Goal: Task Accomplishment & Management: Manage account settings

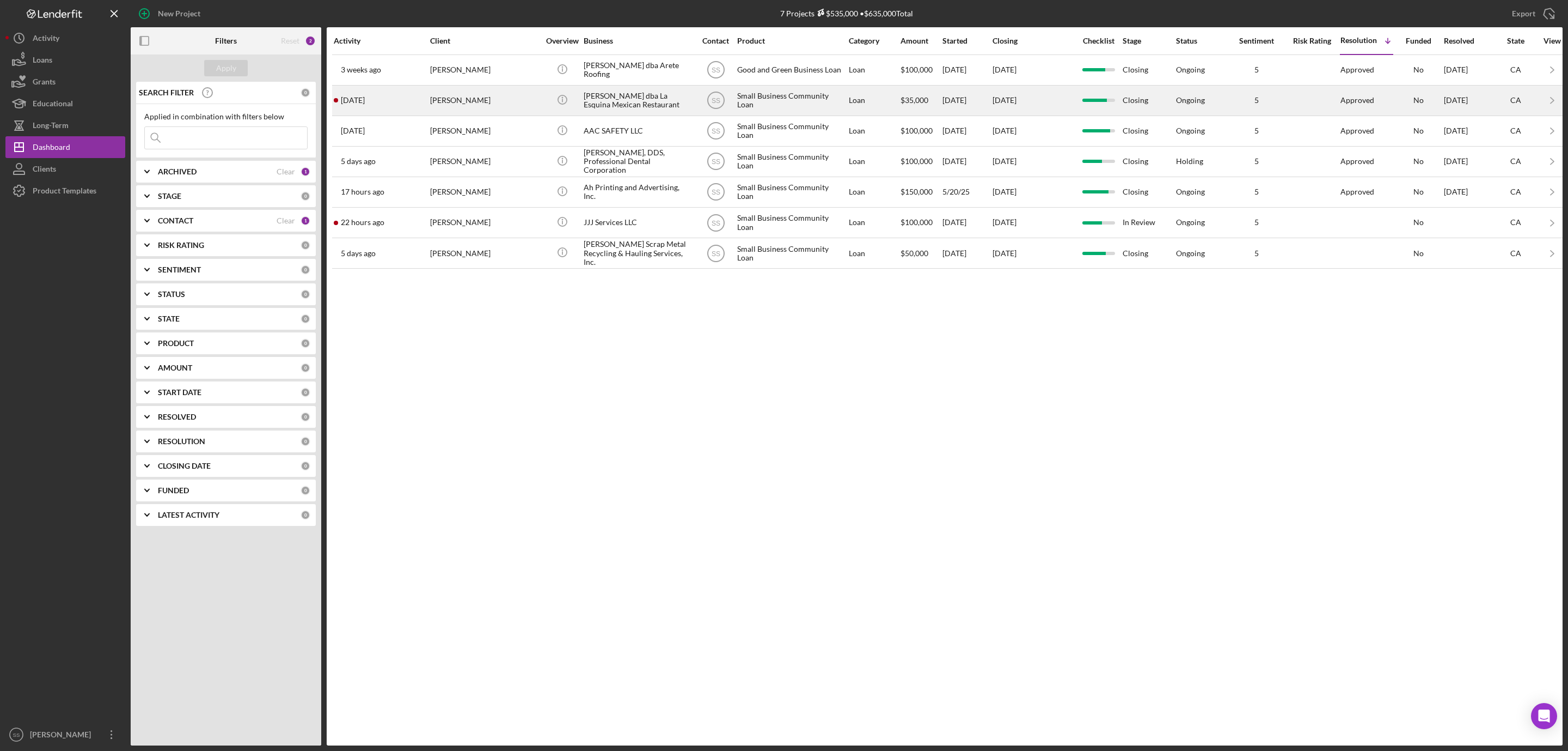
click at [628, 108] on div "Benjamin Romero Martinez dba La Esquina Mexican Restaurant" at bounding box center [638, 100] width 109 height 29
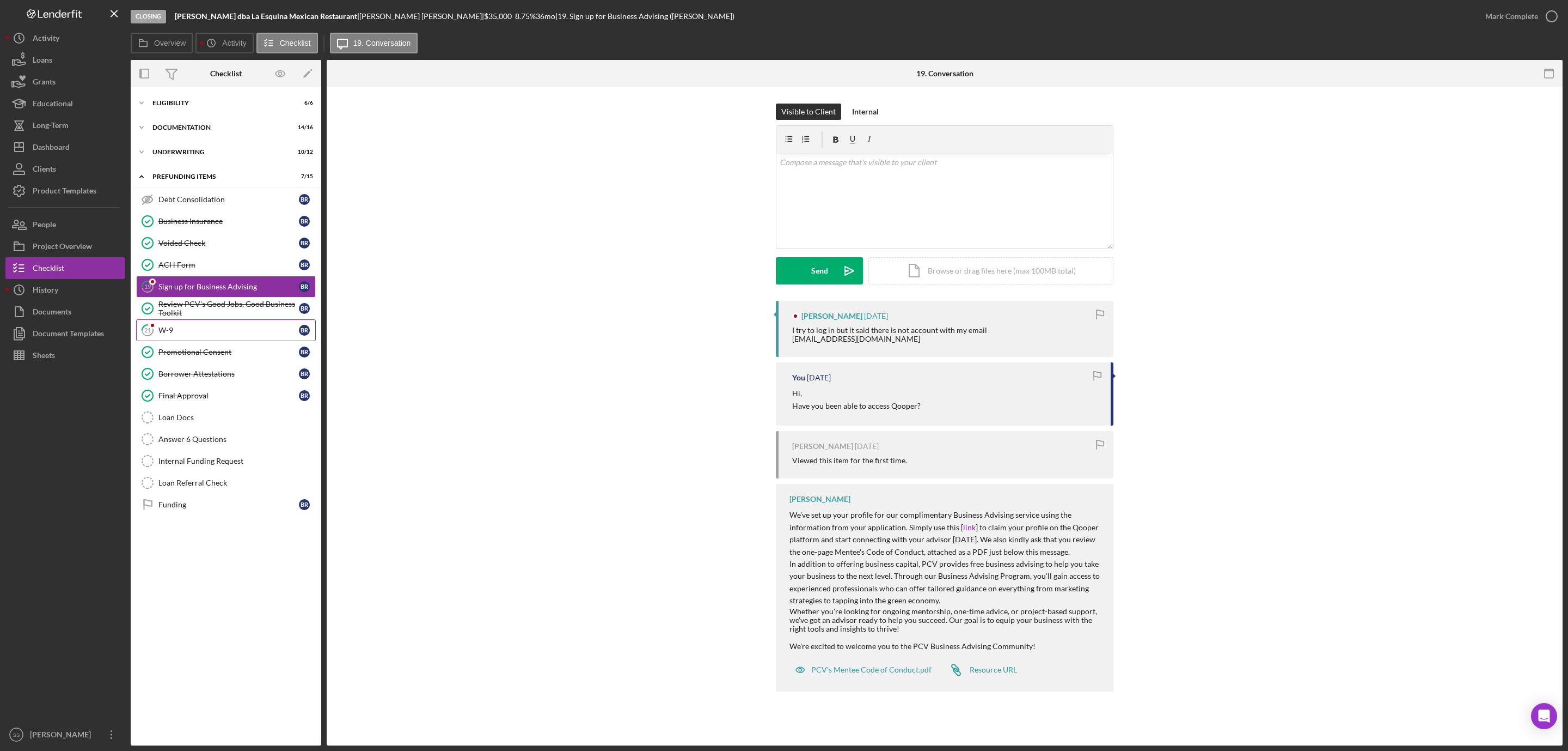
click at [188, 334] on div "W-9" at bounding box center [228, 330] width 141 height 9
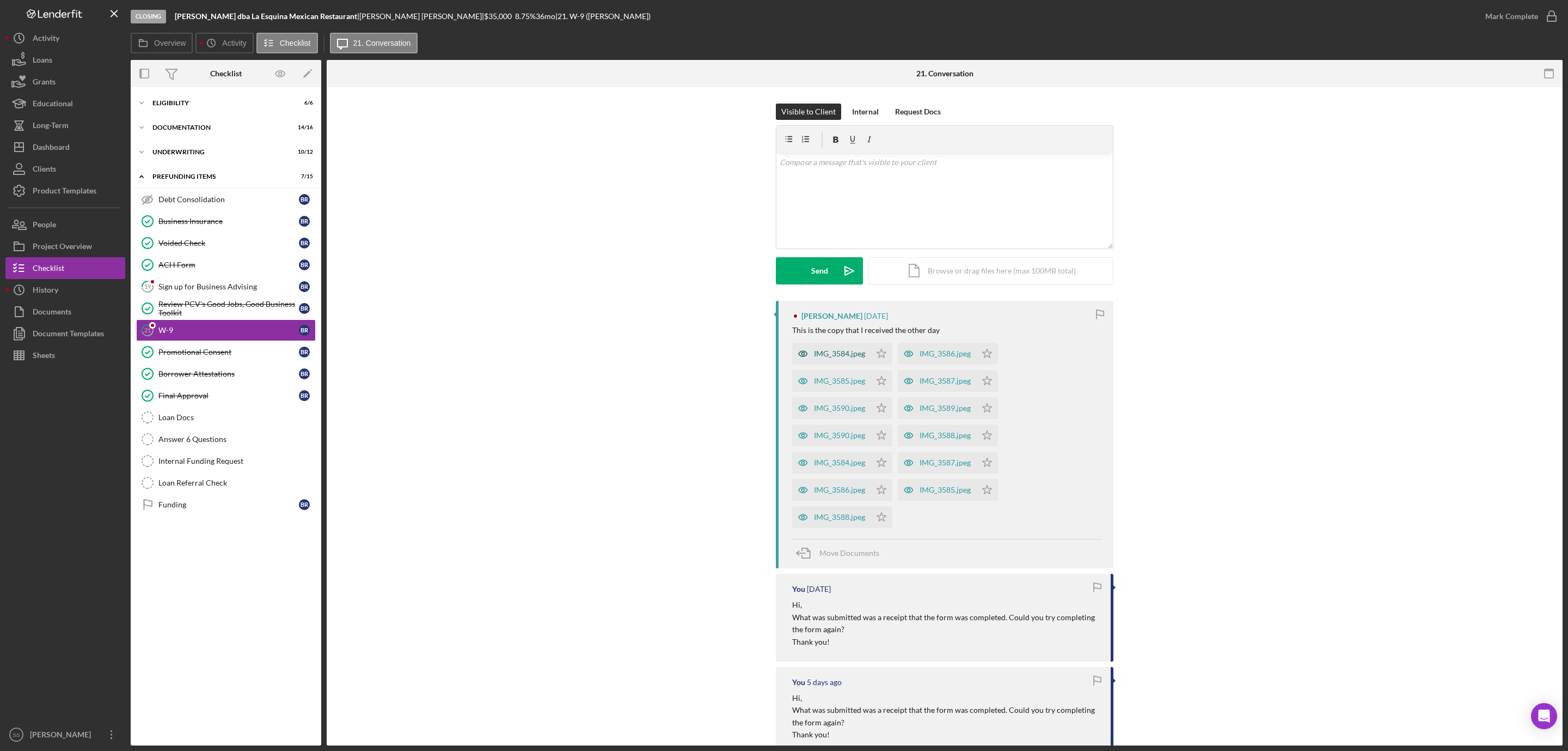
click at [830, 354] on div "IMG_3584.jpeg" at bounding box center [839, 353] width 51 height 9
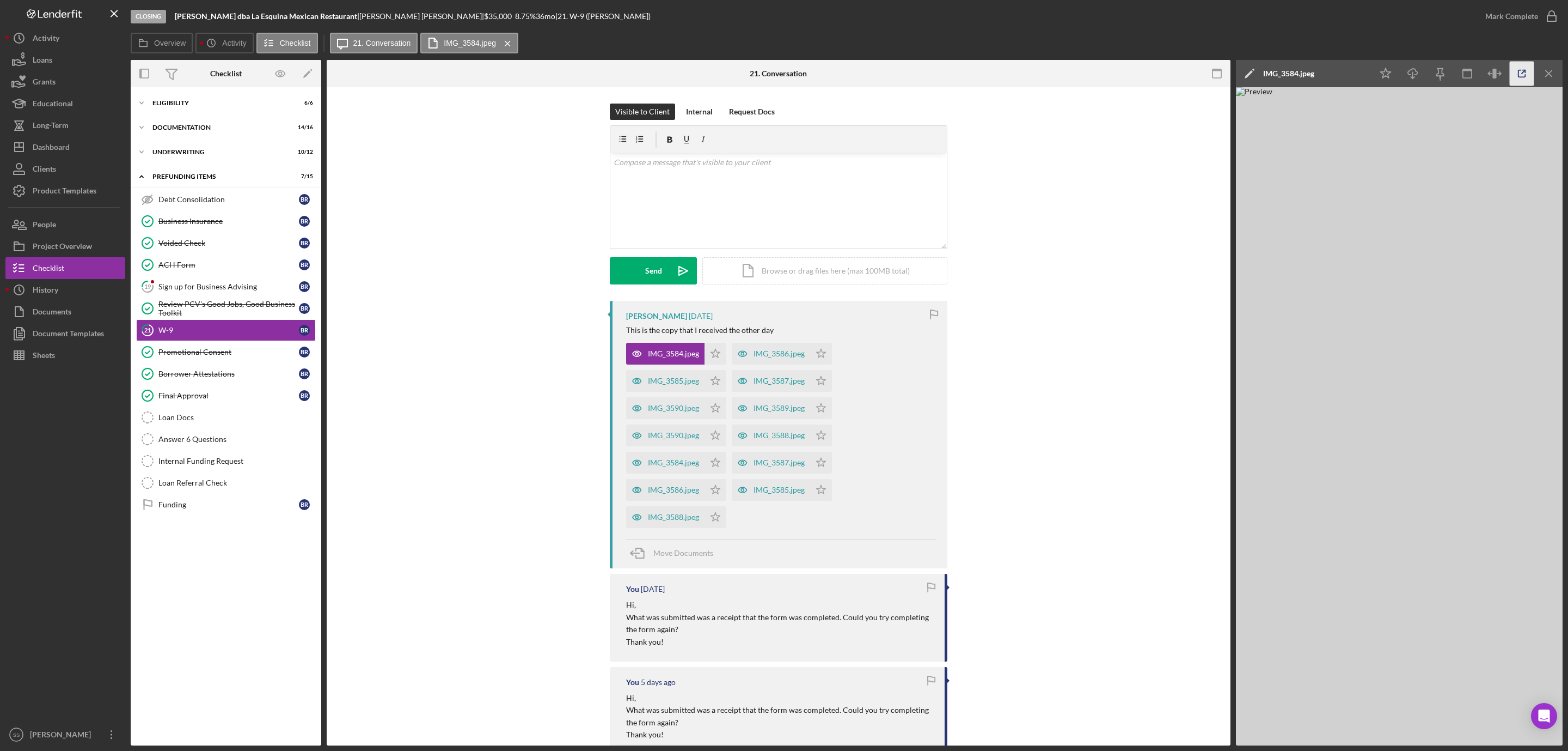
click at [1522, 79] on icon "button" at bounding box center [1522, 74] width 24 height 24
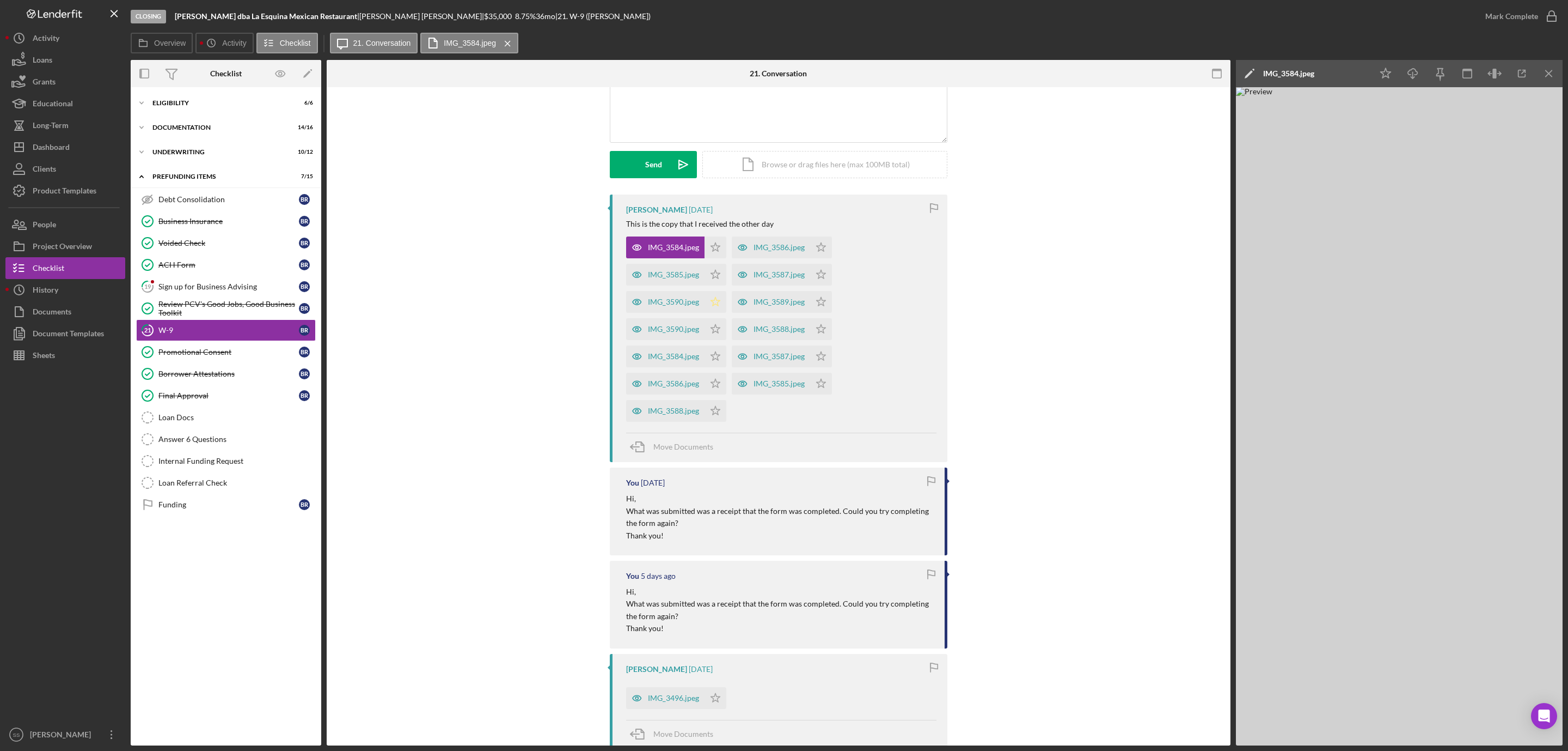
scroll to position [82, 0]
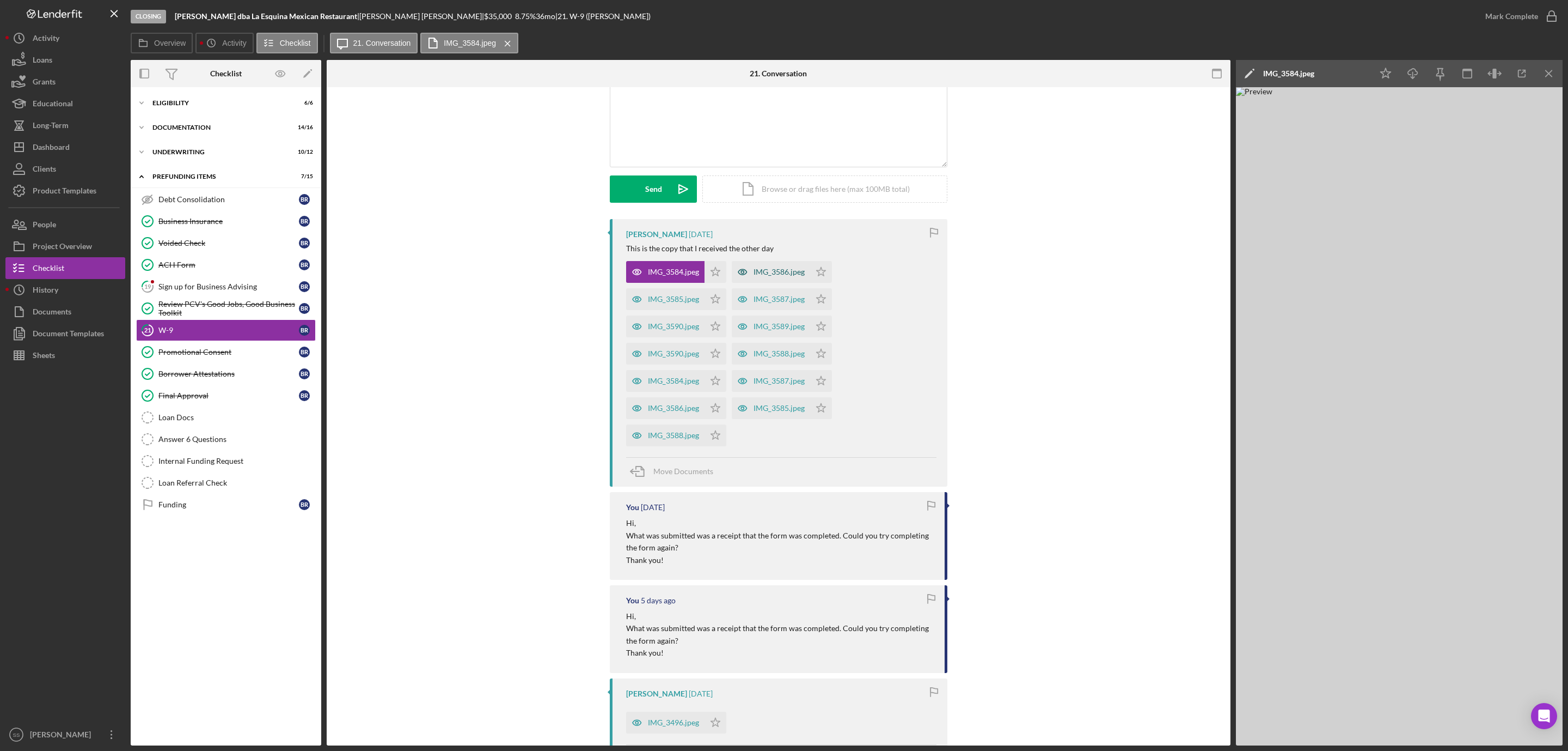
click at [774, 270] on div "IMG_3586.jpeg" at bounding box center [779, 272] width 51 height 9
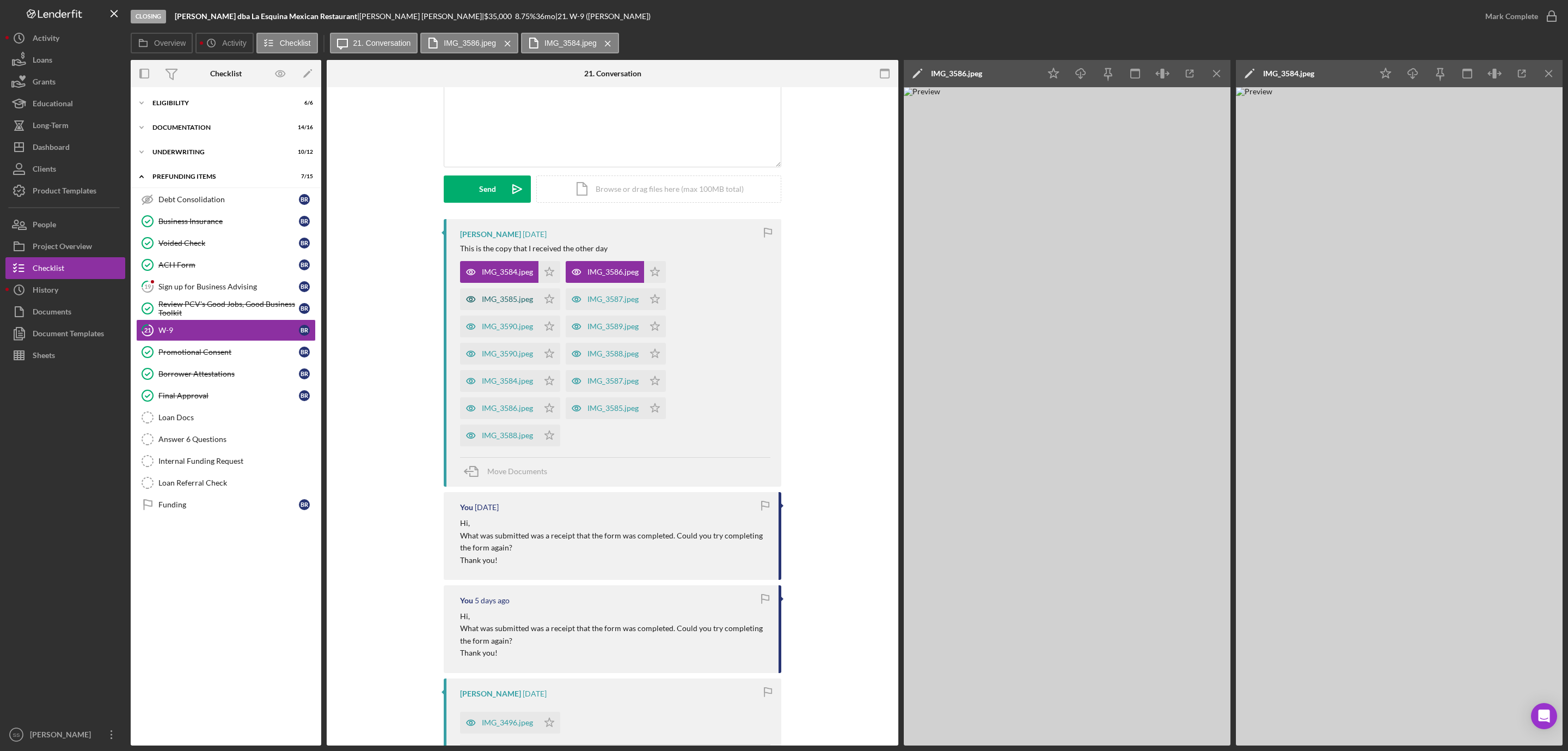
click at [505, 301] on div "IMG_3585.jpeg" at bounding box center [508, 299] width 51 height 9
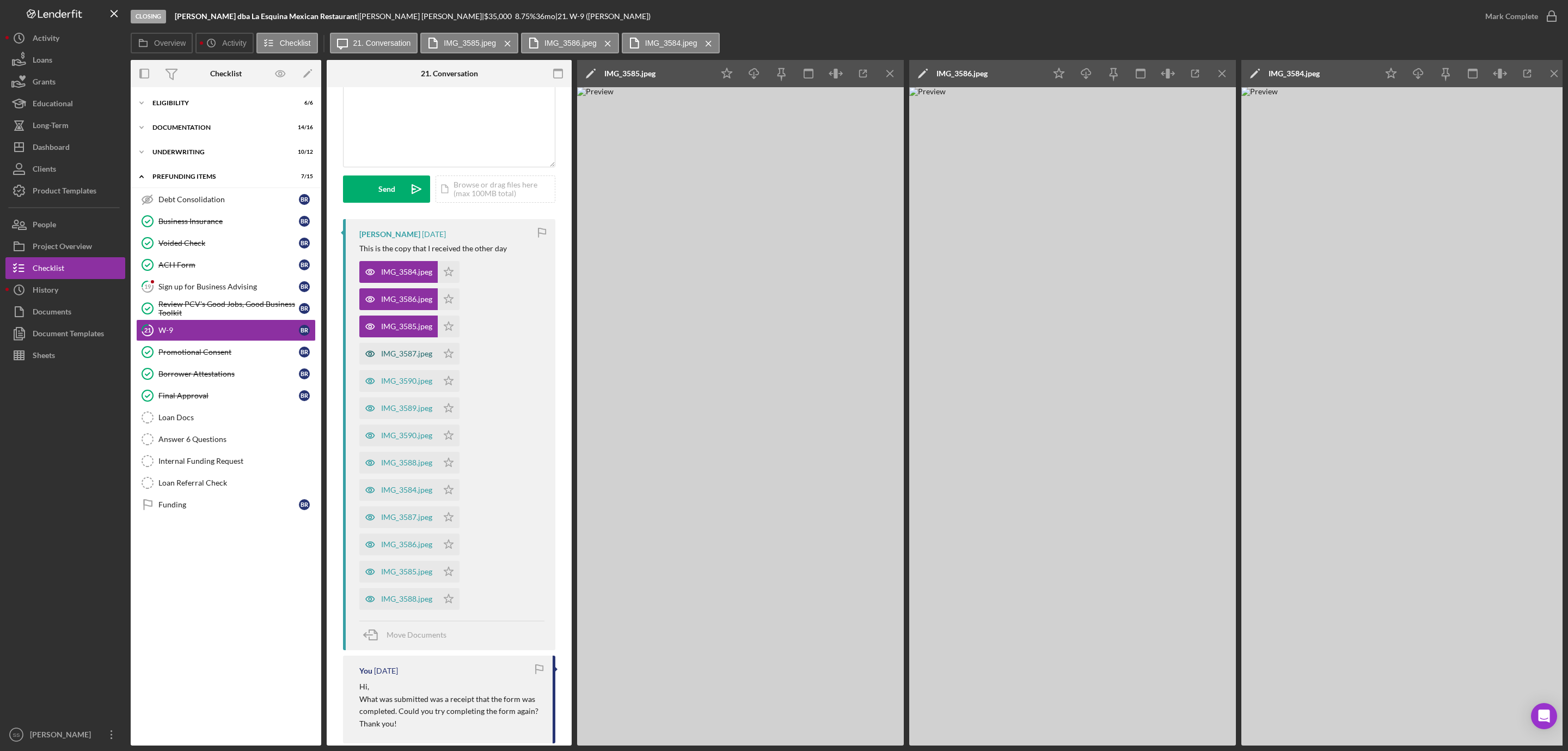
click at [399, 353] on div "IMG_3587.jpeg" at bounding box center [407, 353] width 51 height 9
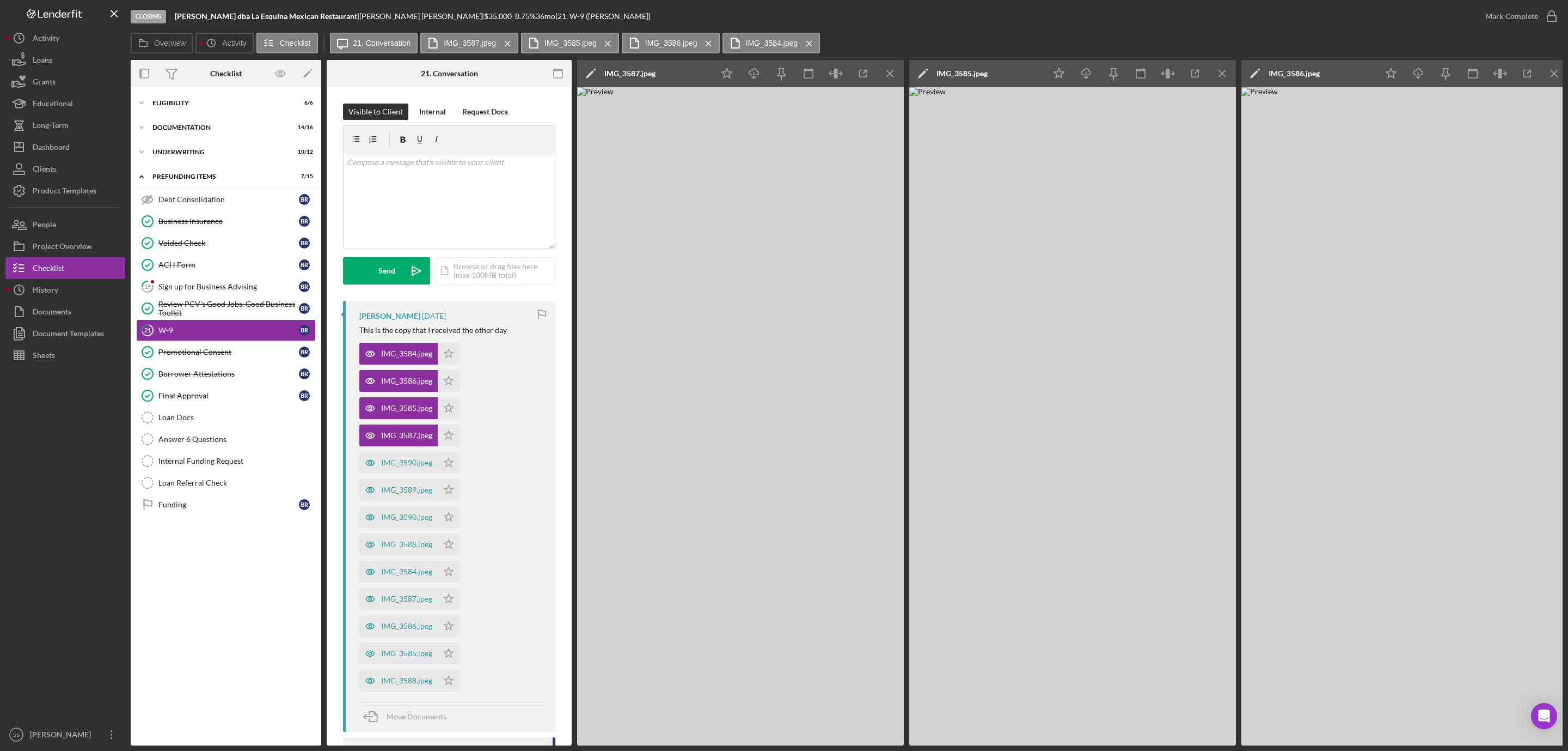
drag, startPoint x: 392, startPoint y: 15, endPoint x: 173, endPoint y: 18, distance: 219.0
click at [173, 18] on div "Closing Benjamin Romero Martinez dba La Esquina Mexican Restaurant | Benjamin R…" at bounding box center [802, 16] width 1343 height 33
copy b "Benjamin Romero Martinez dba La Esquina Mexican Restaurant"
click at [373, 193] on div "v Color teal Color pink Remove color Add row above Add row below Add column bef…" at bounding box center [449, 200] width 211 height 96
drag, startPoint x: 358, startPoint y: 208, endPoint x: 441, endPoint y: 192, distance: 84.5
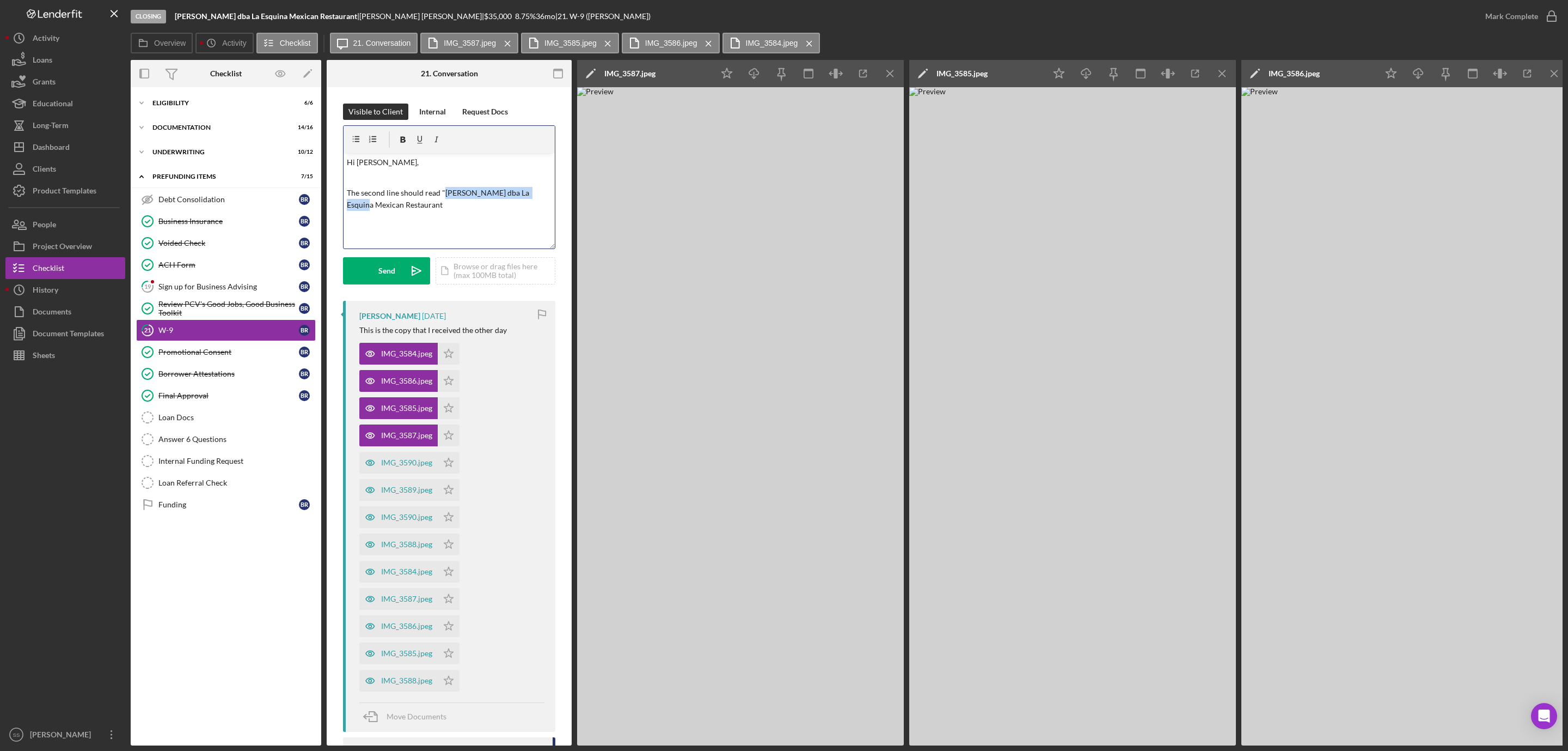
click at [441, 192] on p "The second line should read "Benjamin Romero Martinez dba La Esquina Mexican Re…" at bounding box center [449, 199] width 205 height 24
click at [440, 214] on div "v Color teal Color pink Remove color Add row above Add row below Add column bef…" at bounding box center [449, 200] width 211 height 96
click at [364, 259] on button "Send Icon/icon-invite-send" at bounding box center [387, 270] width 87 height 27
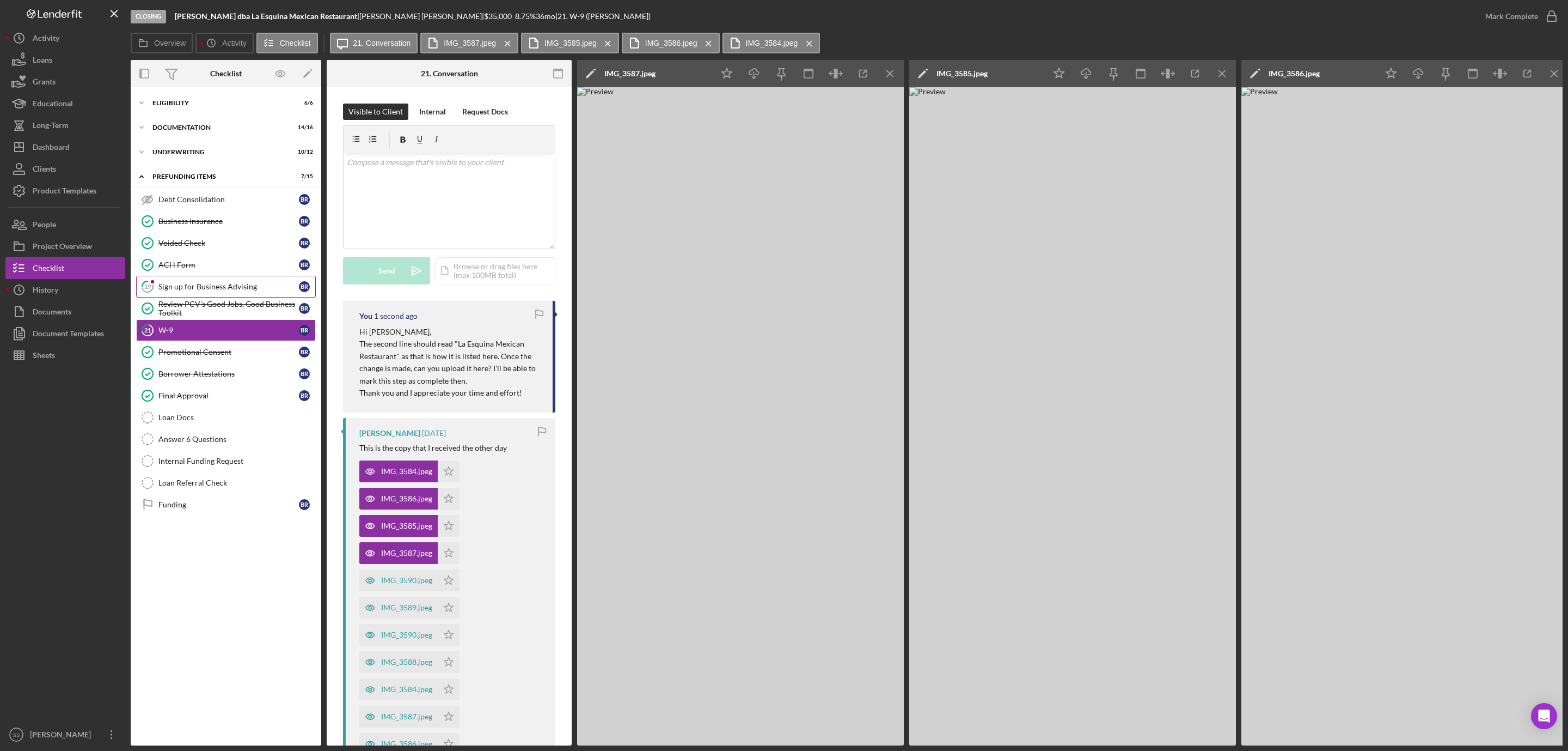
scroll to position [0, 0]
click at [240, 285] on div "Sign up for Business Advising" at bounding box center [228, 286] width 141 height 9
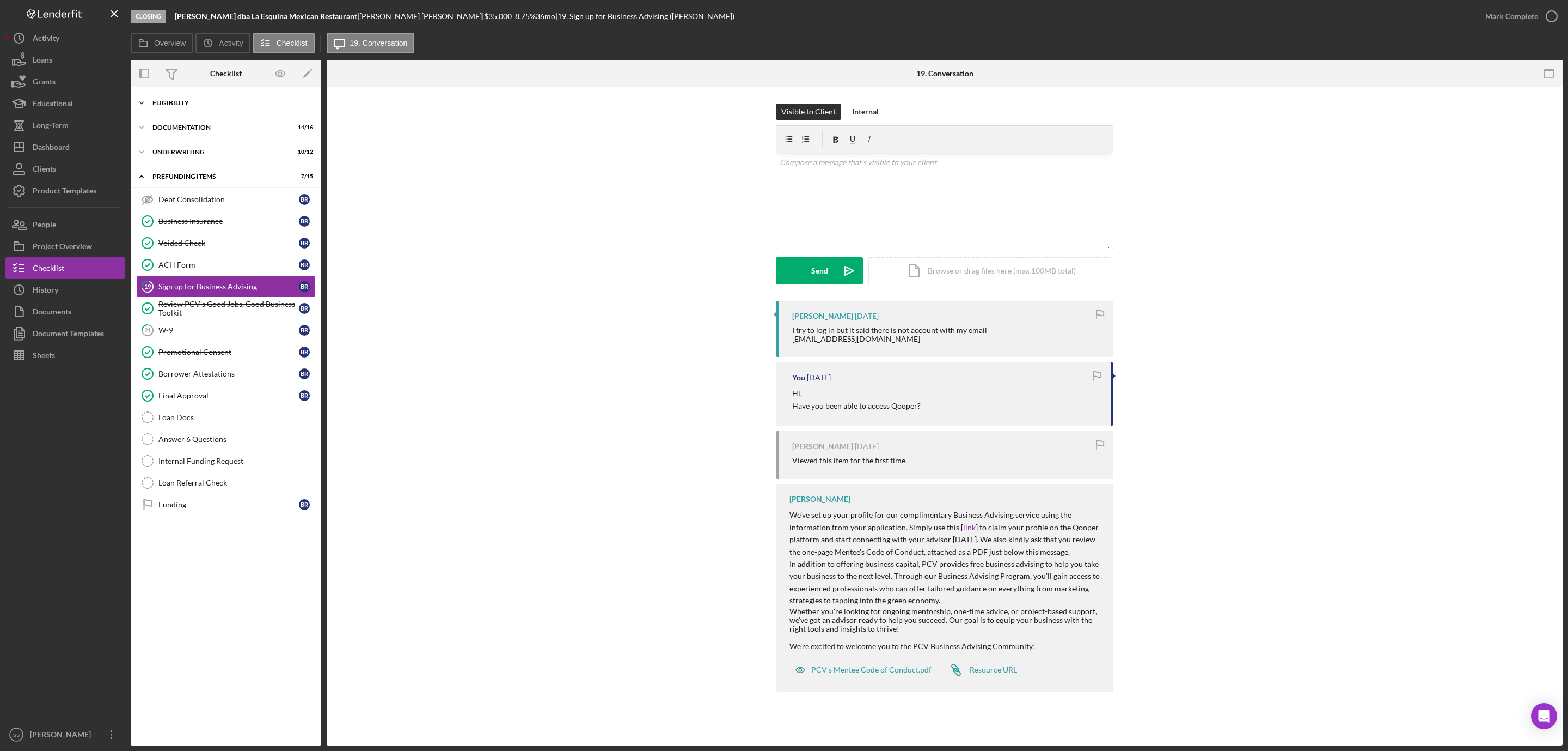
drag, startPoint x: 184, startPoint y: 104, endPoint x: 195, endPoint y: 103, distance: 11.0
click at [184, 104] on div "Eligibility" at bounding box center [229, 103] width 155 height 7
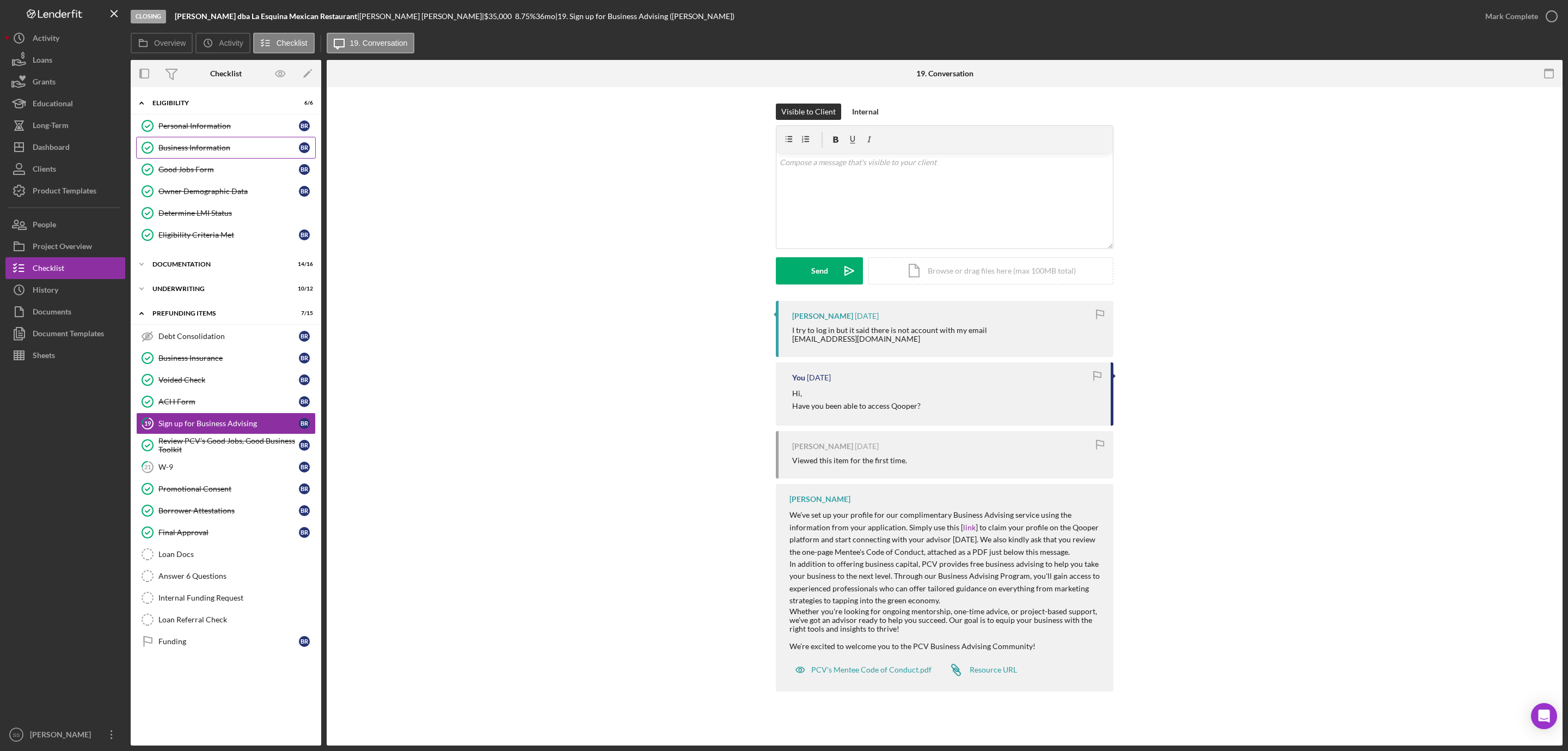
click at [222, 152] on div "Business Information" at bounding box center [228, 147] width 141 height 9
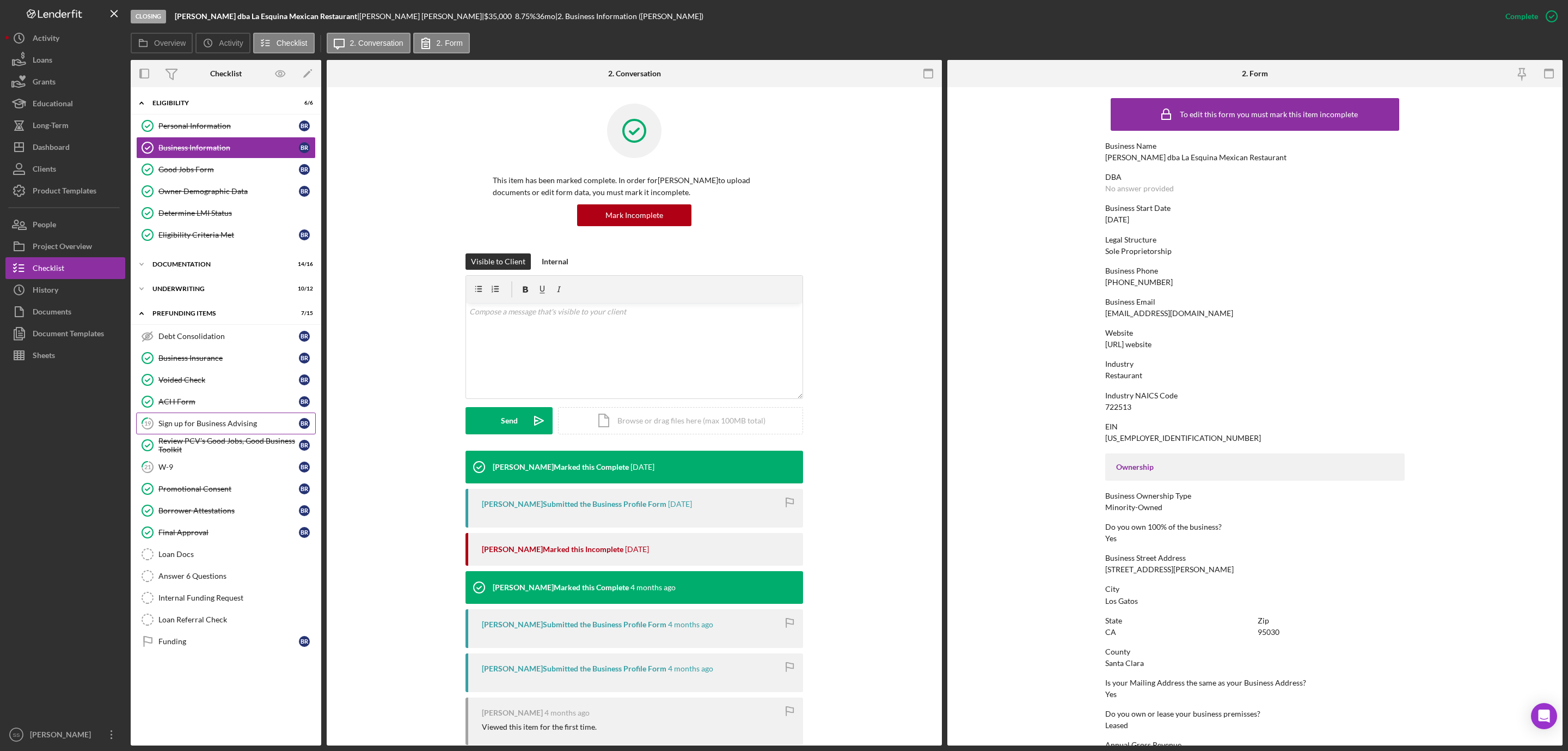
click at [182, 426] on div "Sign up for Business Advising" at bounding box center [228, 423] width 141 height 9
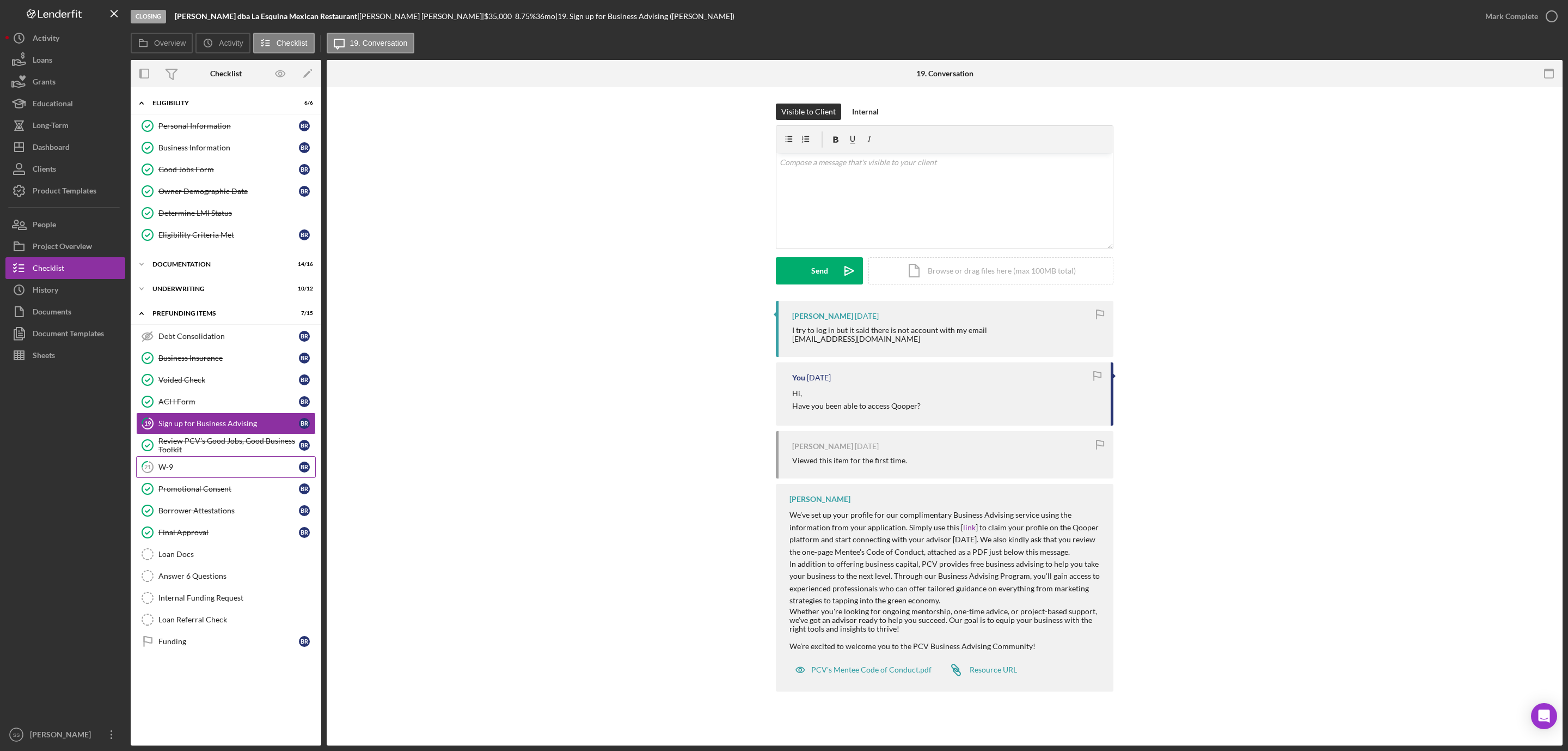
click at [181, 471] on div "W-9" at bounding box center [228, 467] width 141 height 9
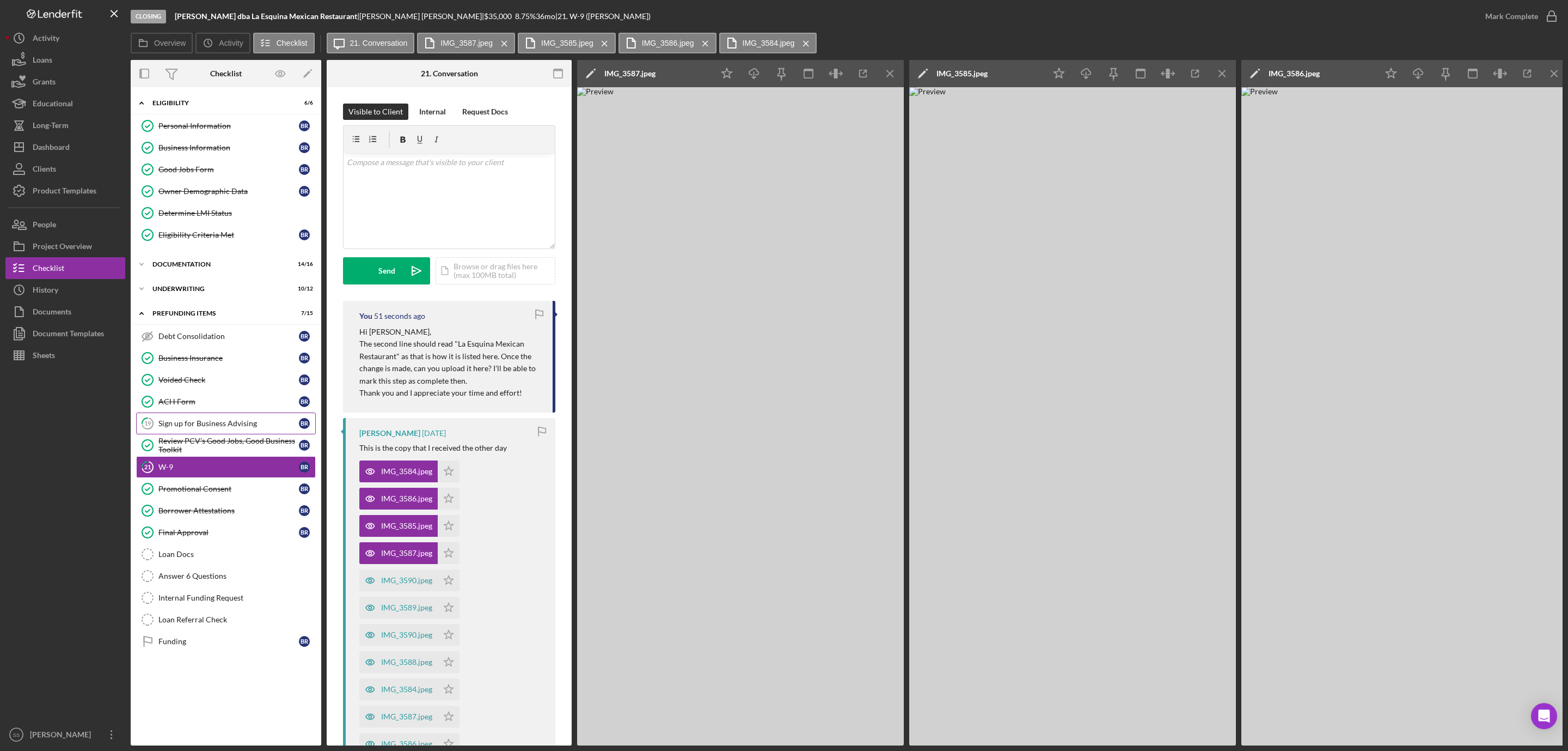
click at [235, 427] on div "Sign up for Business Advising" at bounding box center [228, 423] width 141 height 9
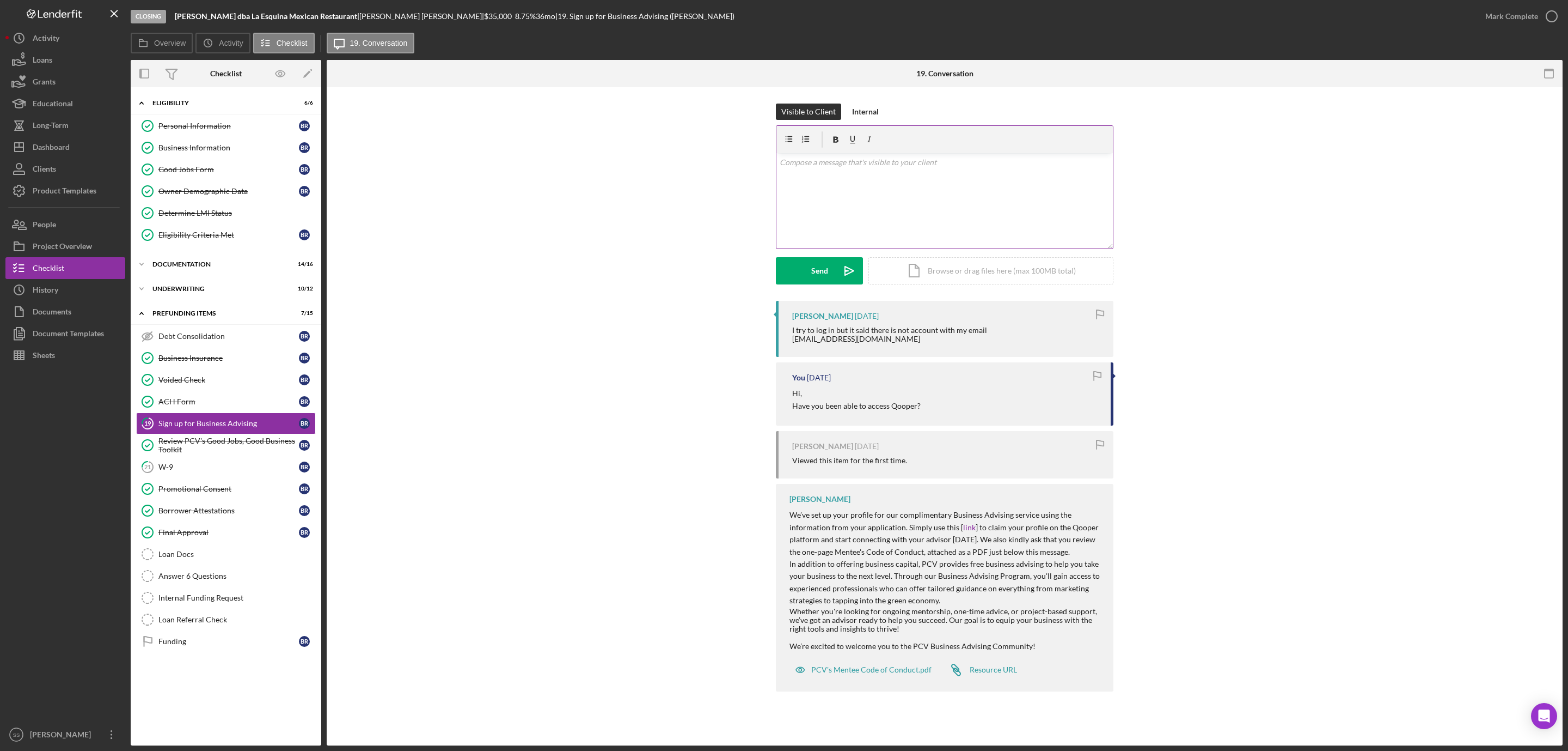
click at [897, 201] on div "v Color teal Color pink Remove color Add row above Add row below Add column bef…" at bounding box center [944, 200] width 337 height 96
drag, startPoint x: 905, startPoint y: 197, endPoint x: 778, endPoint y: 201, distance: 127.1
click at [778, 201] on div "v Color teal Color pink Remove color Add row above Add row below Add column bef…" at bounding box center [944, 200] width 337 height 96
click at [800, 268] on button "Send Icon/icon-invite-send" at bounding box center [819, 270] width 87 height 27
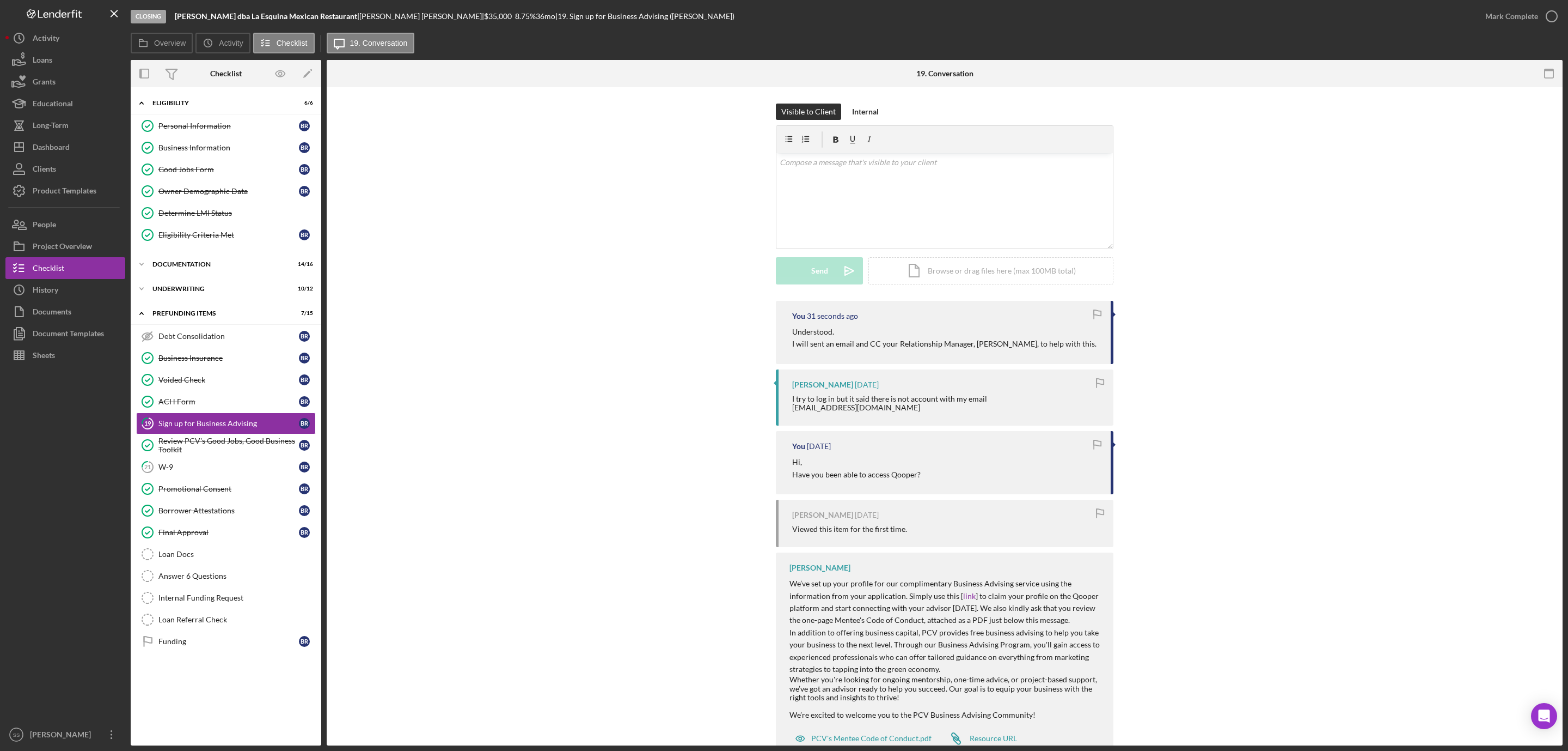
click at [181, 17] on b "Benjamin Romero Martinez dba La Esquina Mexican Restaurant" at bounding box center [266, 16] width 183 height 9
copy div "Benjamin Romero Martinez dba La Esquina Mexican Restaurant |"
drag, startPoint x: 876, startPoint y: 412, endPoint x: 787, endPoint y: 415, distance: 89.1
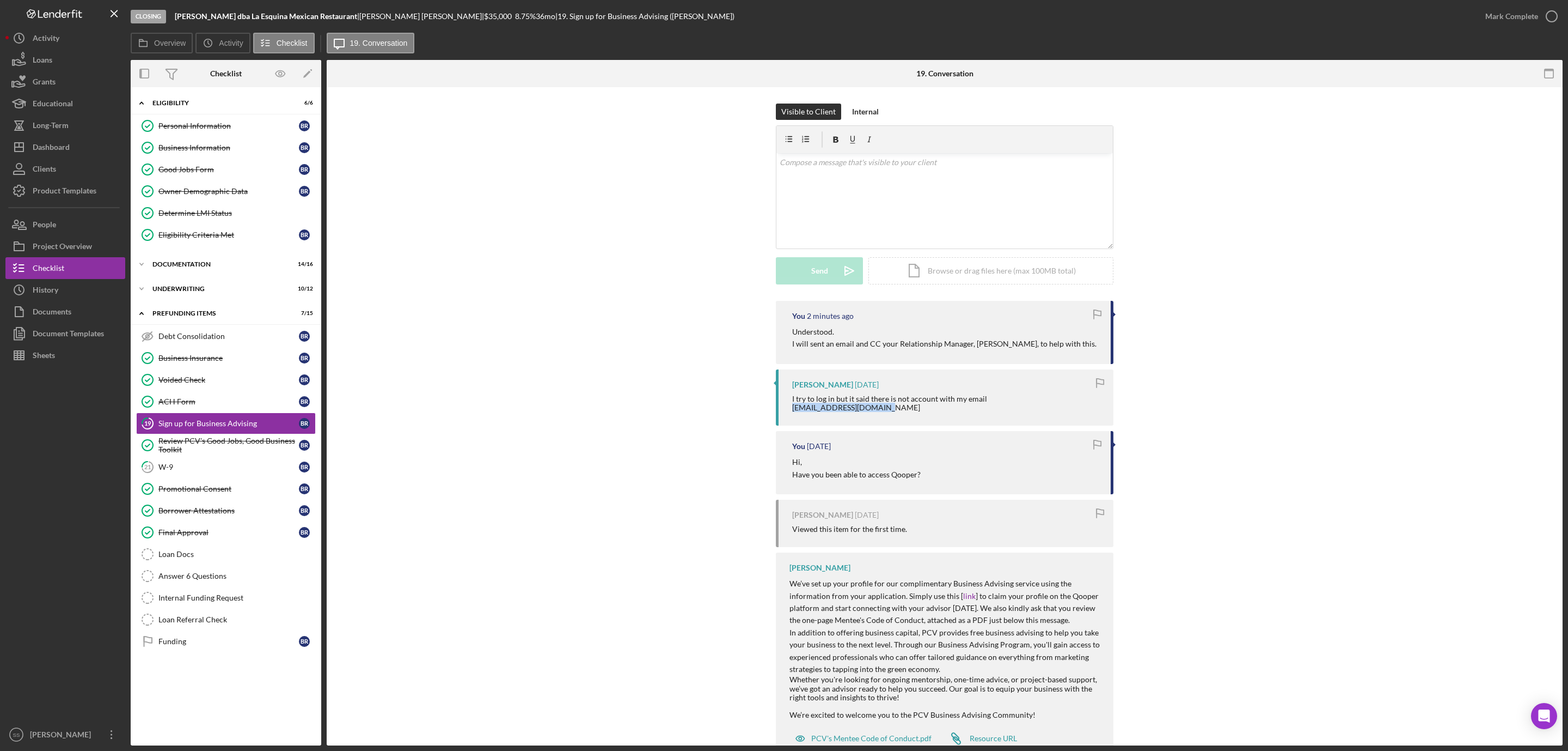
click at [787, 415] on div "Benjamin Romero 1 day ago I try to log in but it said there is not account with…" at bounding box center [945, 397] width 338 height 56
copy div "citlalihuerta@yahoo.com"
click at [65, 142] on div "Dashboard" at bounding box center [51, 149] width 37 height 24
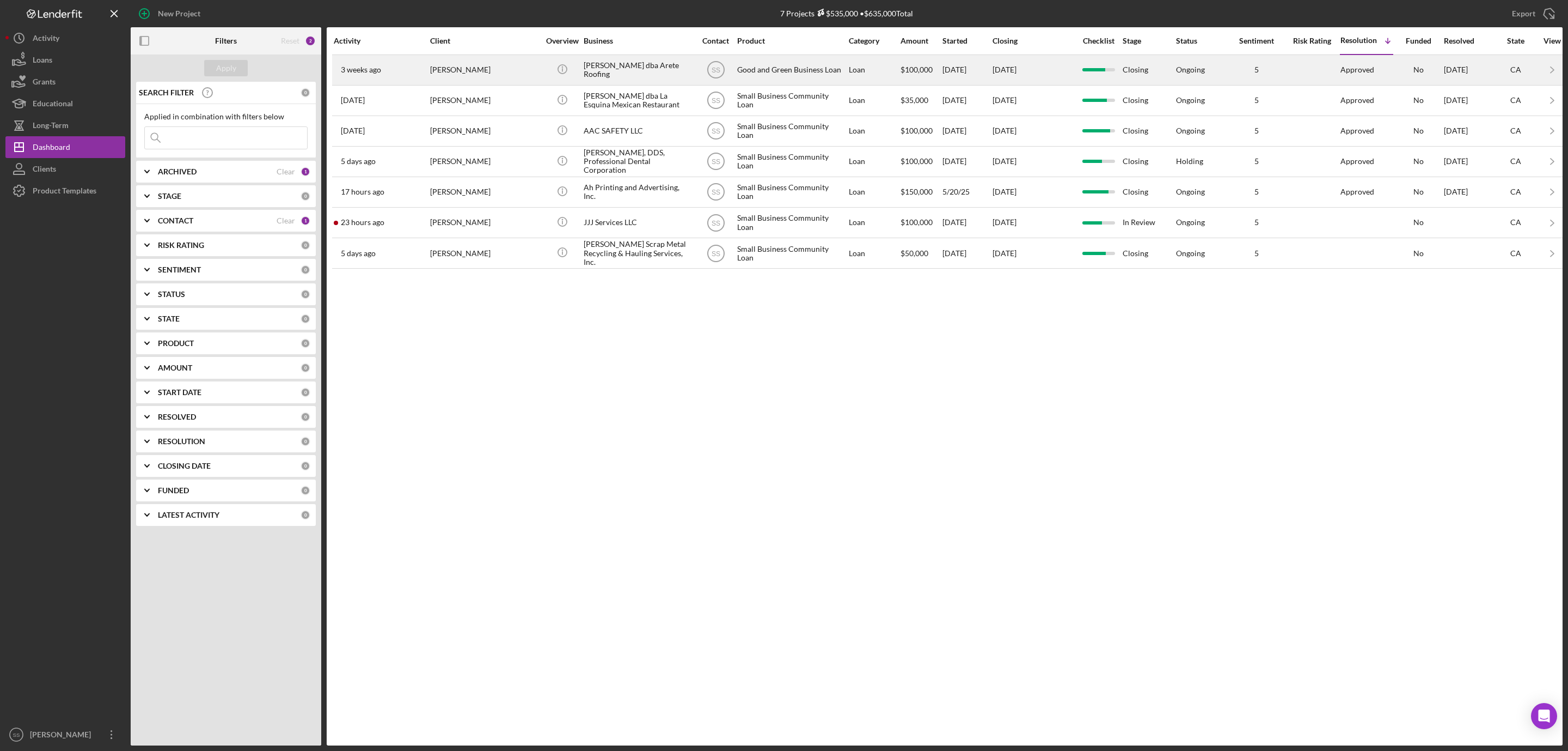
click at [639, 71] on div "Juan Estrada dba Arete Roofing" at bounding box center [638, 69] width 109 height 29
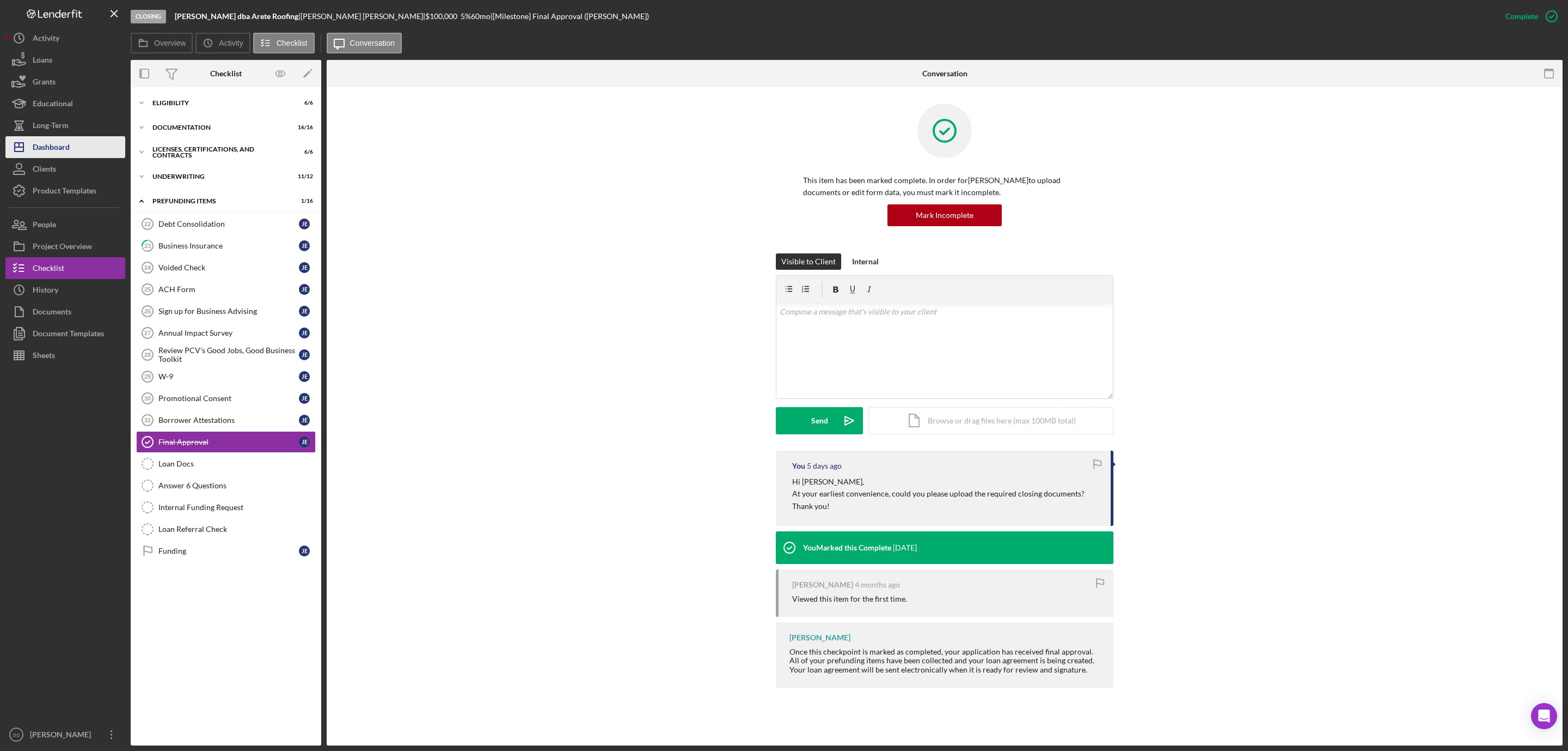
click at [44, 141] on div "Dashboard" at bounding box center [51, 149] width 37 height 24
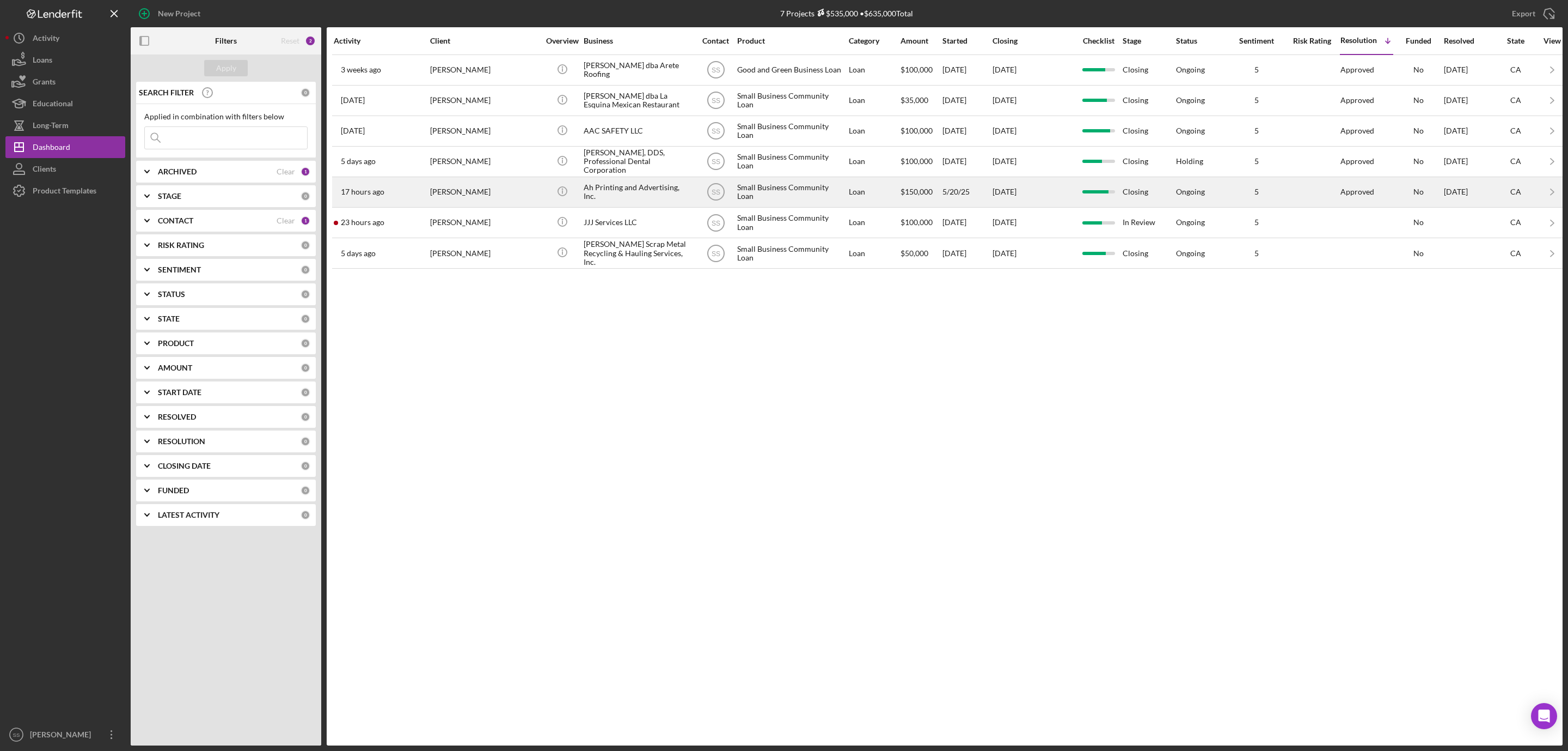
click at [595, 188] on div "Ah Printing and Advertising, Inc." at bounding box center [638, 192] width 109 height 29
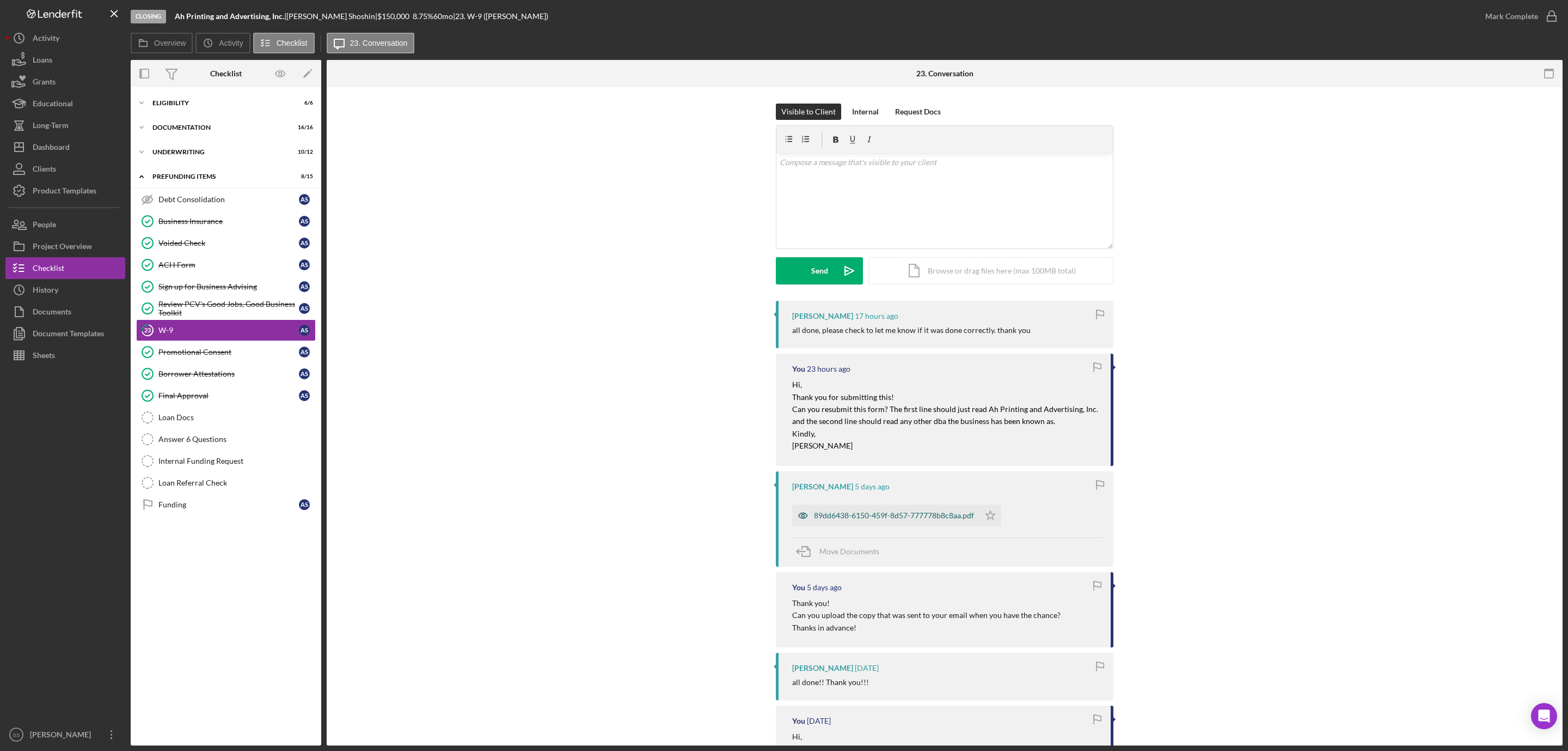
click at [881, 515] on div "89dd6438-6150-459f-8d57-777778b8c8aa.pdf" at bounding box center [894, 515] width 160 height 9
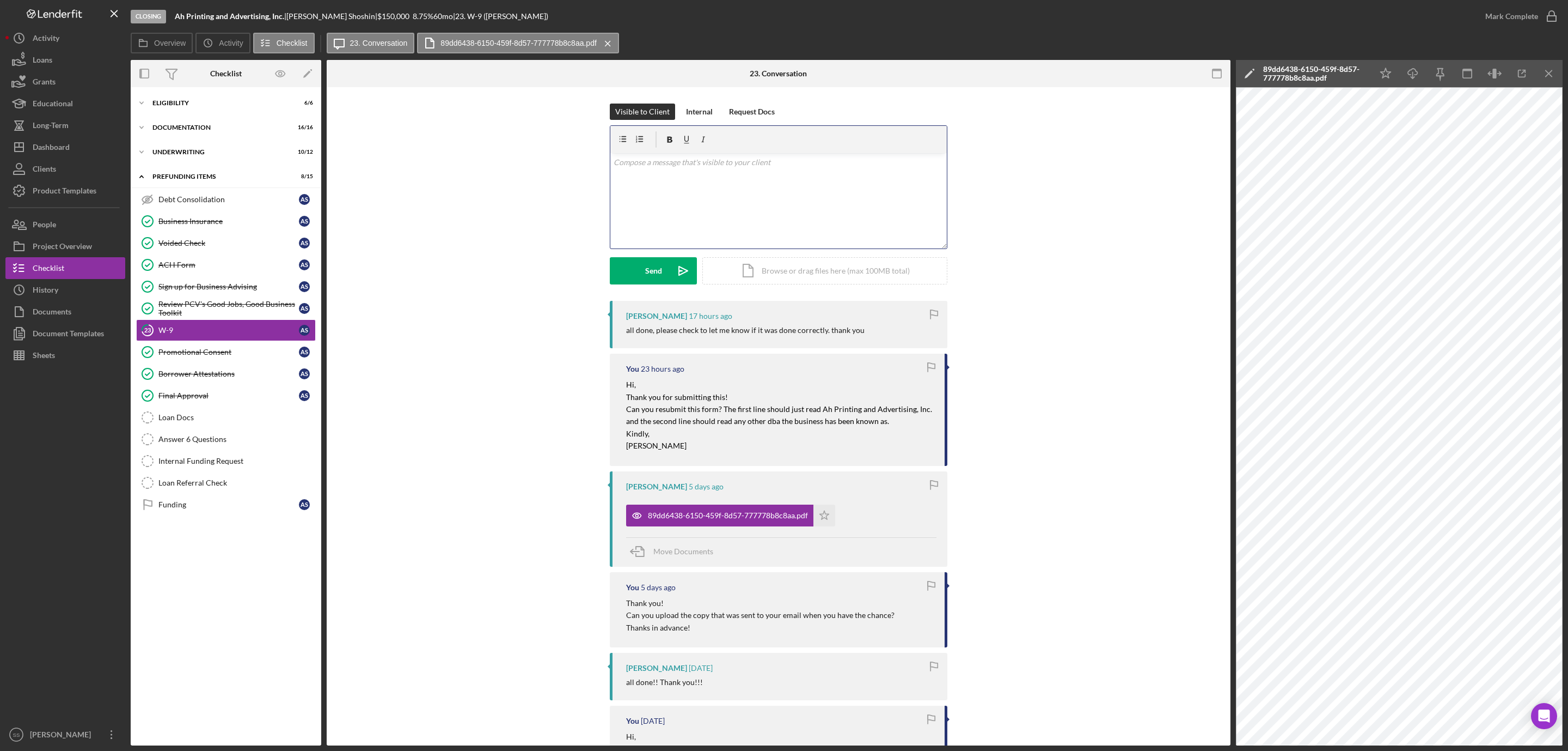
click at [709, 173] on div "v Color teal Color pink Remove color Add row above Add row below Add column bef…" at bounding box center [779, 200] width 337 height 96
click at [648, 259] on div "Send" at bounding box center [654, 270] width 17 height 27
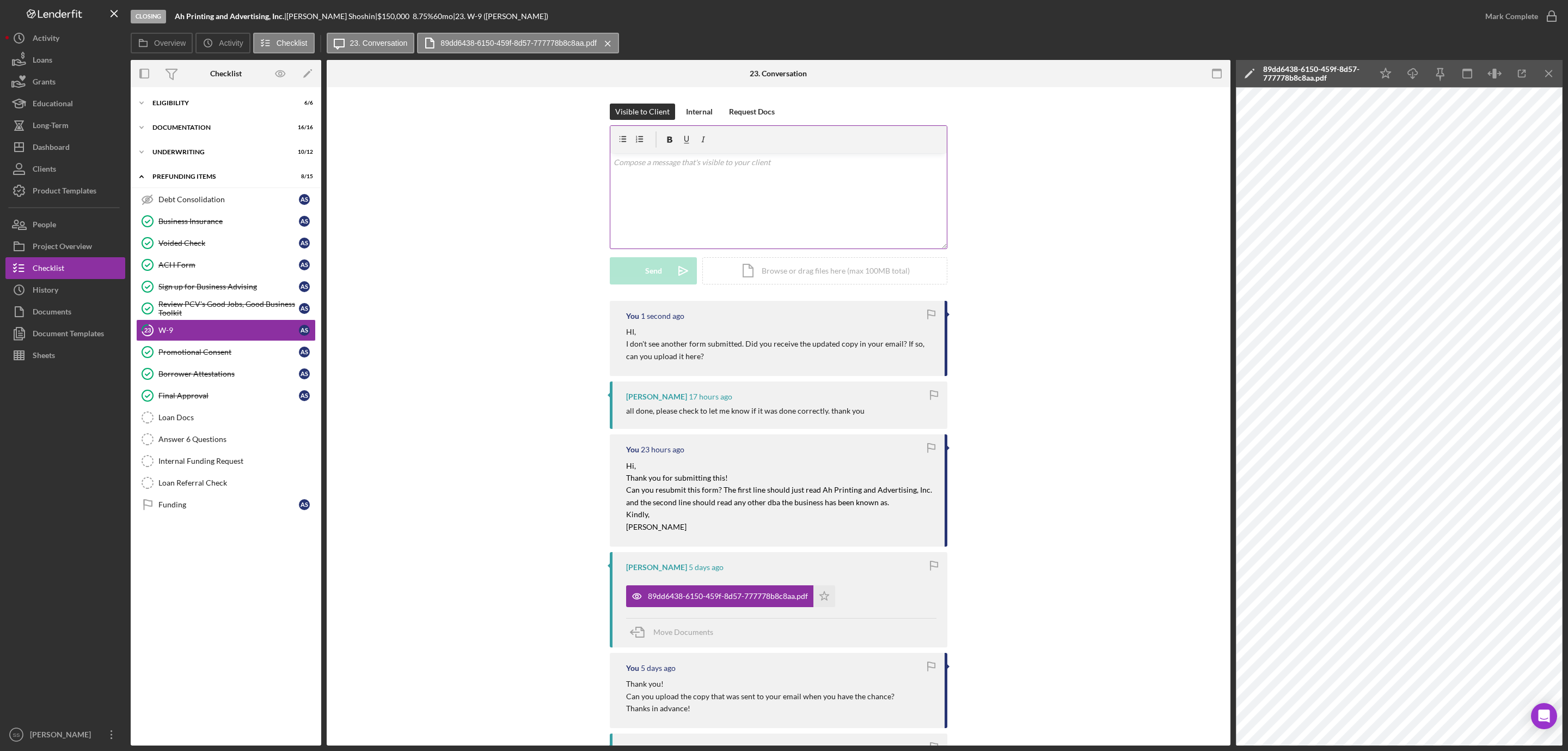
click at [663, 199] on div "v Color teal Color pink Remove color Add row above Add row below Add column bef…" at bounding box center [779, 200] width 337 height 96
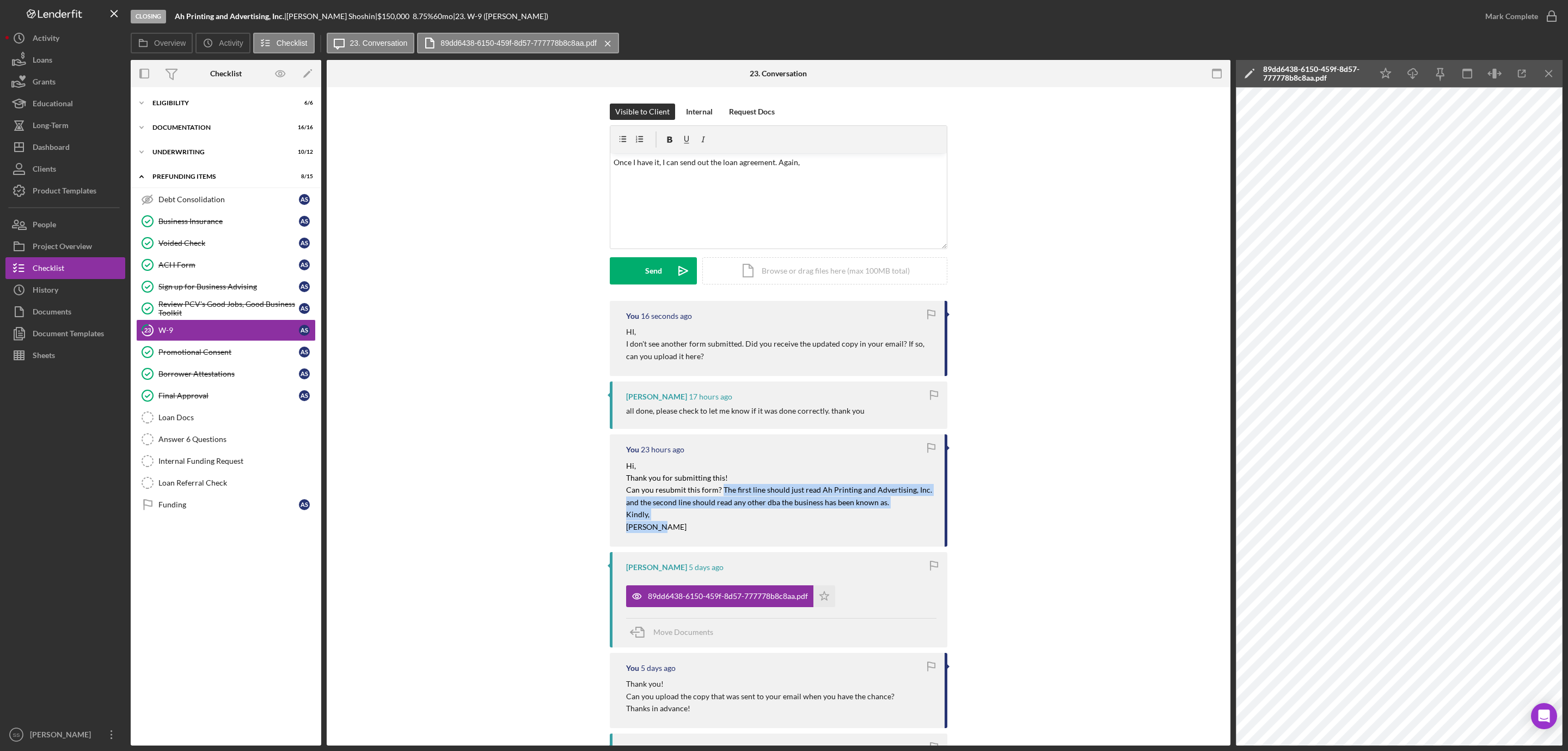
drag, startPoint x: 720, startPoint y: 490, endPoint x: 746, endPoint y: 529, distance: 46.9
click at [746, 529] on div "Hi, Thank you for submitting this! Can you resubmit this form? The first line s…" at bounding box center [779, 496] width 306 height 73
copy div "The first line should just read Ah Printing and Advertising, Inc. and the secon…"
click at [824, 172] on div "v Color teal Color pink Remove color Add row above Add row below Add column bef…" at bounding box center [779, 200] width 337 height 96
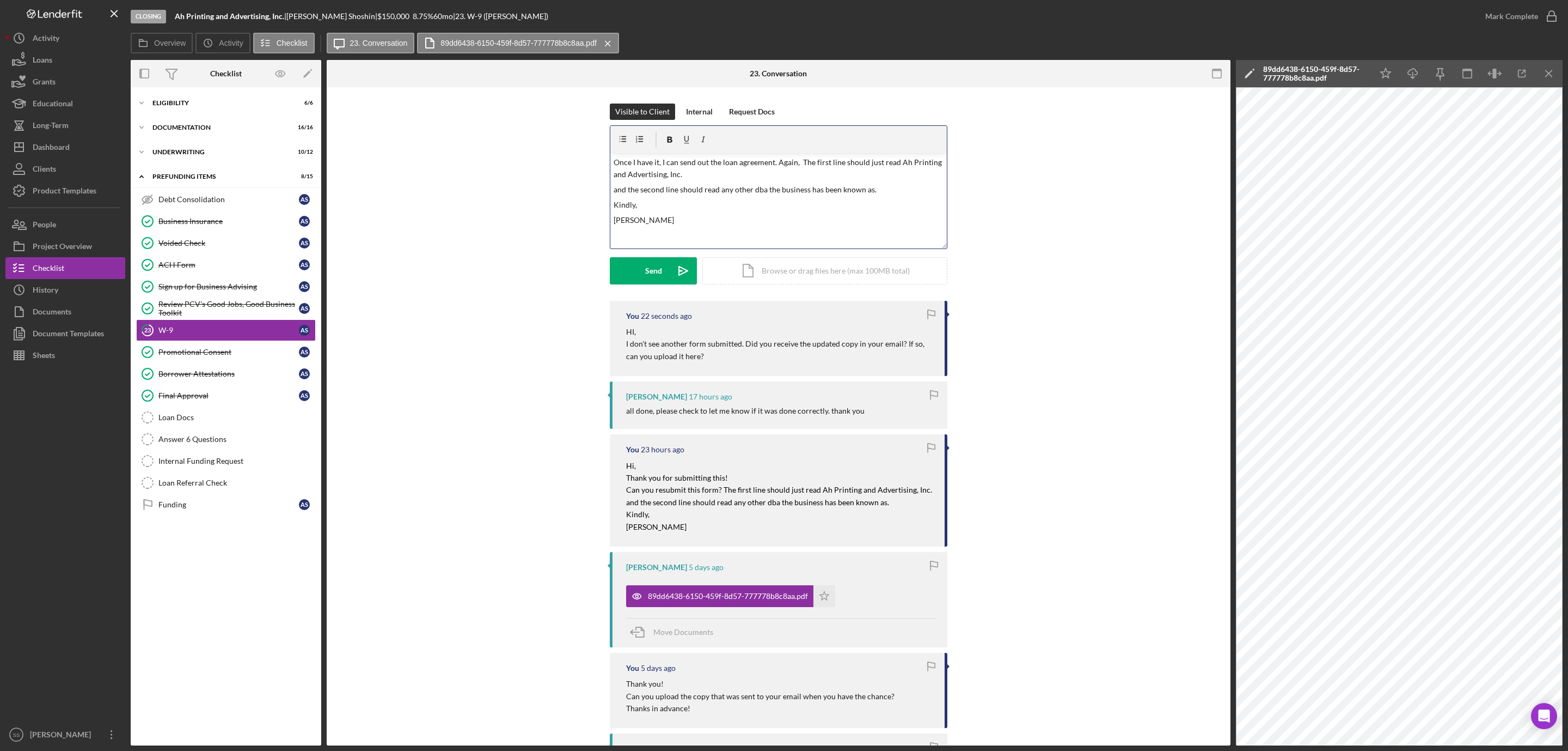
click at [749, 180] on p "Once I have it, I can send out the loan agreement. Again, The first line should…" at bounding box center [779, 169] width 331 height 24
click at [660, 188] on p "Once I have it, I can send out the loan agreement. Again, The first line should…" at bounding box center [779, 175] width 331 height 37
click at [628, 269] on button "Send Icon/icon-invite-send" at bounding box center [653, 270] width 87 height 27
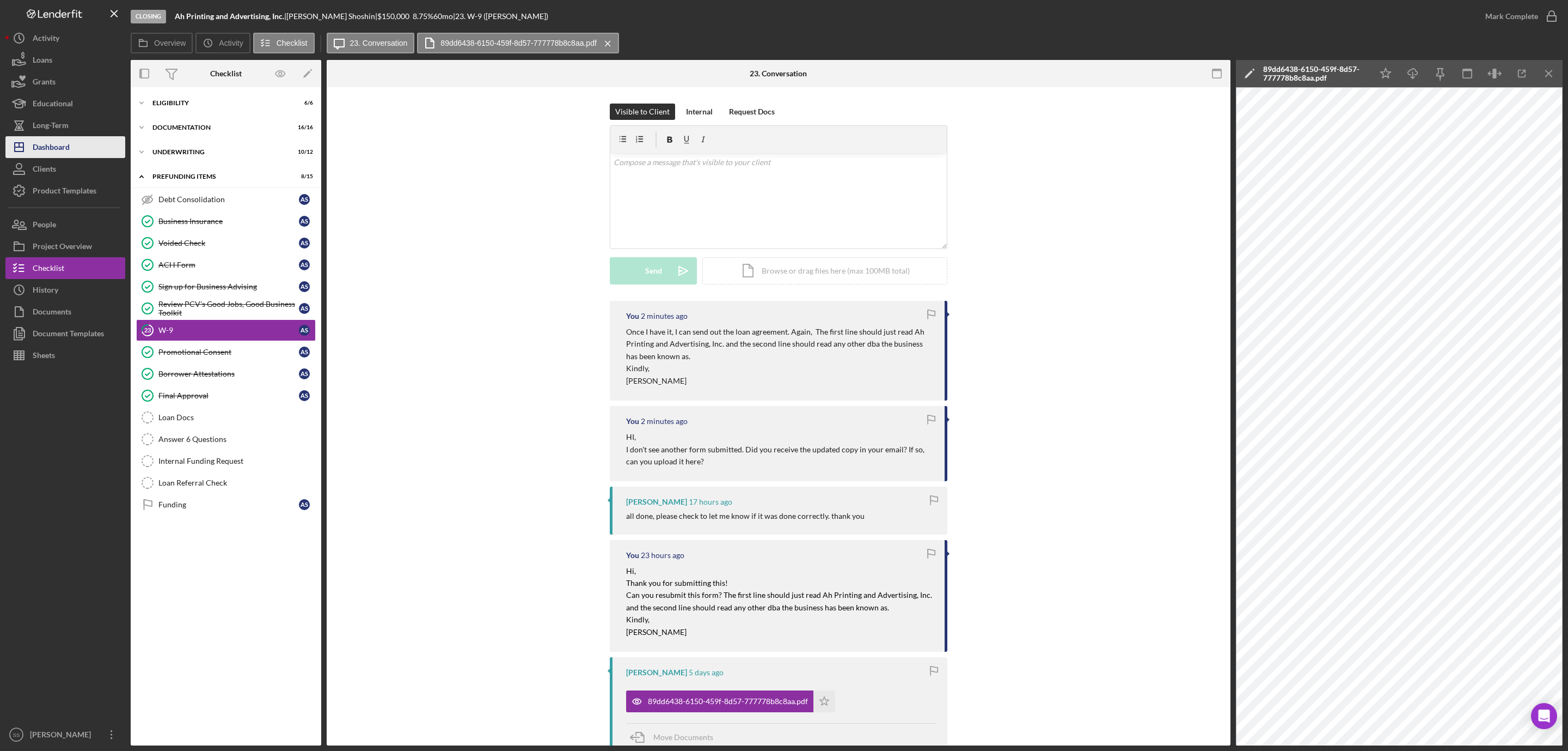
click at [65, 147] on div "Dashboard" at bounding box center [51, 149] width 37 height 24
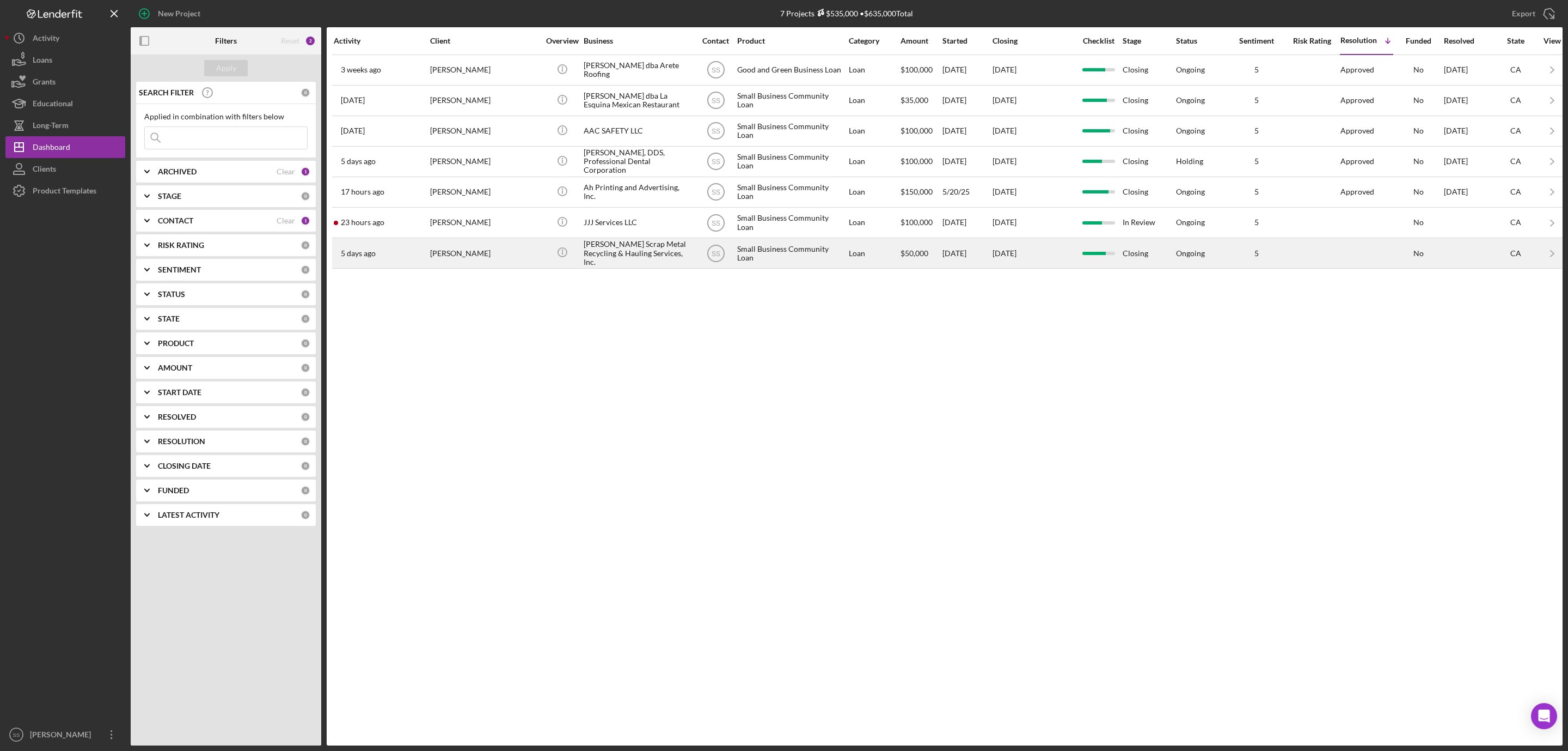
click at [611, 255] on div "Lopez Scrap Metal Recycling & Hauling Services, Inc." at bounding box center [638, 253] width 109 height 29
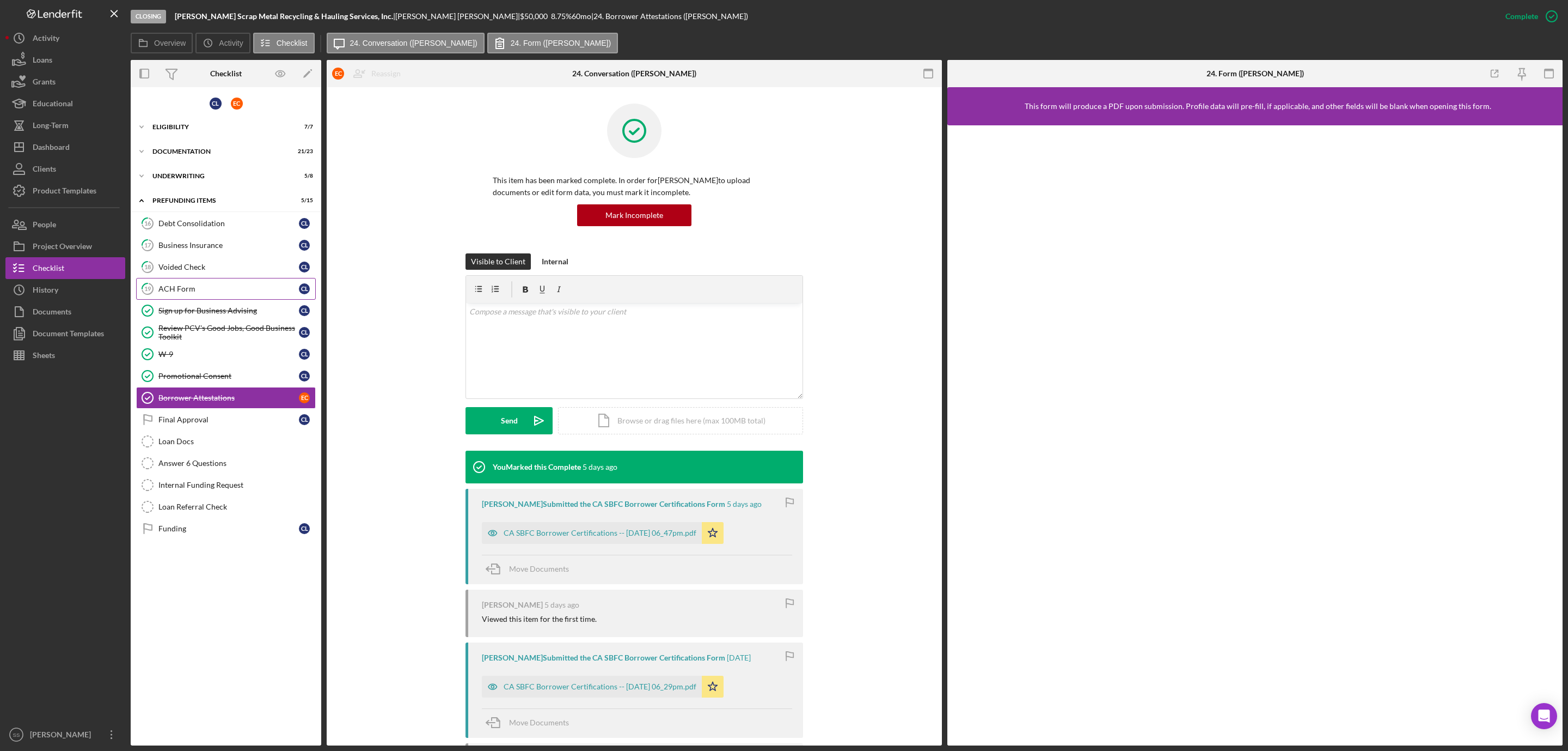
click at [193, 293] on div "ACH Form" at bounding box center [228, 289] width 141 height 9
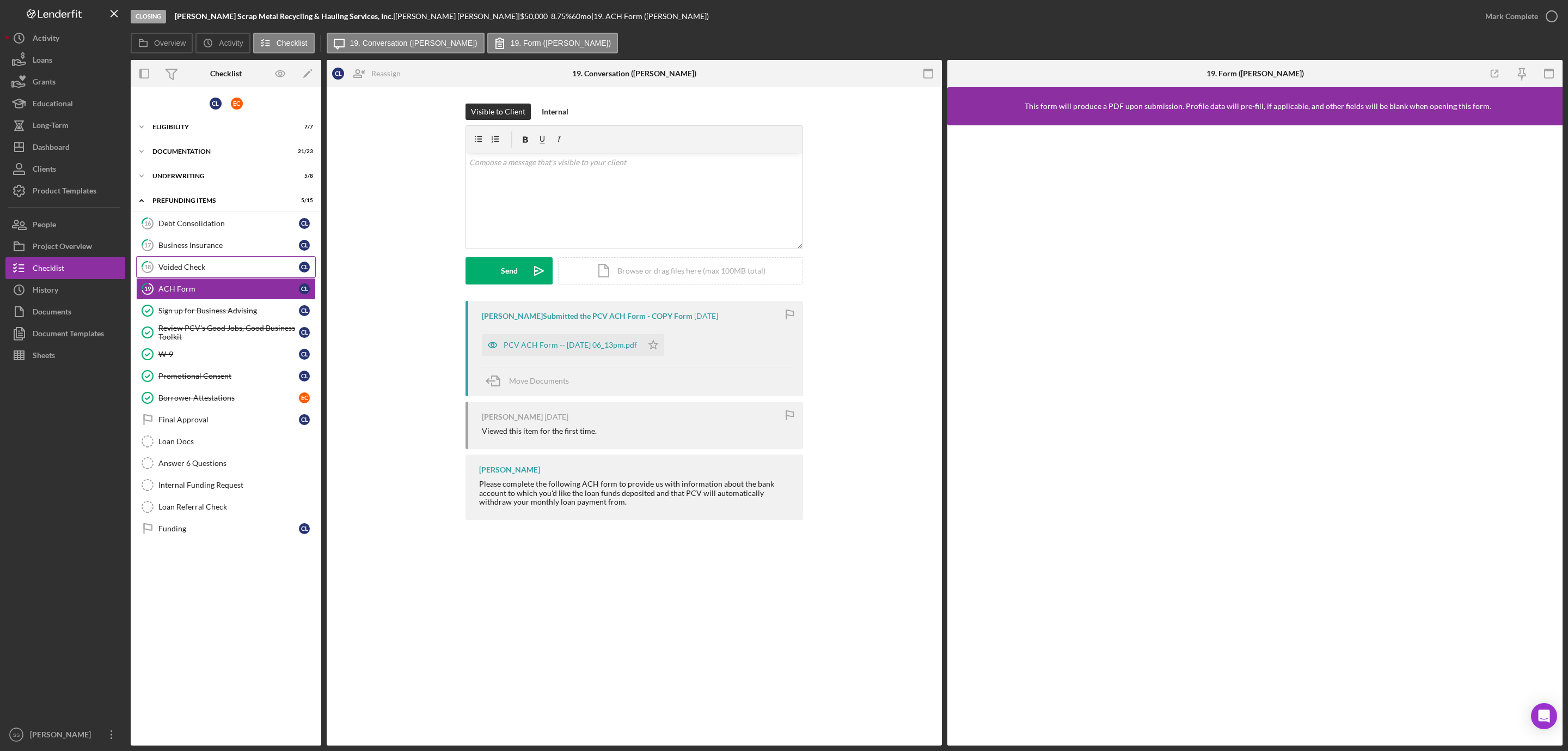
click at [200, 261] on link "18 Voided Check C L" at bounding box center [226, 267] width 180 height 22
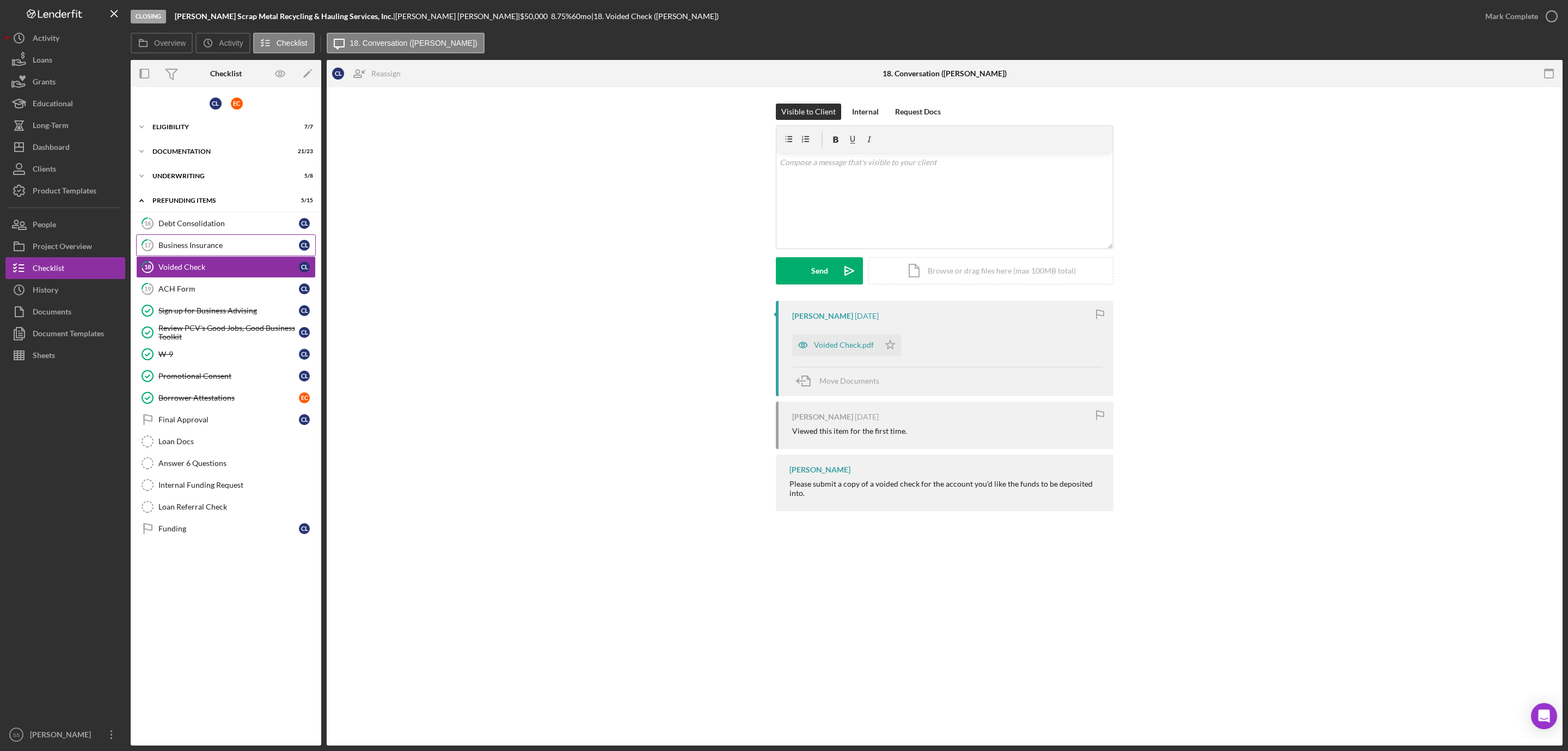
click at [211, 247] on div "Business Insurance" at bounding box center [228, 245] width 141 height 9
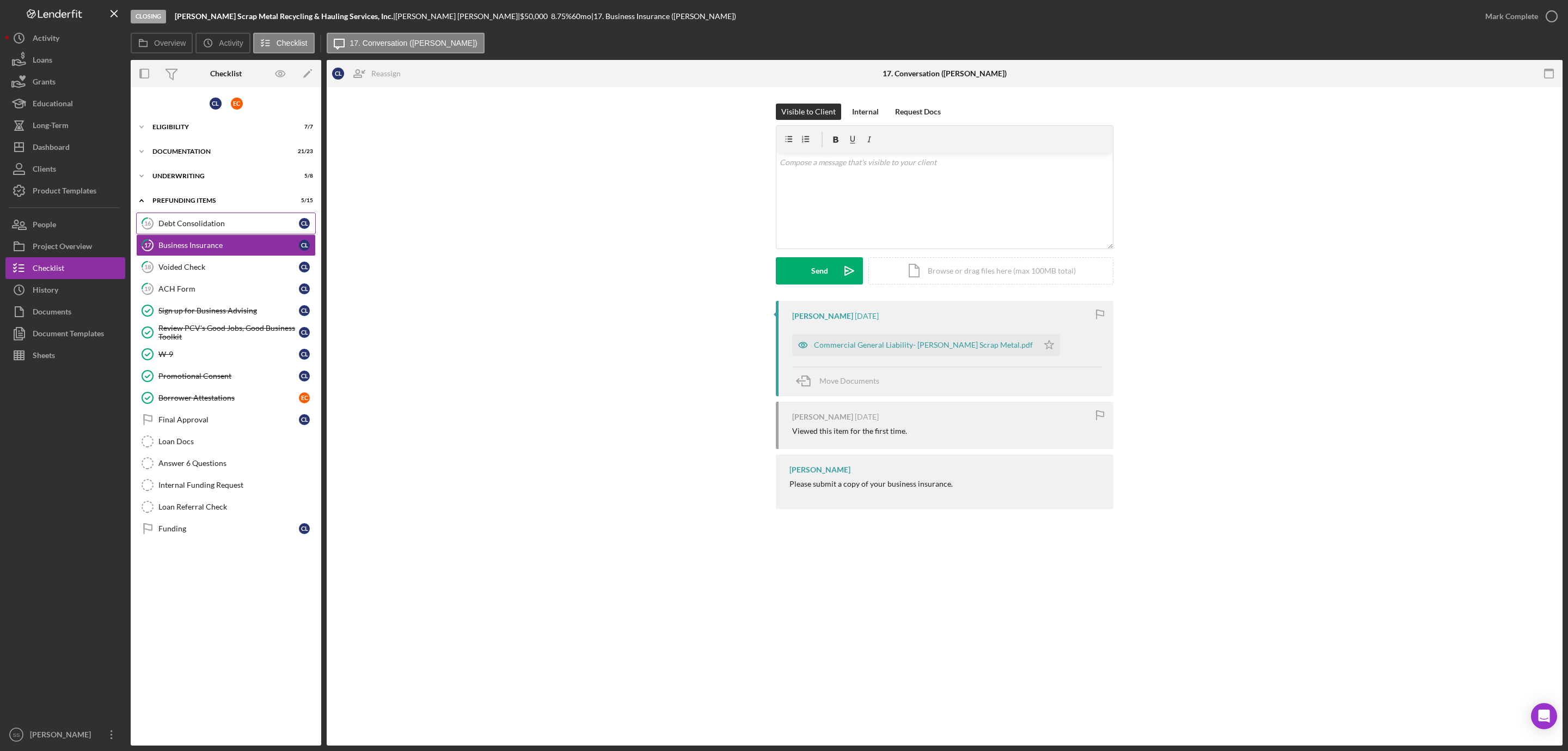
click at [217, 226] on div "Debt Consolidation" at bounding box center [228, 224] width 141 height 9
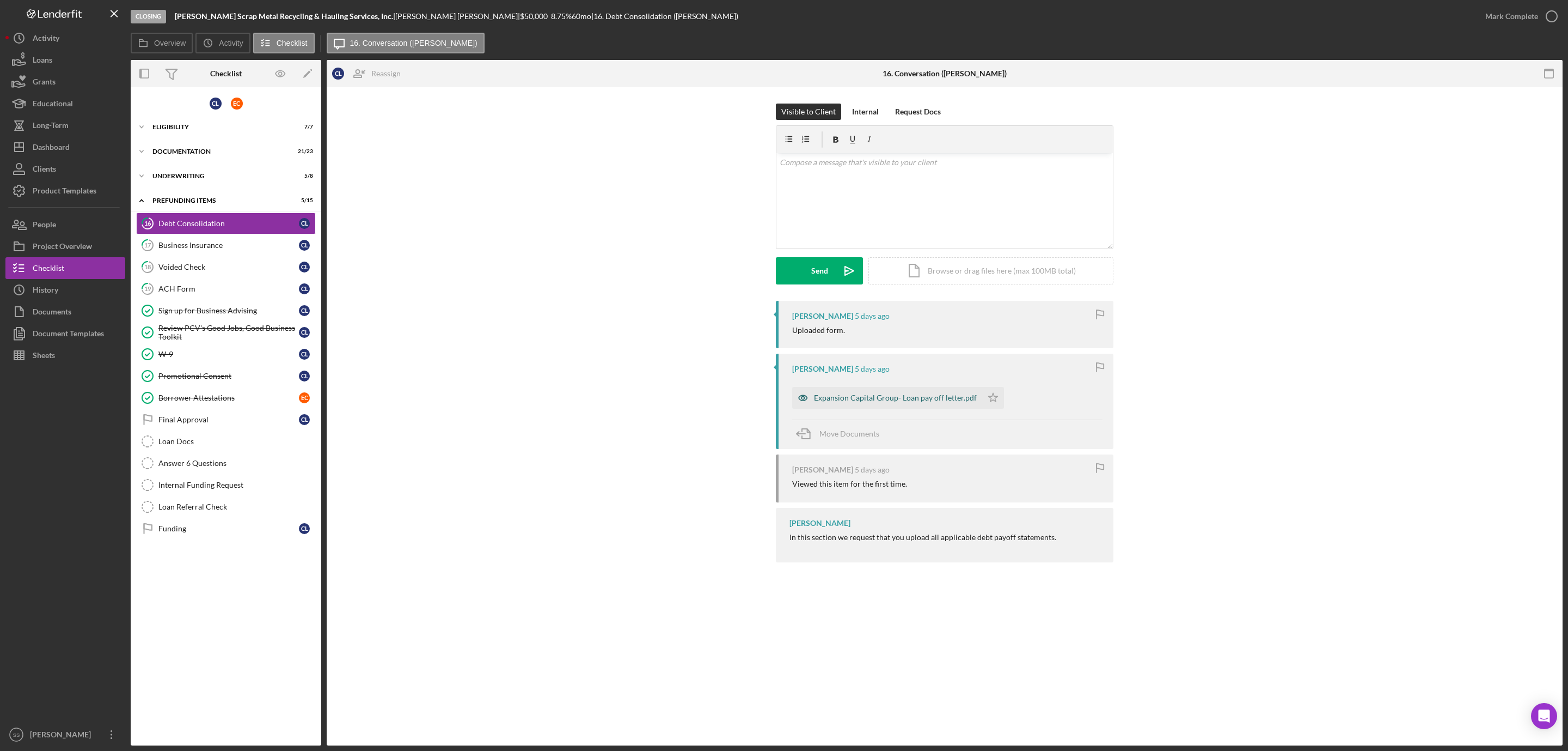
click at [839, 396] on div "Expansion Capital Group- Loan pay off letter.pdf" at bounding box center [895, 398] width 163 height 9
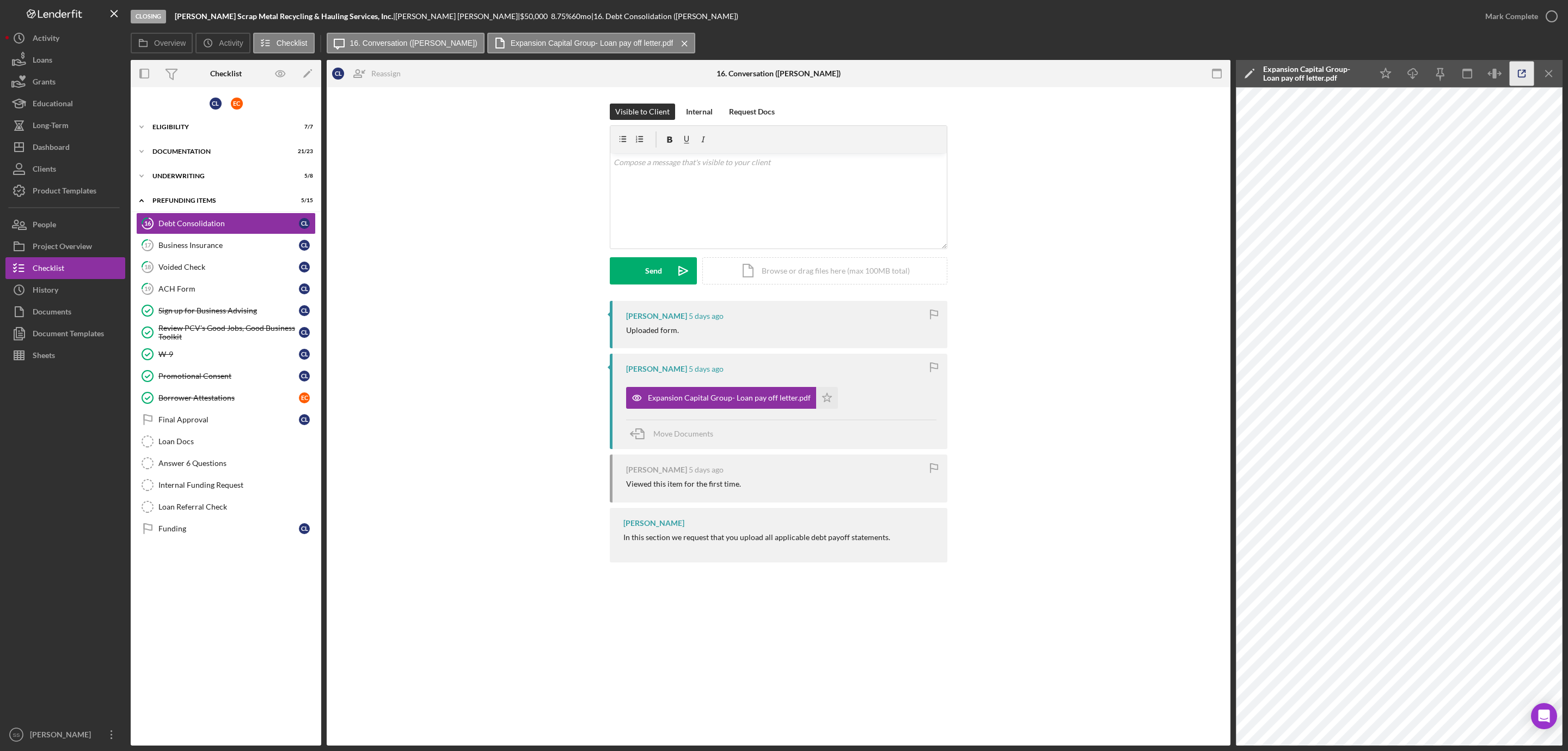
click at [1524, 70] on icon "button" at bounding box center [1522, 74] width 24 height 24
click at [693, 177] on div "v Color teal Color pink Remove color Add row above Add row below Add column bef…" at bounding box center [779, 200] width 337 height 96
click at [654, 280] on div "Send" at bounding box center [654, 270] width 17 height 27
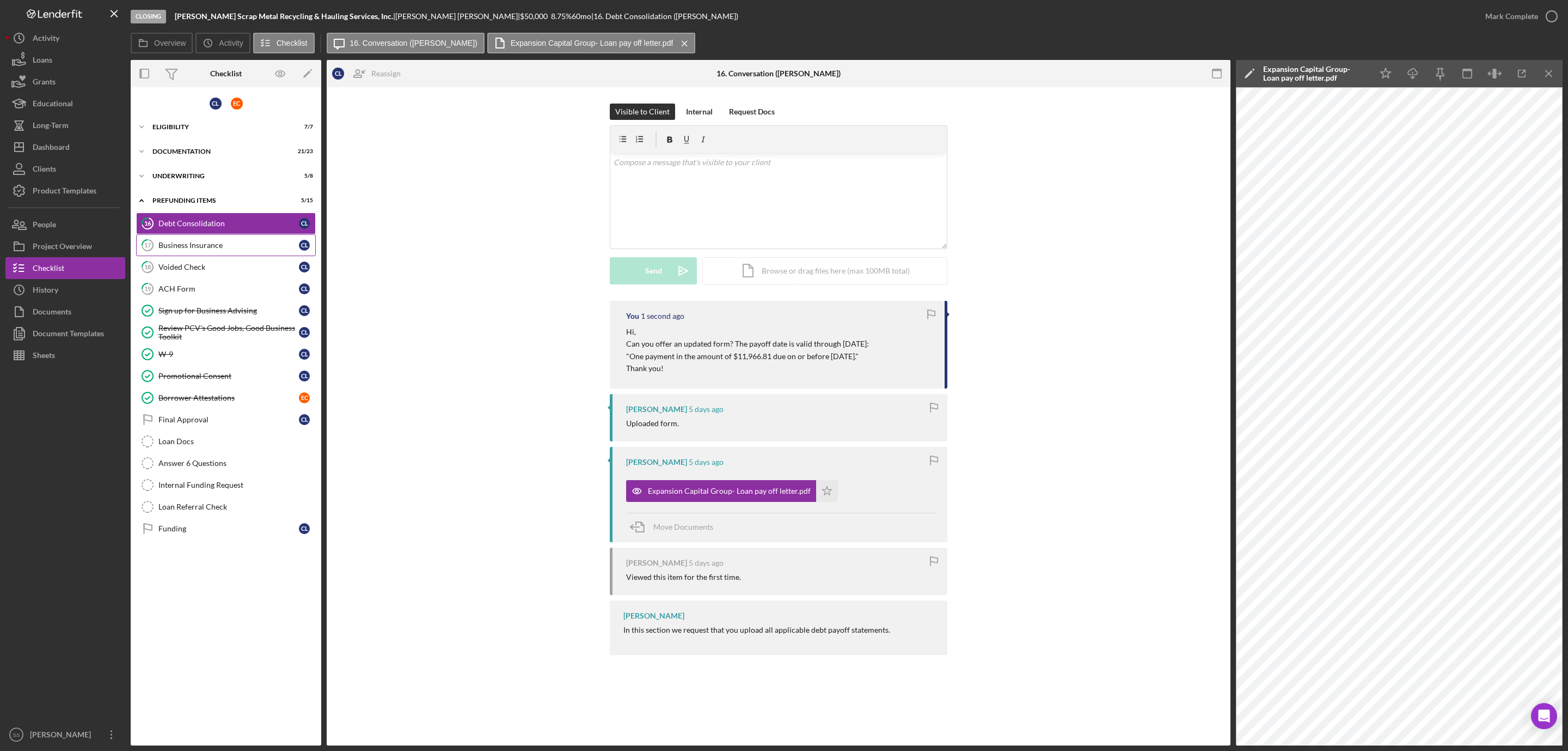
click at [261, 247] on div "Business Insurance" at bounding box center [228, 245] width 141 height 9
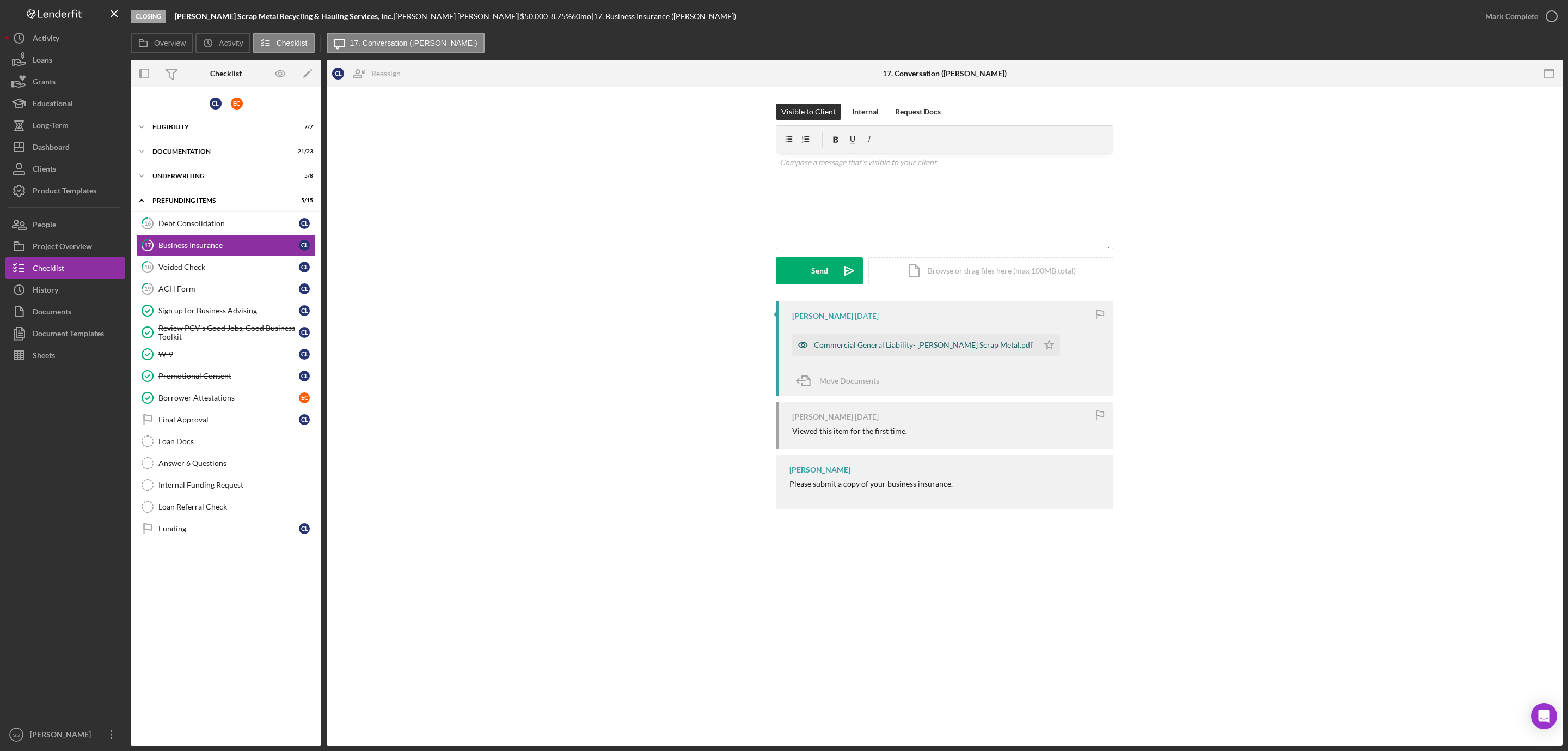
click at [850, 344] on div "Commercial General Liability- Lopez Scrap Metal.pdf" at bounding box center [923, 345] width 219 height 9
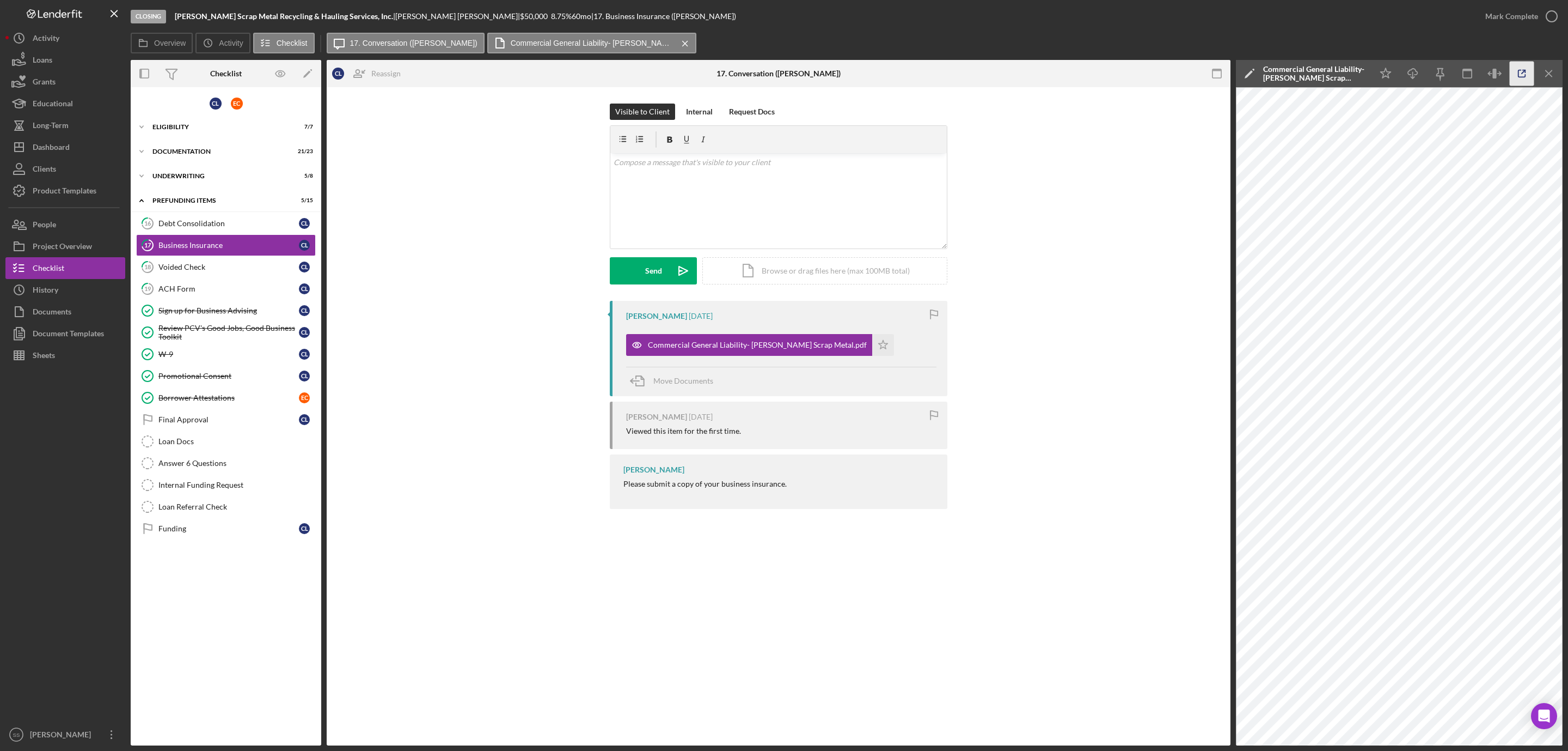
click at [1519, 70] on icon "button" at bounding box center [1522, 74] width 7 height 7
drag, startPoint x: 1549, startPoint y: 12, endPoint x: 1534, endPoint y: 12, distance: 15.0
click at [1545, 12] on icon "button" at bounding box center [1552, 16] width 27 height 27
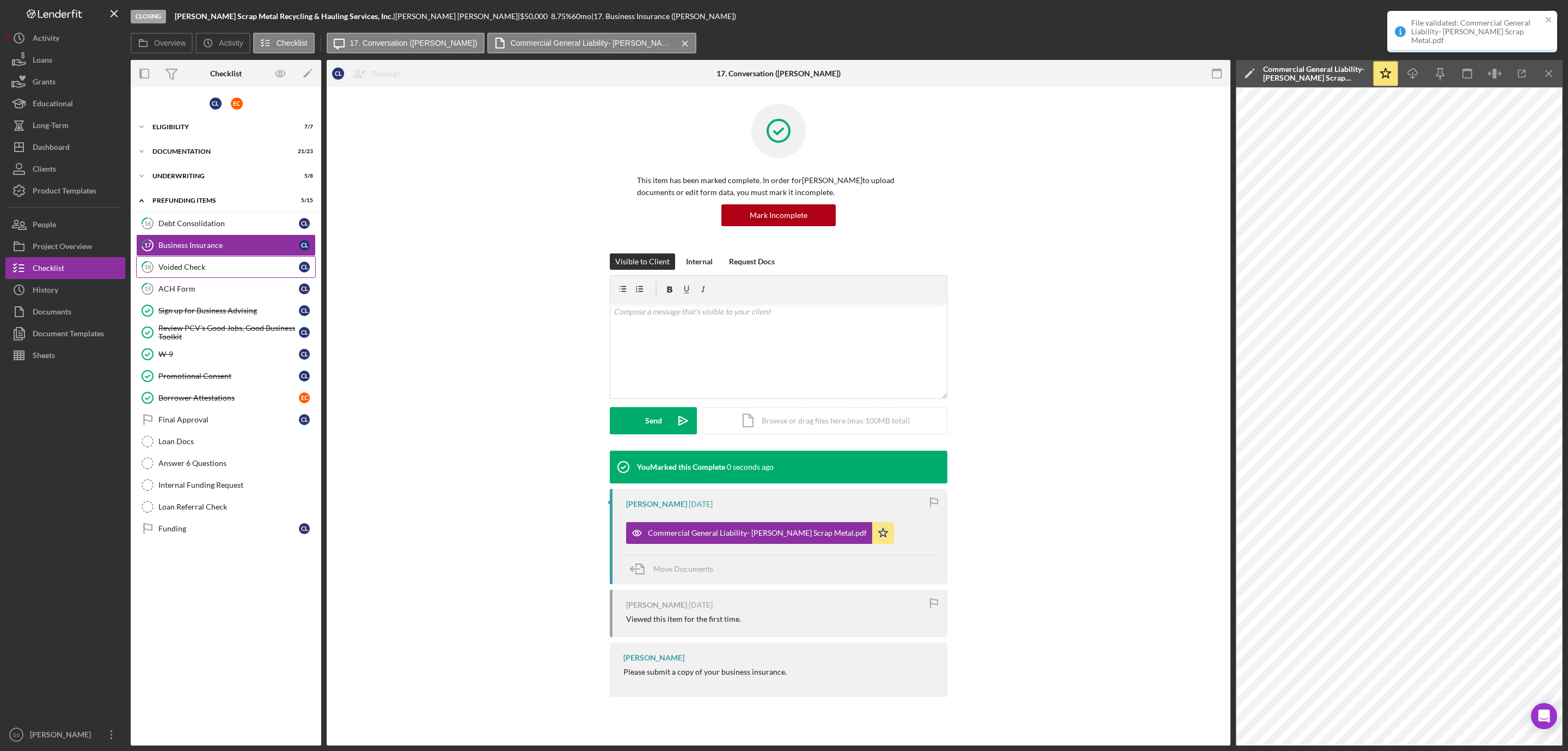
click at [194, 267] on div "Voided Check" at bounding box center [228, 267] width 141 height 9
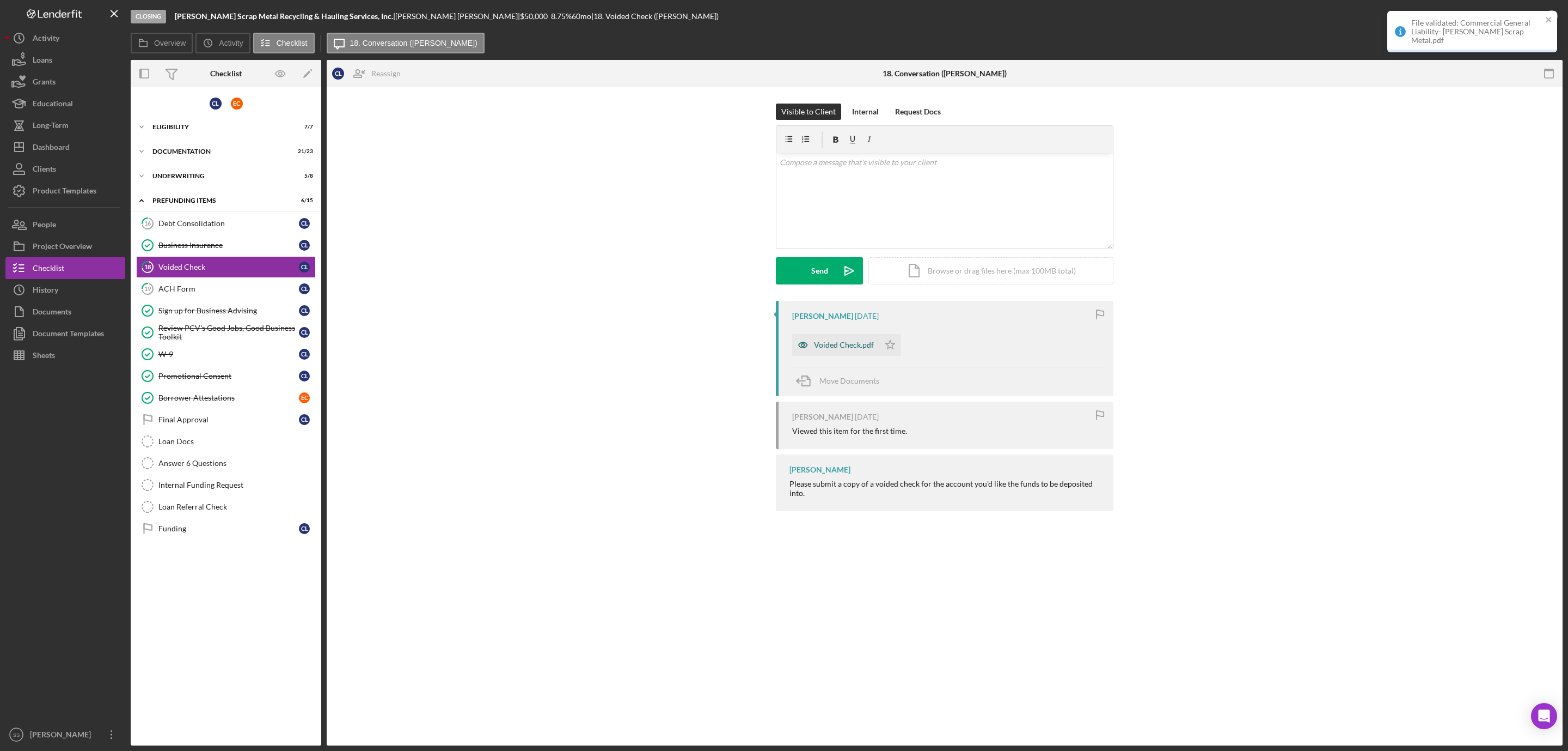
click at [830, 342] on div "Voided Check.pdf" at bounding box center [844, 345] width 60 height 9
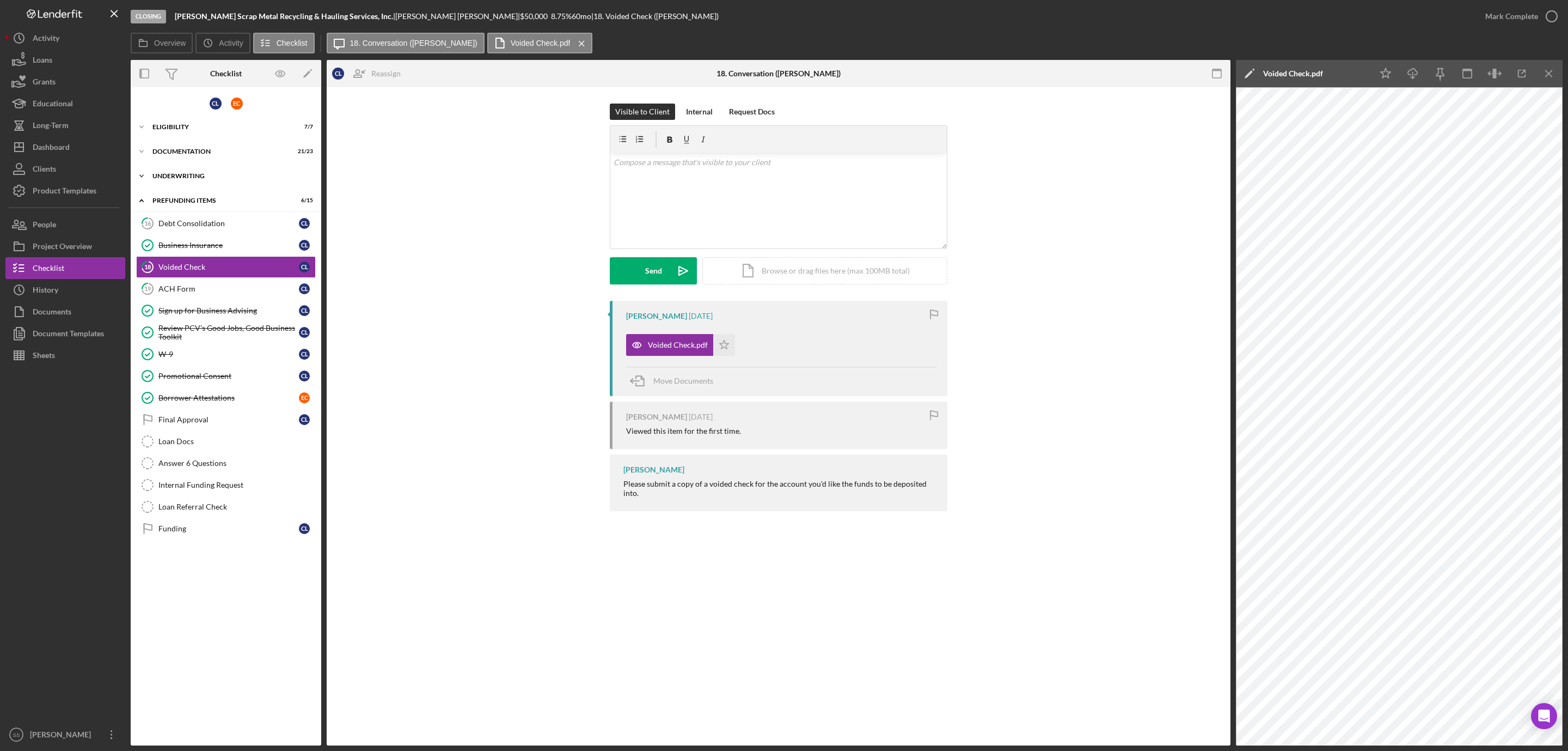
click at [195, 167] on div "Icon/Expander Underwriting 5 / 8" at bounding box center [226, 176] width 191 height 22
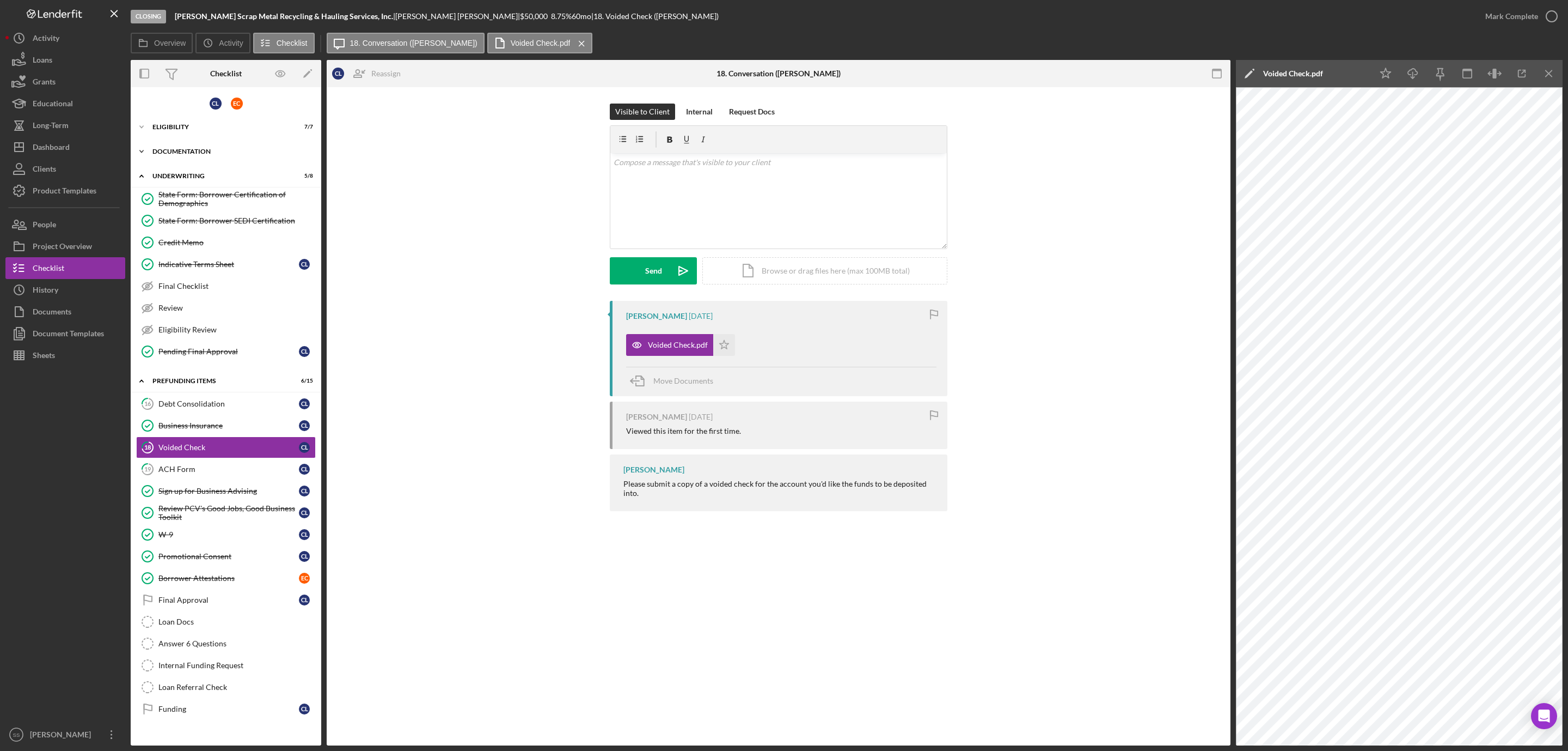
click at [199, 159] on div "Icon/Expander Documentation 21 / 23" at bounding box center [226, 152] width 191 height 22
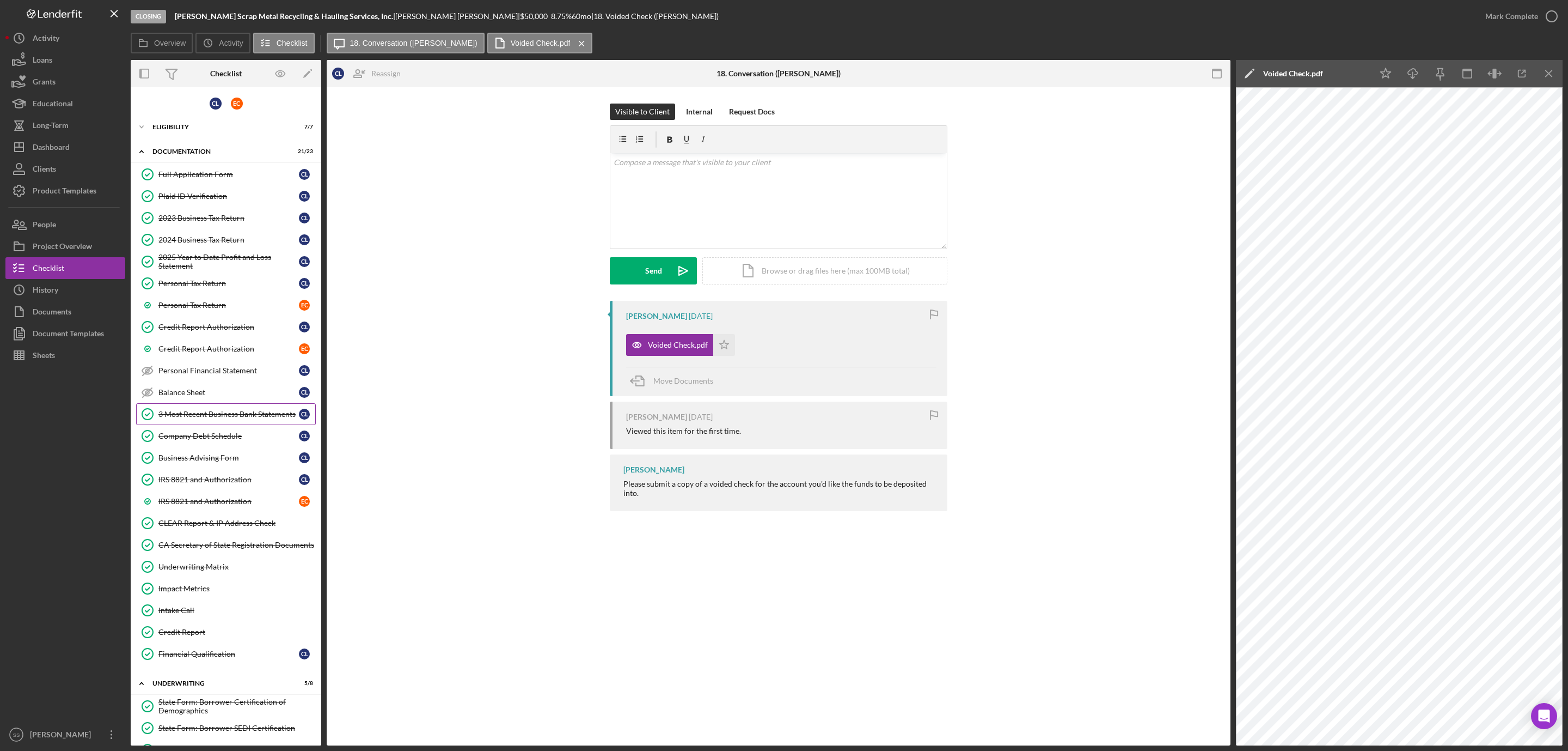
click at [228, 417] on div "3 Most Recent Business Bank Statements" at bounding box center [228, 414] width 141 height 9
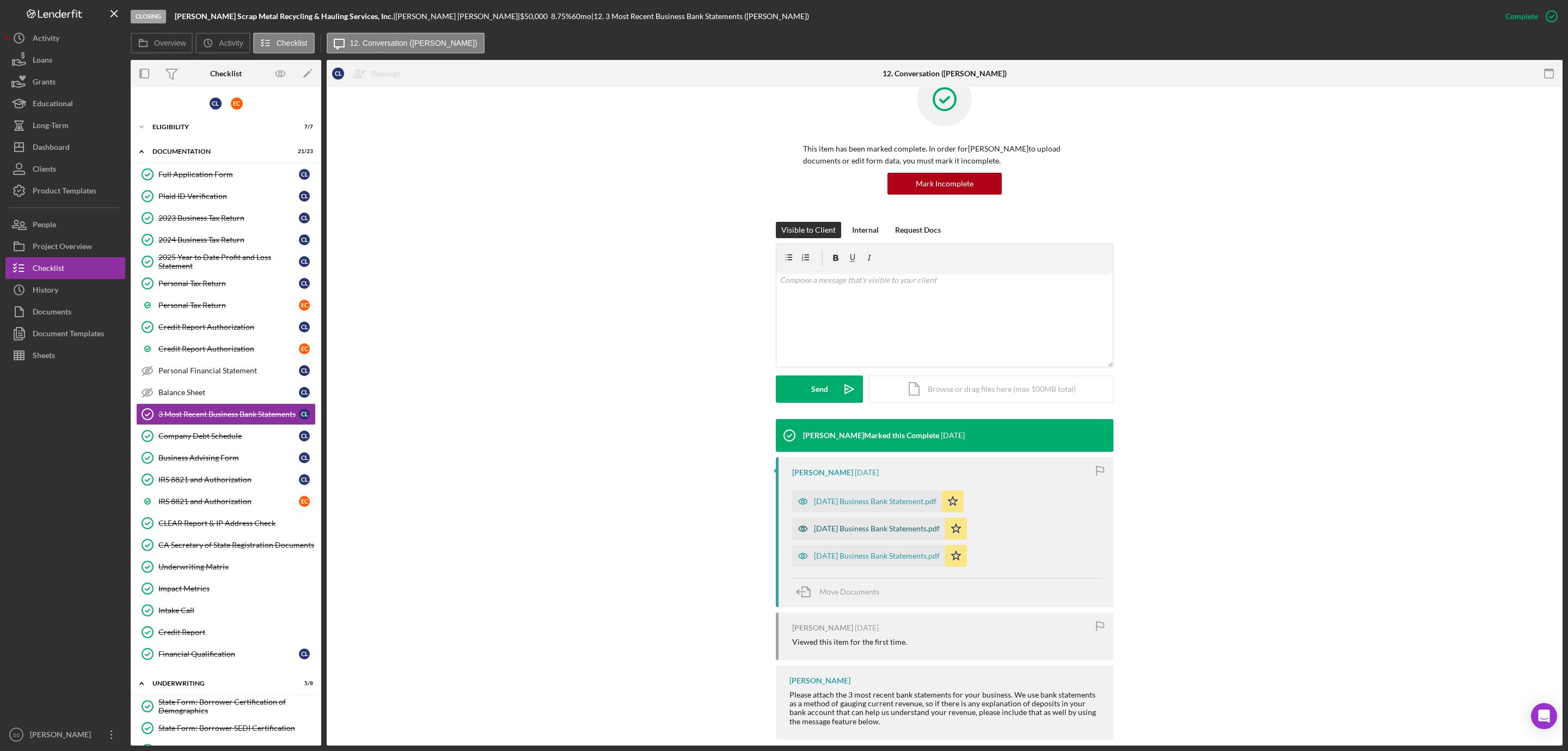
scroll to position [48, 0]
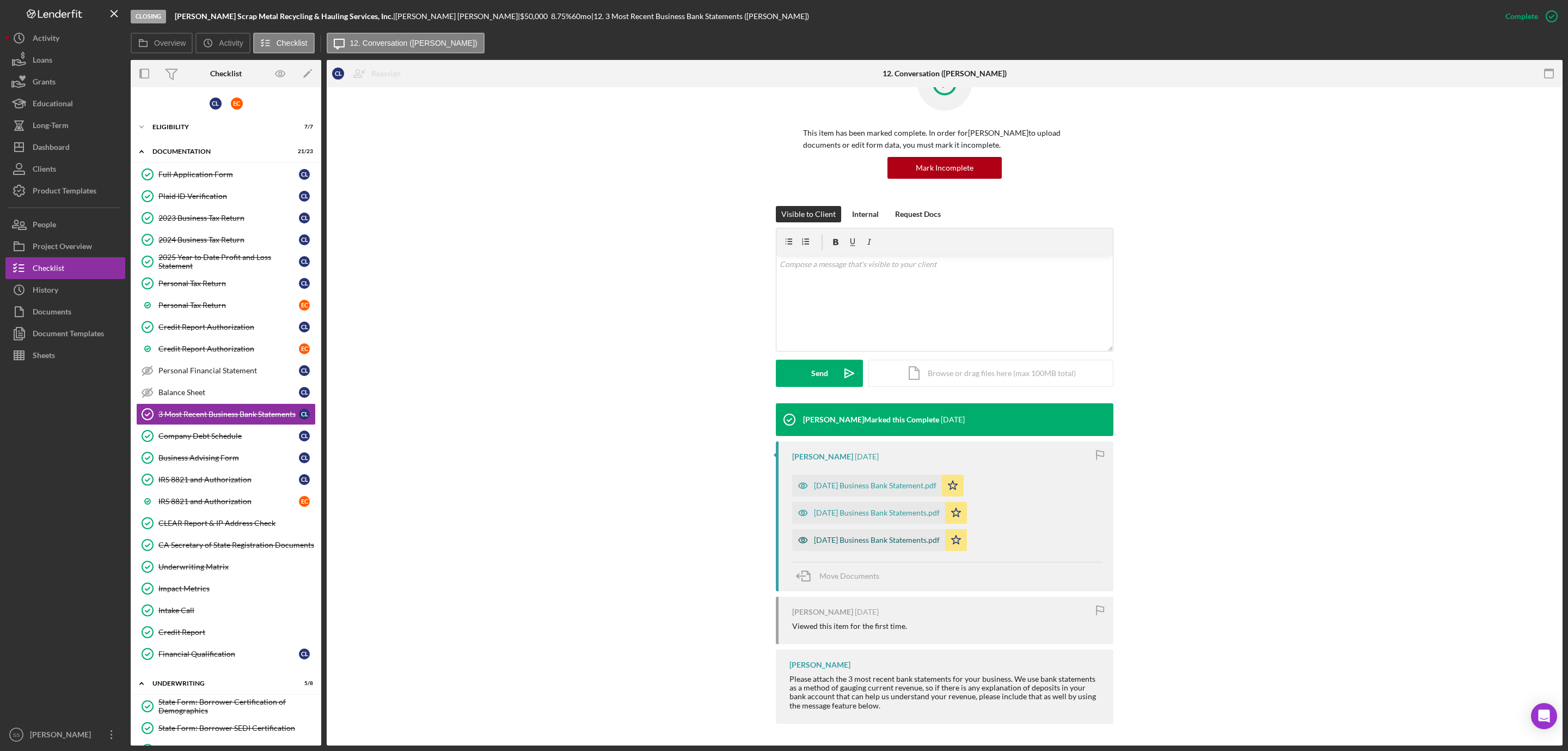
click at [889, 537] on div "May 2025 Business Bank Statements.pdf" at bounding box center [877, 540] width 126 height 9
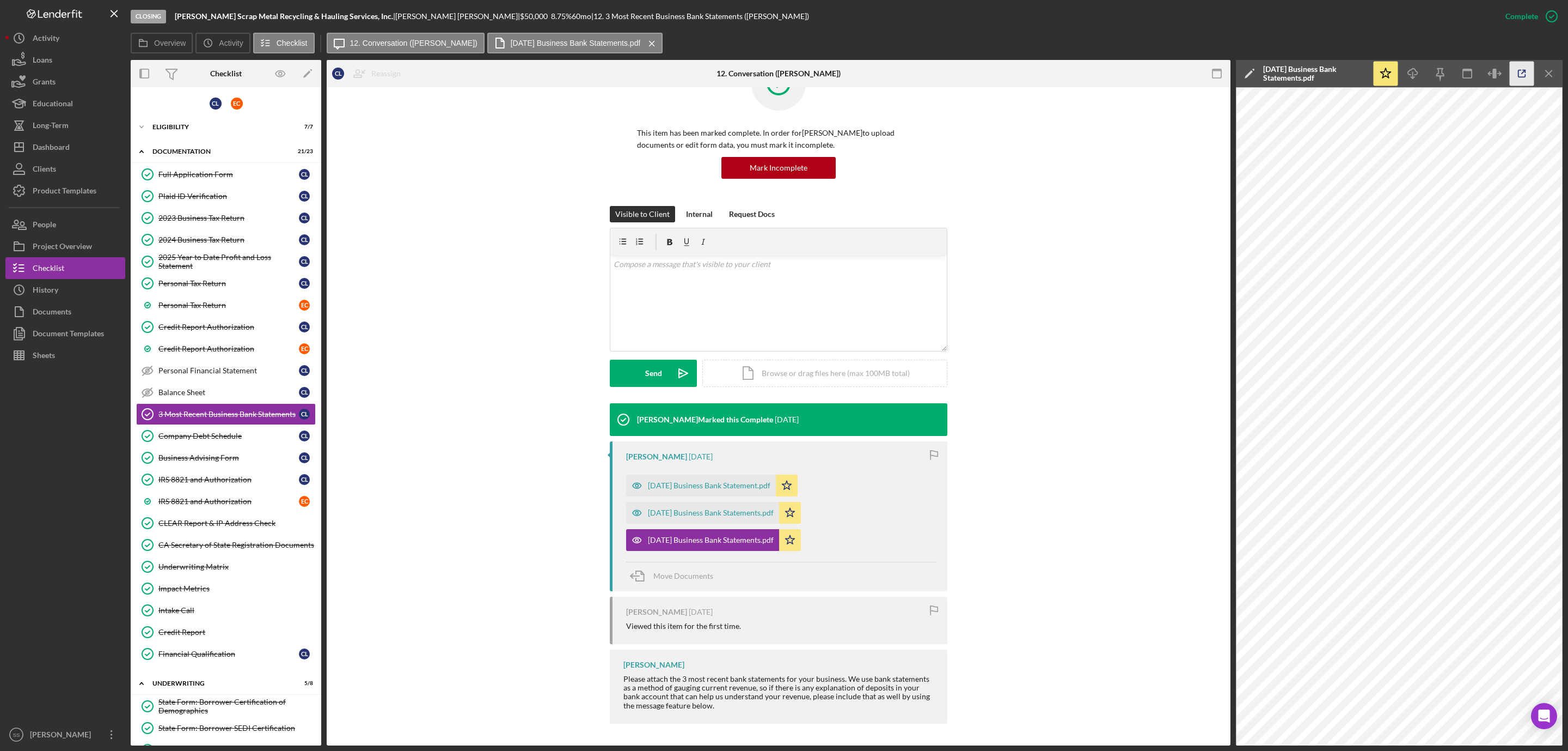
click at [1521, 77] on icon "button" at bounding box center [1522, 74] width 7 height 7
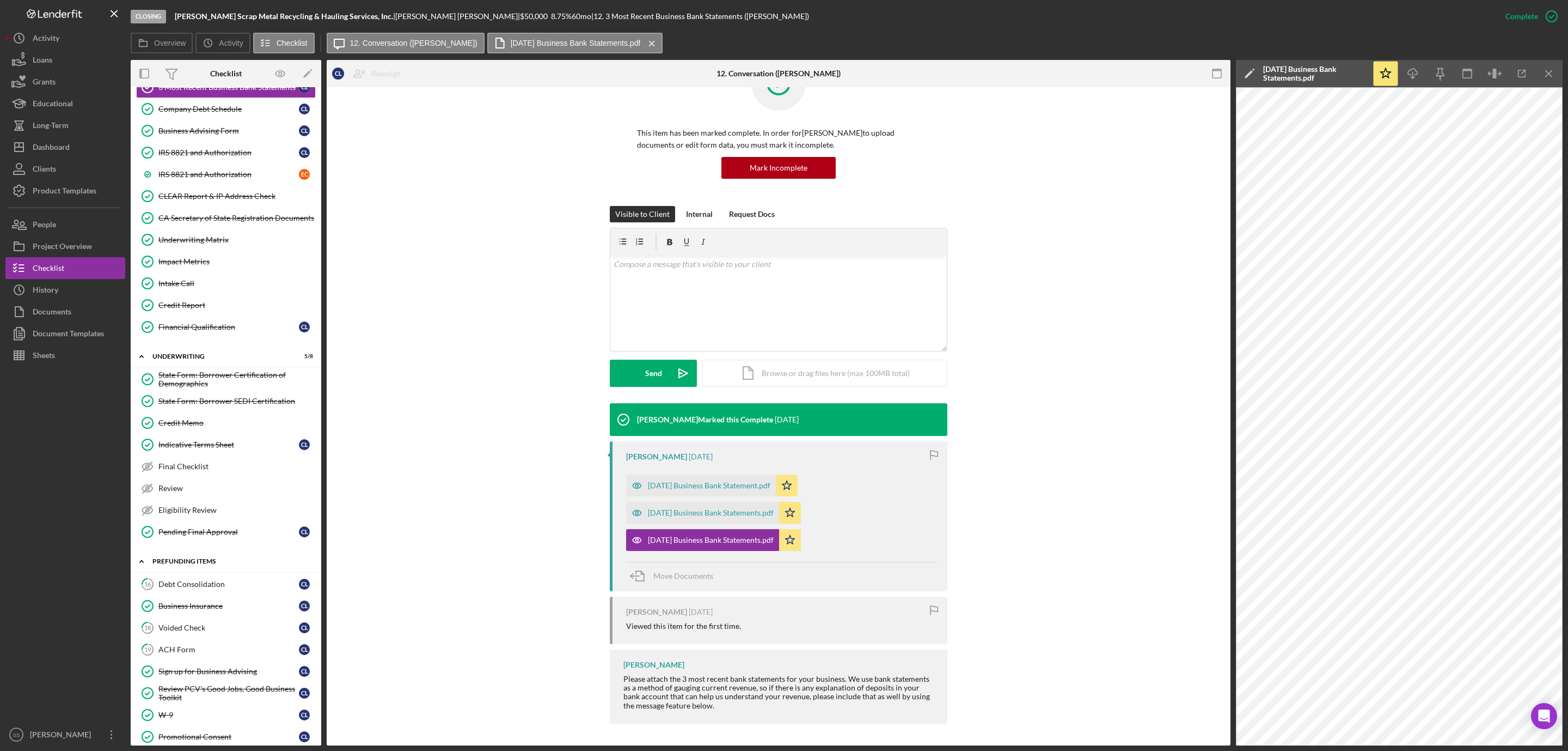
scroll to position [517, 0]
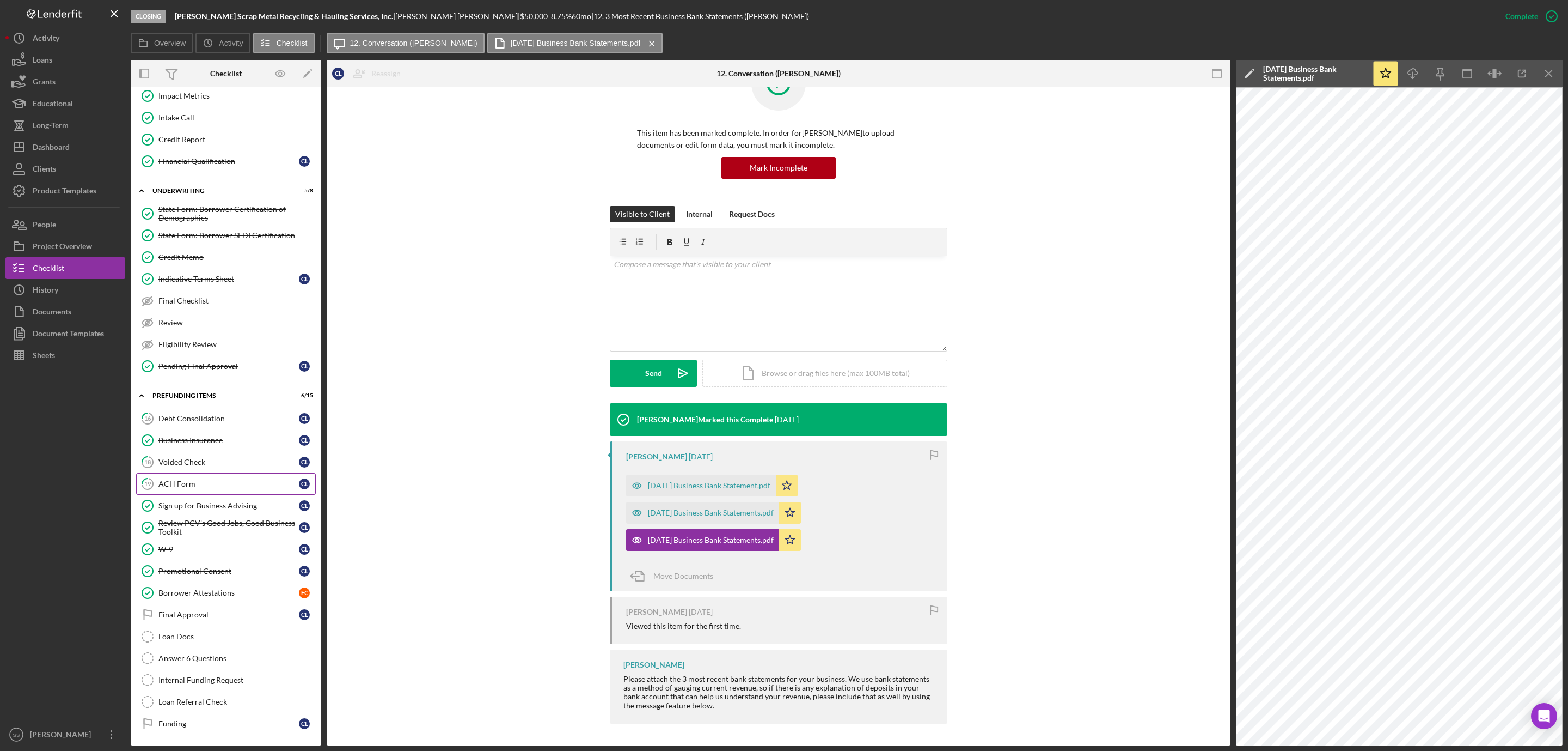
click at [178, 479] on div "ACH Form" at bounding box center [228, 484] width 141 height 9
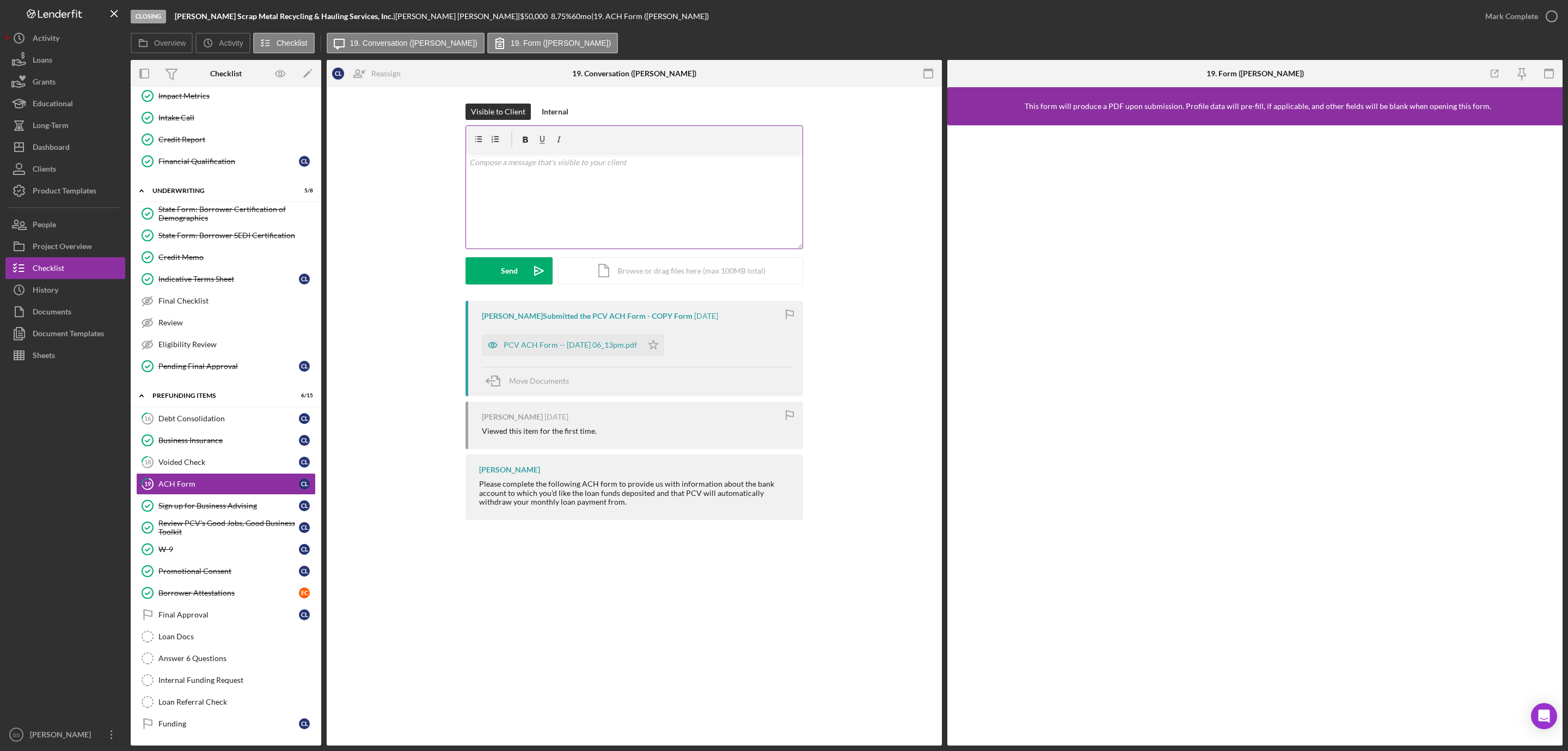
click at [621, 213] on div "v Color teal Color pink Remove color Add row above Add row below Add column bef…" at bounding box center [634, 200] width 337 height 96
click at [546, 342] on div "PCV ACH Form -- 2025-08-28 06_13pm.pdf" at bounding box center [570, 345] width 133 height 9
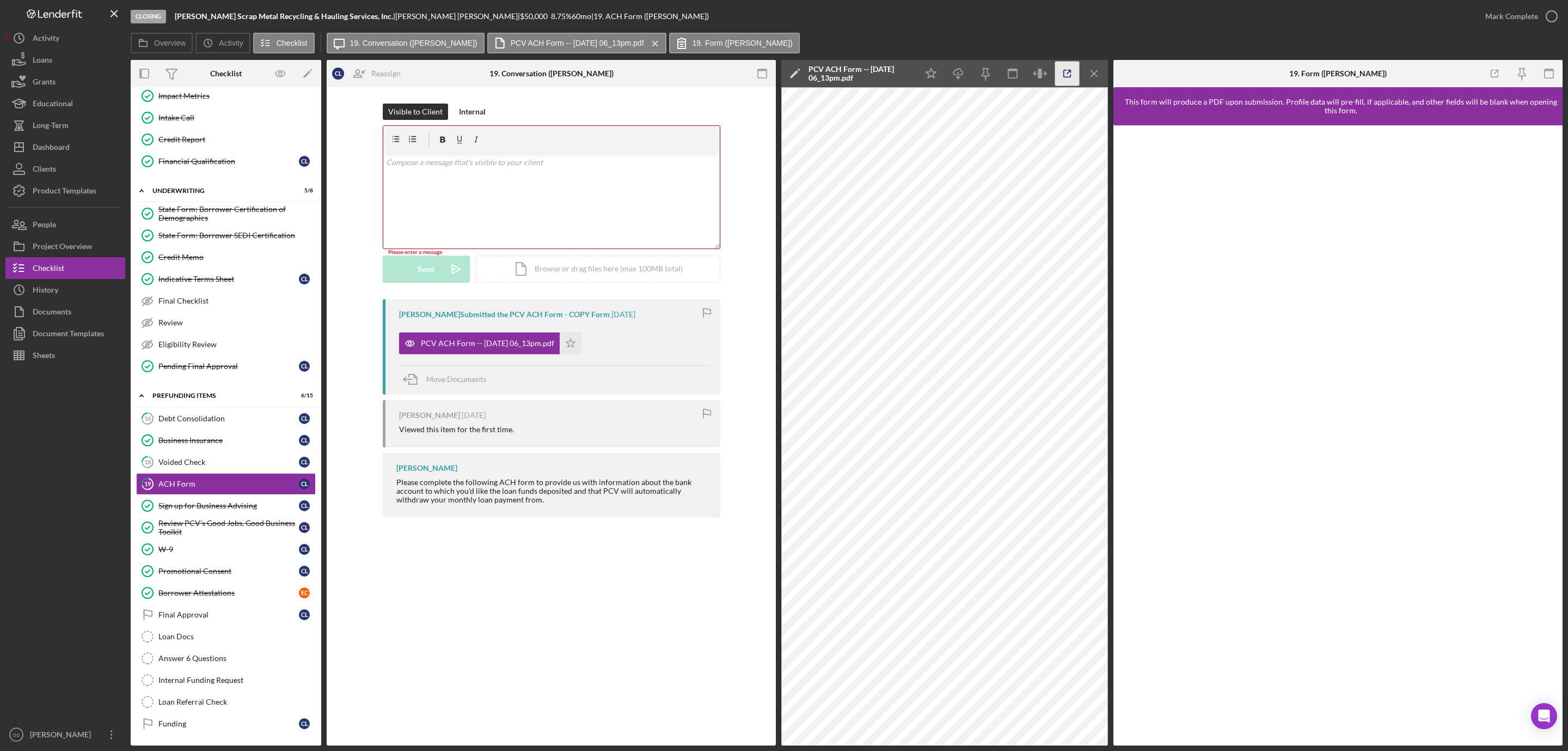
click at [1064, 72] on icon "button" at bounding box center [1067, 74] width 24 height 24
click at [495, 178] on div "v Color teal Color pink Remove color Add row above Add row below Add column bef…" at bounding box center [551, 200] width 337 height 96
click at [533, 192] on p "Can you update the ACH form to the account at Valley Strong Credit Union" at bounding box center [551, 193] width 331 height 12
click at [693, 194] on p "Can you update the ACH form to the account ending in 32 at Valley Strong Credit…" at bounding box center [551, 193] width 331 height 12
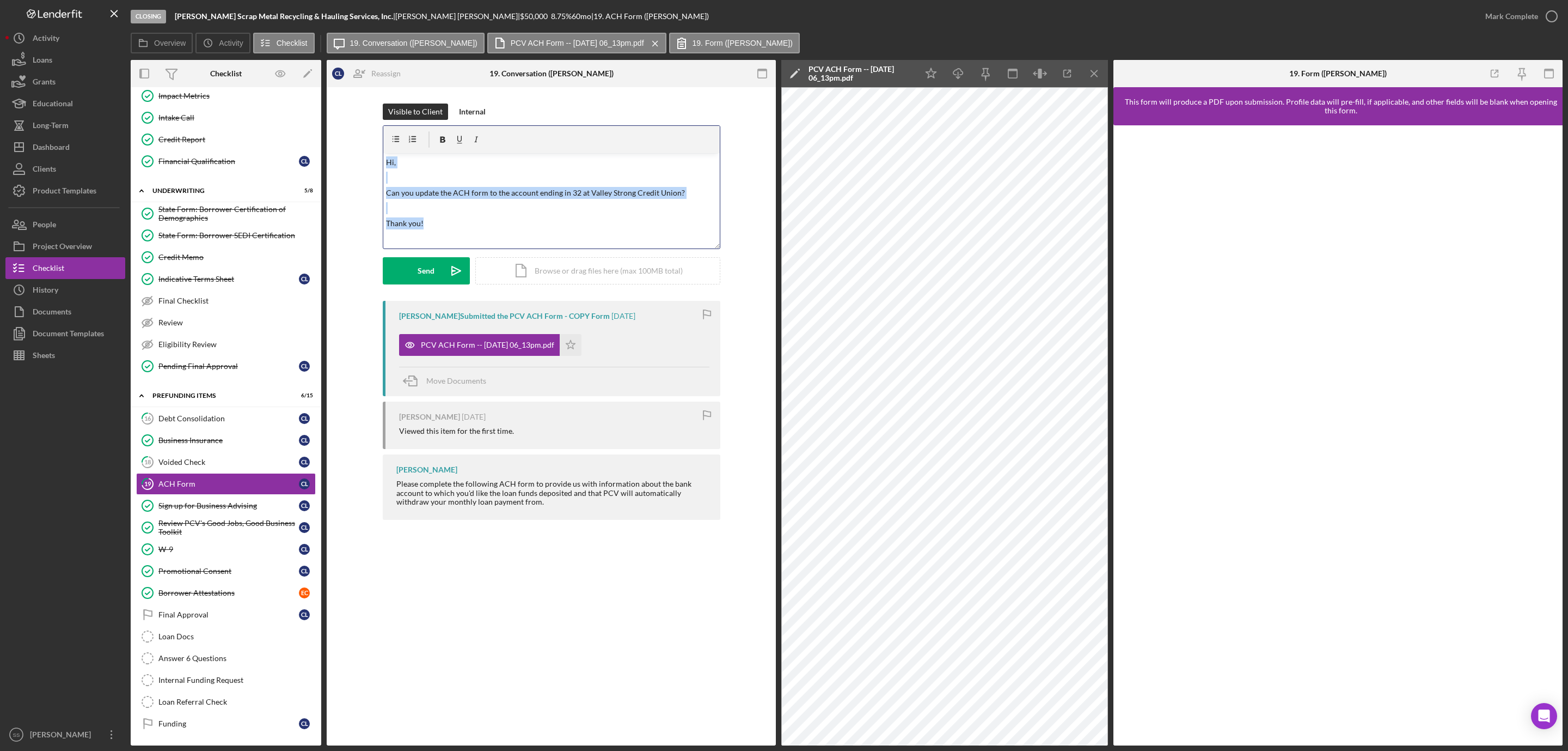
drag, startPoint x: 433, startPoint y: 222, endPoint x: 388, endPoint y: 161, distance: 75.8
click at [388, 161] on div "v Color teal Color pink Remove color Add row above Add row below Add column bef…" at bounding box center [551, 200] width 337 height 96
copy div "Hi, Can you update the ACH form to the account ending in 32 at Valley Strong Cr…"
click at [414, 267] on button "Send Icon/icon-invite-send" at bounding box center [426, 270] width 87 height 27
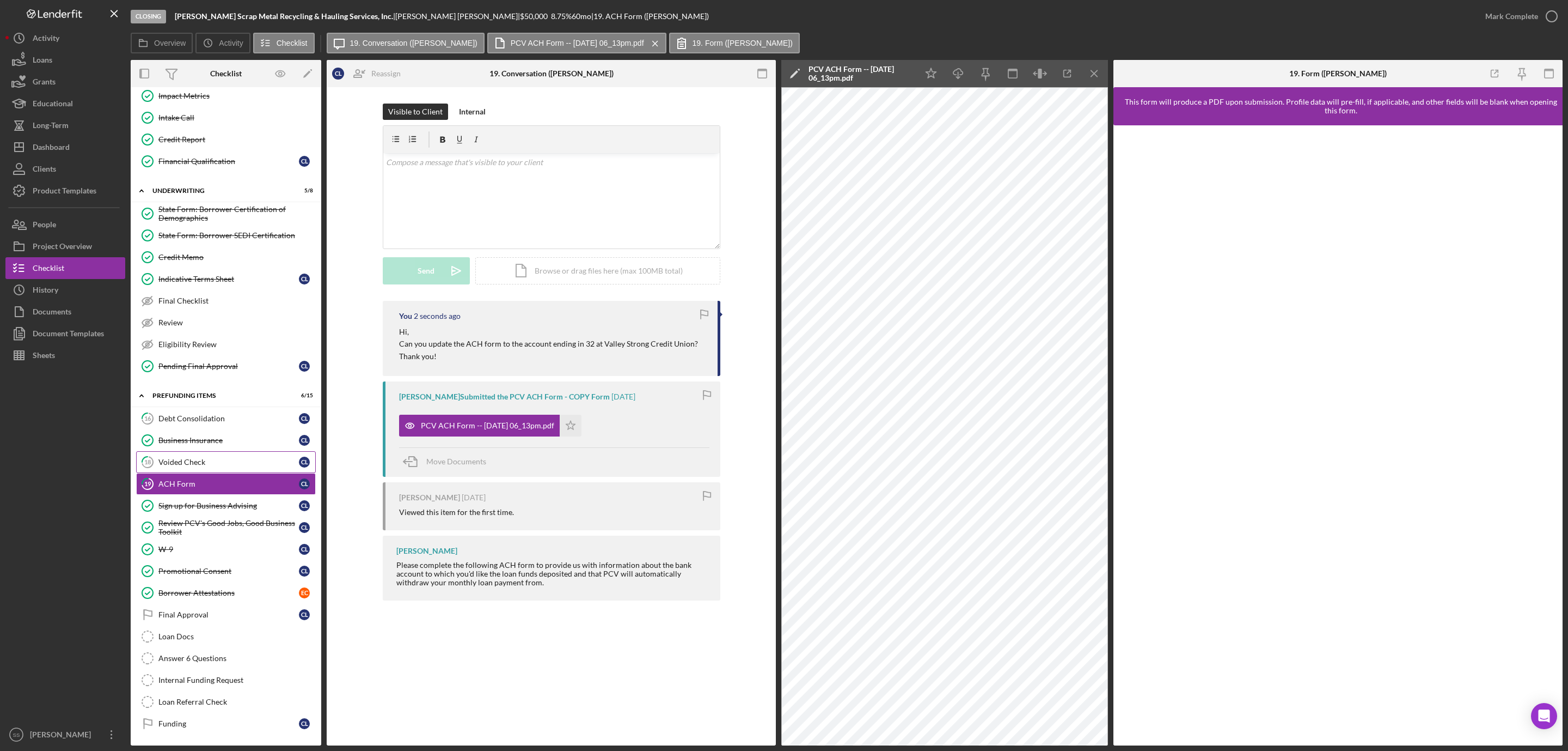
click at [214, 457] on div "Voided Check" at bounding box center [228, 462] width 141 height 9
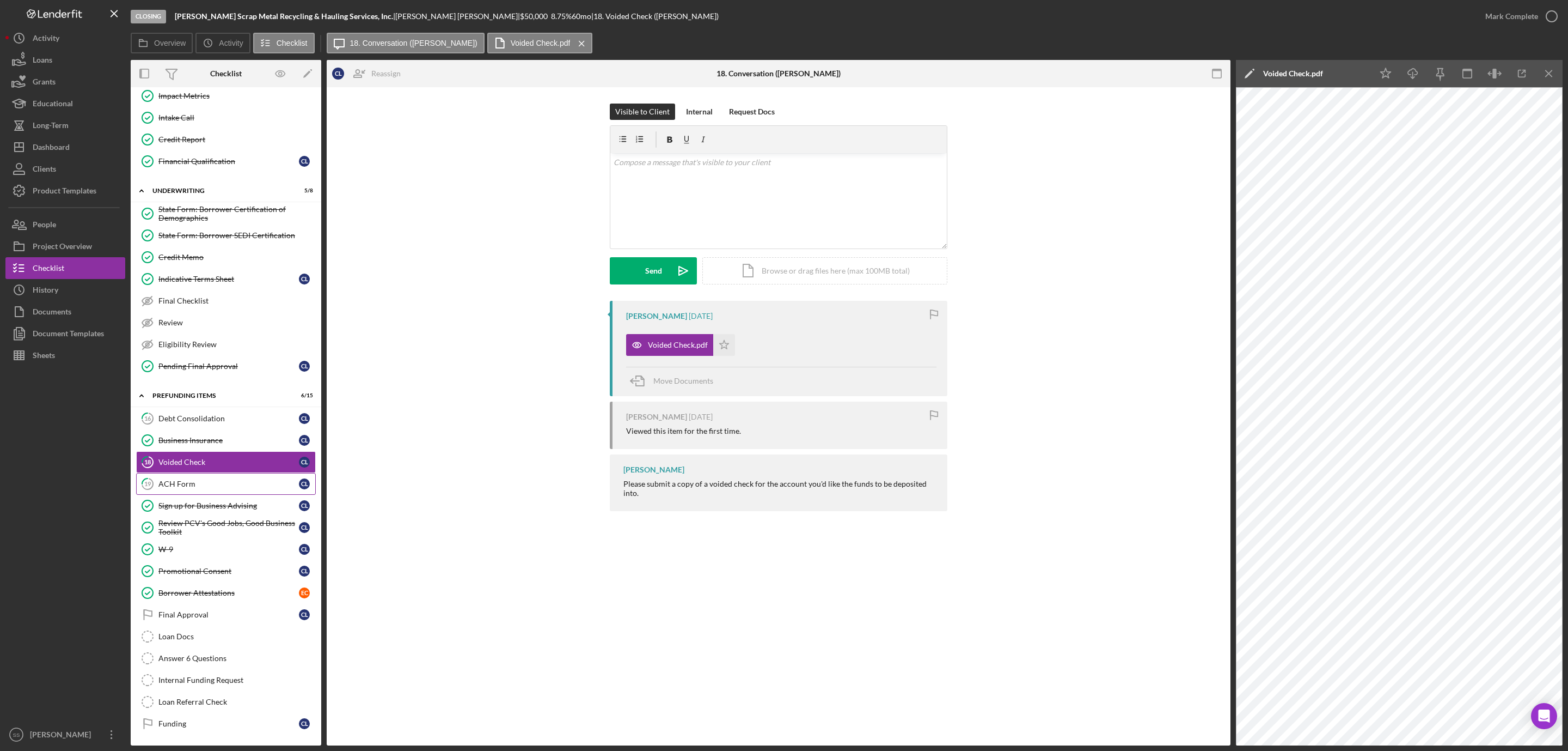
click at [178, 479] on div "ACH Form" at bounding box center [228, 484] width 141 height 9
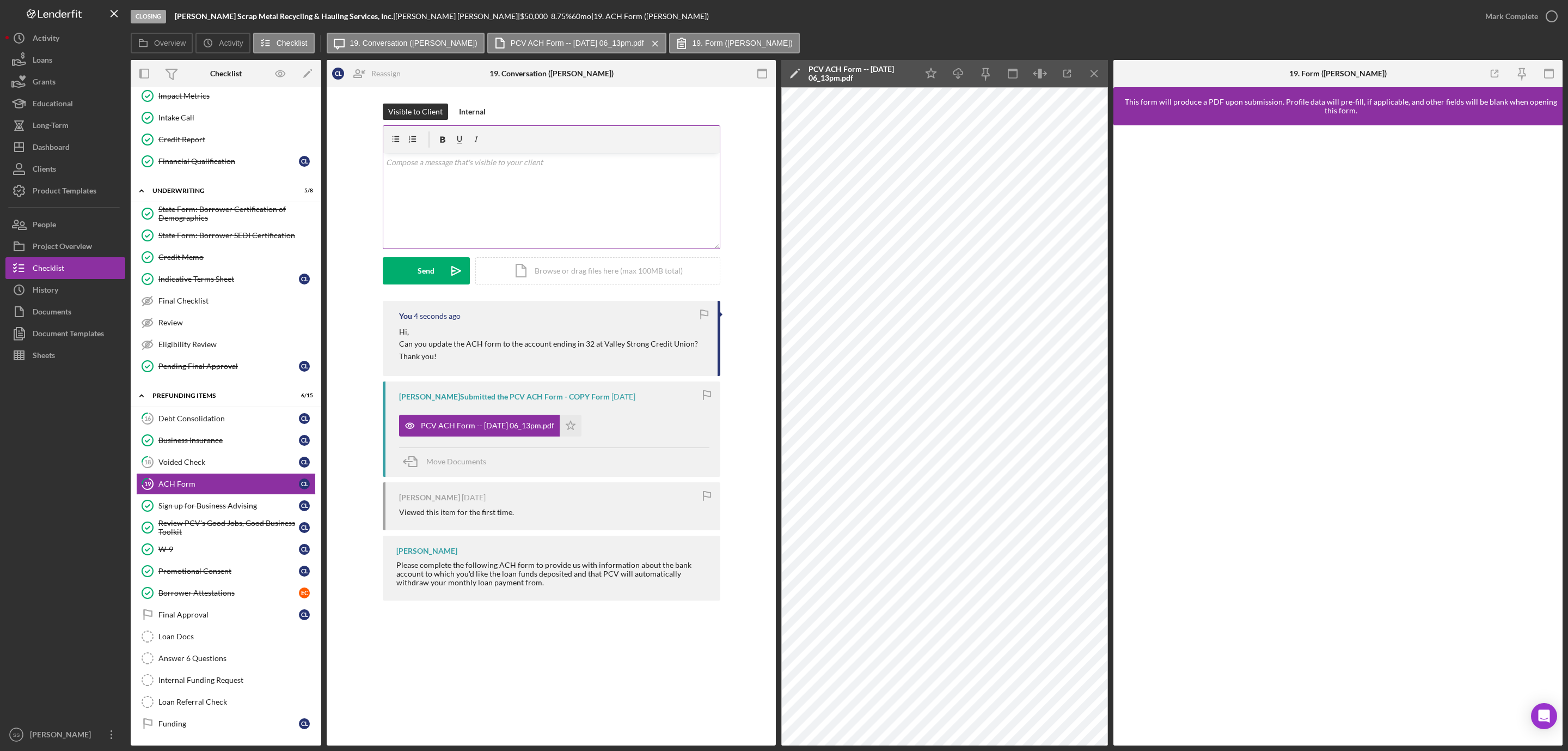
click at [476, 175] on div "v Color teal Color pink Remove color Add row above Add row below Add column bef…" at bounding box center [551, 200] width 337 height 96
drag, startPoint x: 476, startPoint y: 175, endPoint x: 201, endPoint y: 453, distance: 391.0
click at [201, 457] on div "Voided Check" at bounding box center [228, 462] width 141 height 9
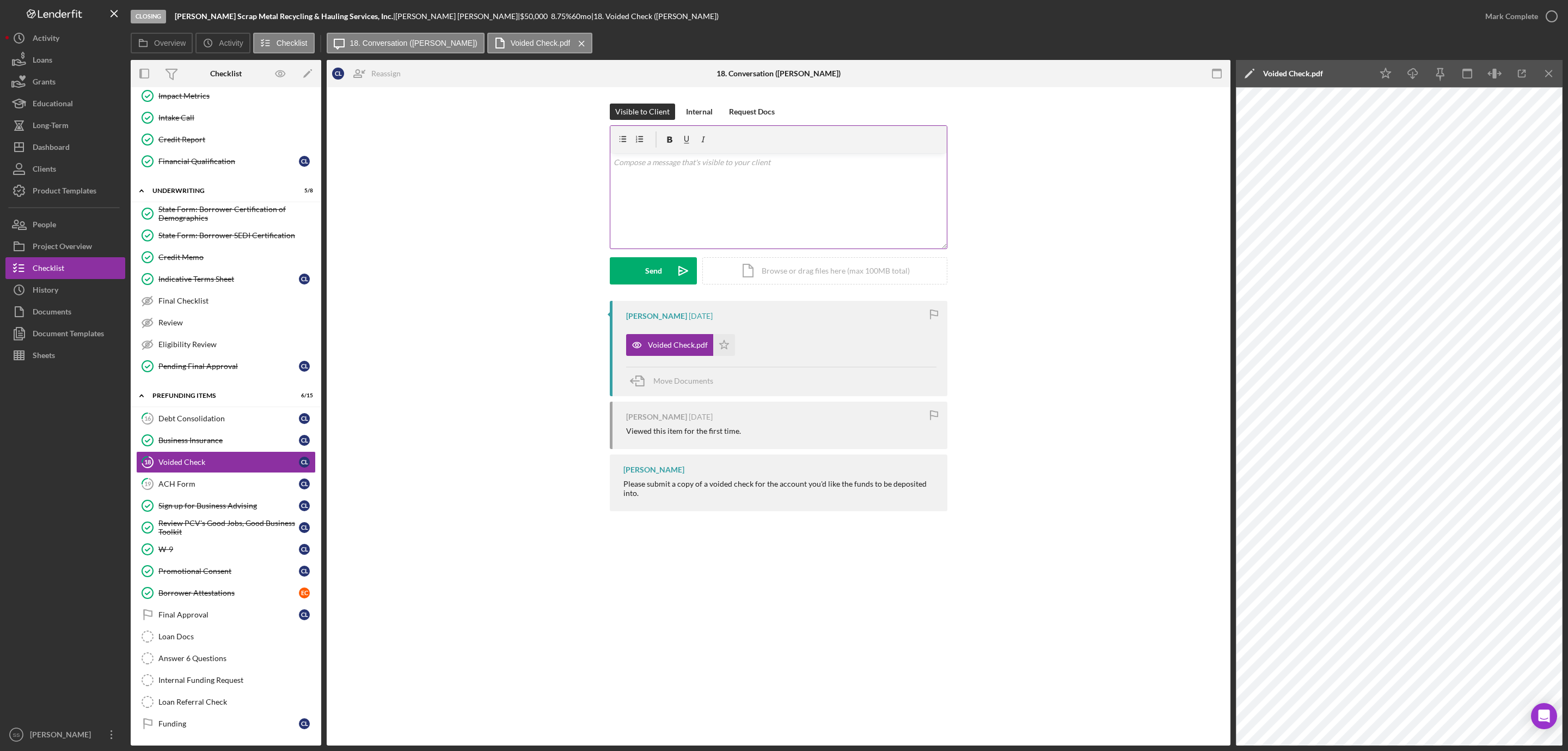
click at [682, 202] on div "v Color teal Color pink Remove color Add row above Add row below Add column bef…" at bounding box center [779, 200] width 337 height 96
paste div
click at [685, 191] on p "Can you update the ACH form to the account ending in 32 at Valley Strong Credit…" at bounding box center [779, 193] width 331 height 12
click at [657, 347] on div "Voided Check.pdf" at bounding box center [677, 345] width 60 height 9
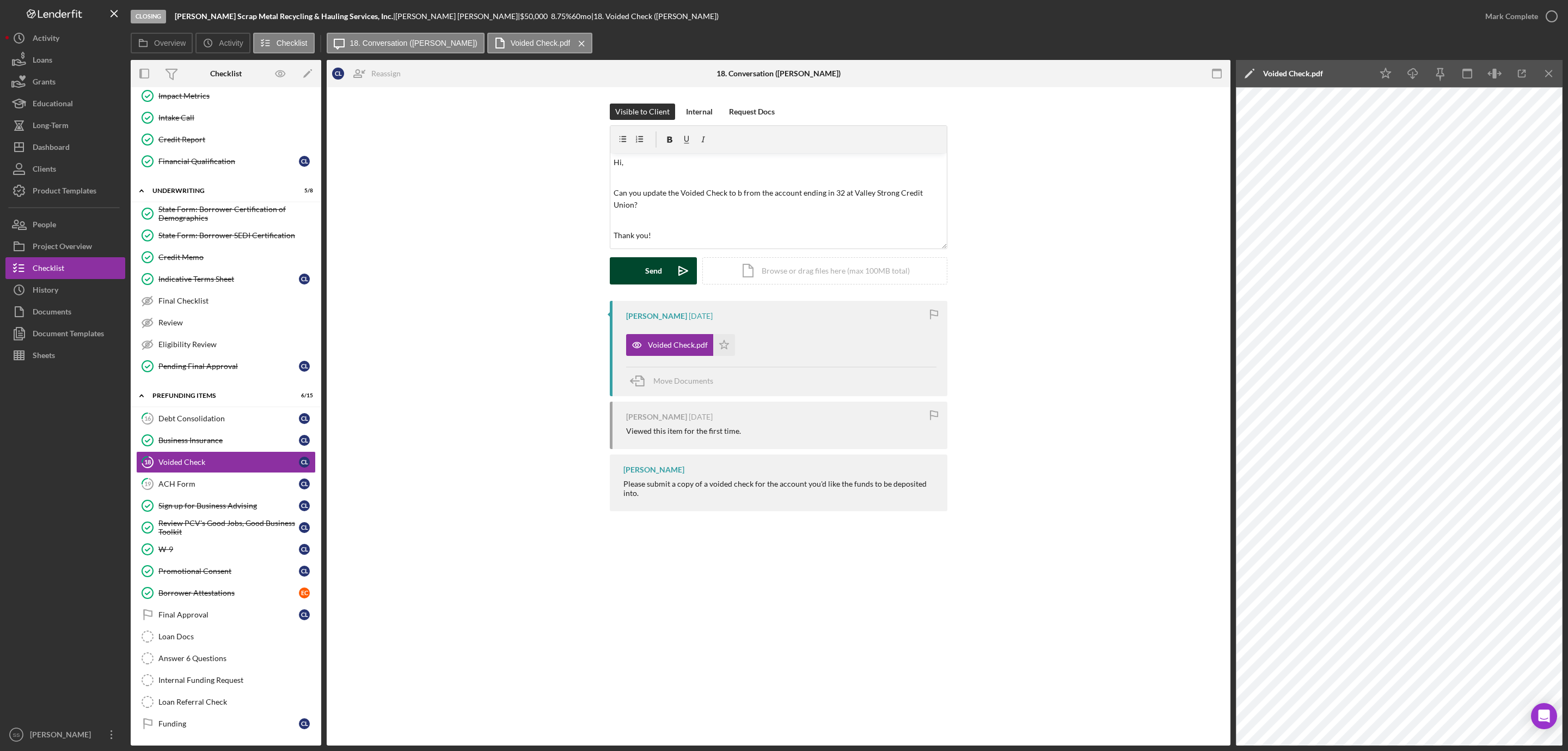
click at [659, 272] on div "Send" at bounding box center [654, 270] width 17 height 27
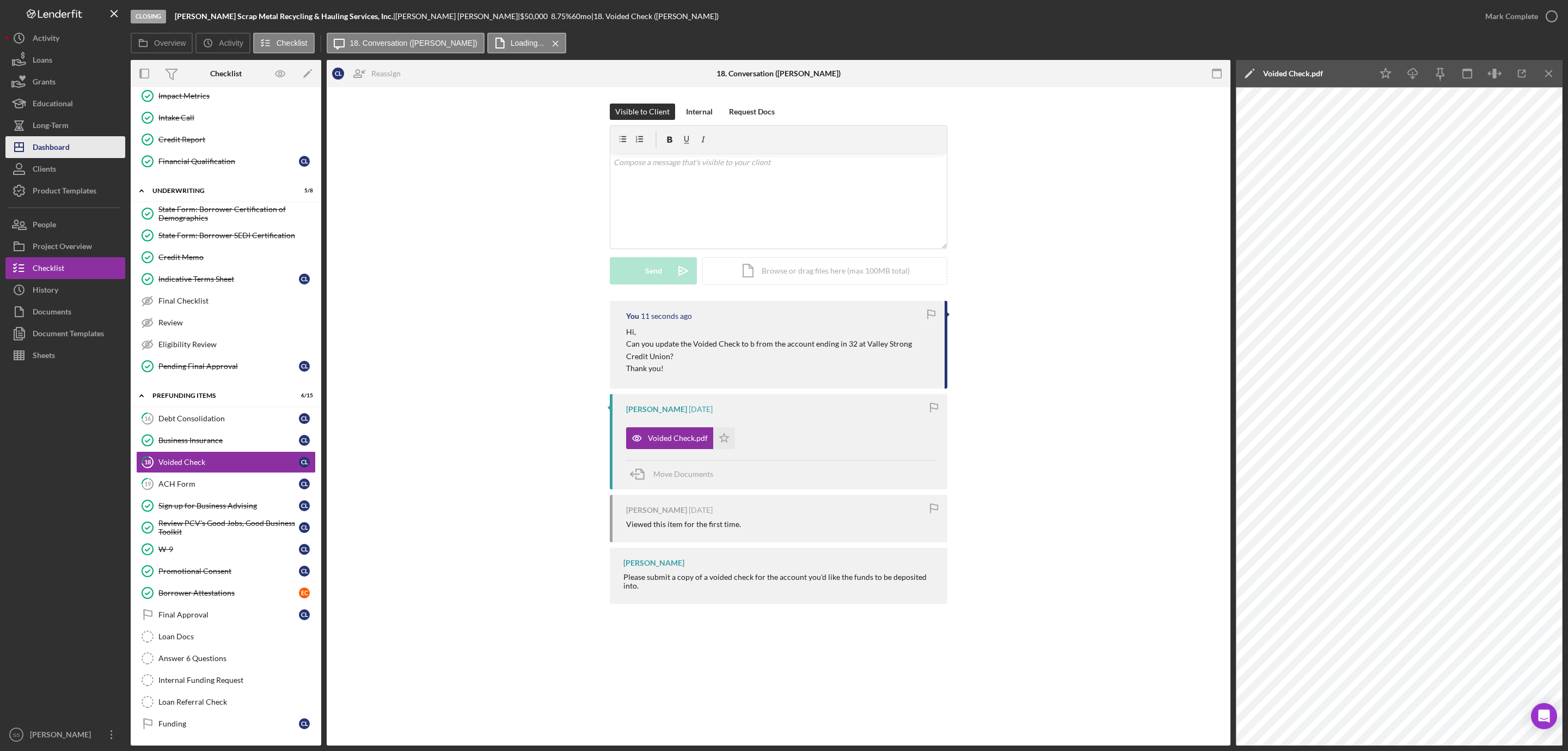
drag, startPoint x: 49, startPoint y: 152, endPoint x: 96, endPoint y: 142, distance: 48.1
click at [51, 152] on div "Dashboard" at bounding box center [51, 149] width 37 height 24
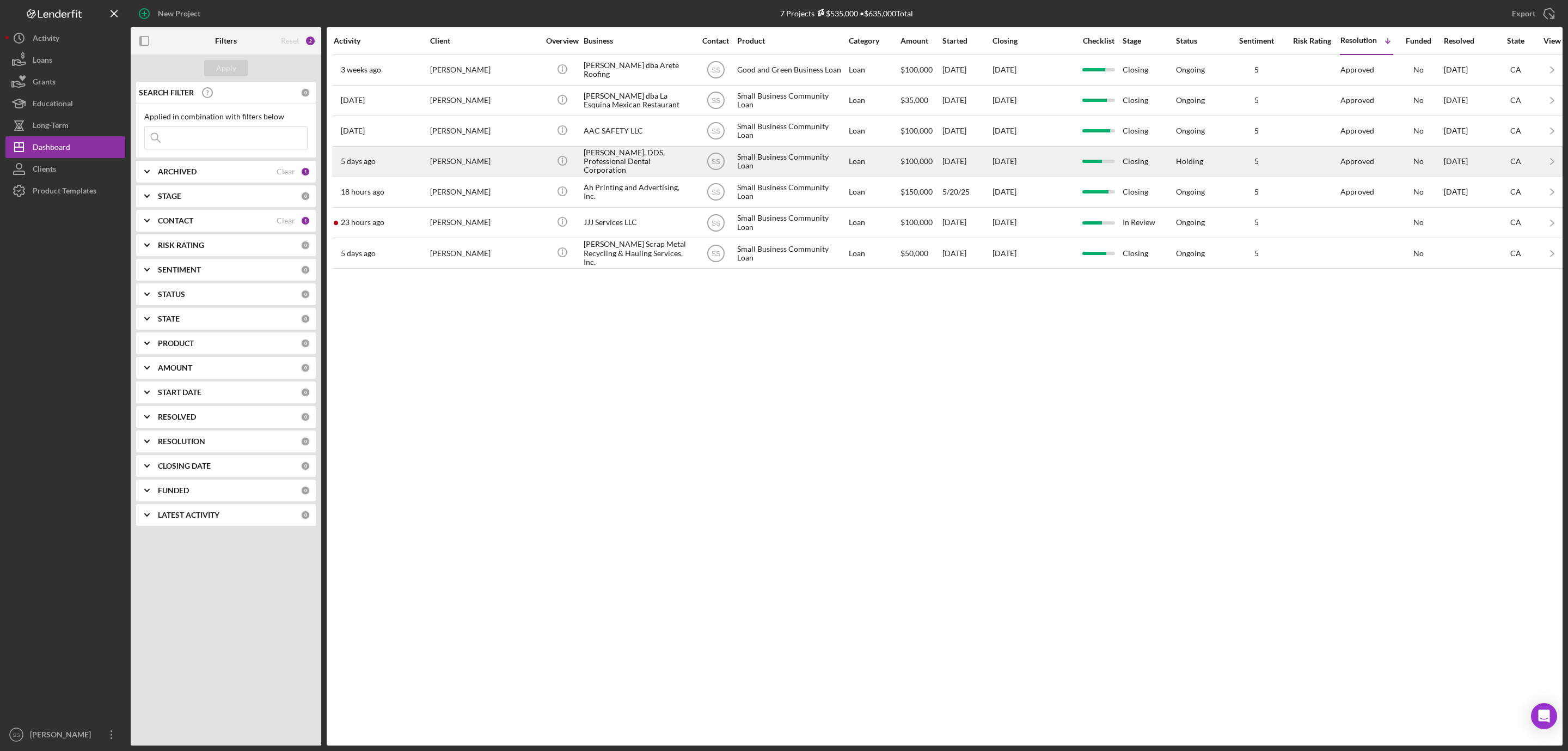
click at [509, 163] on div "Ekaterina Galina" at bounding box center [485, 161] width 109 height 29
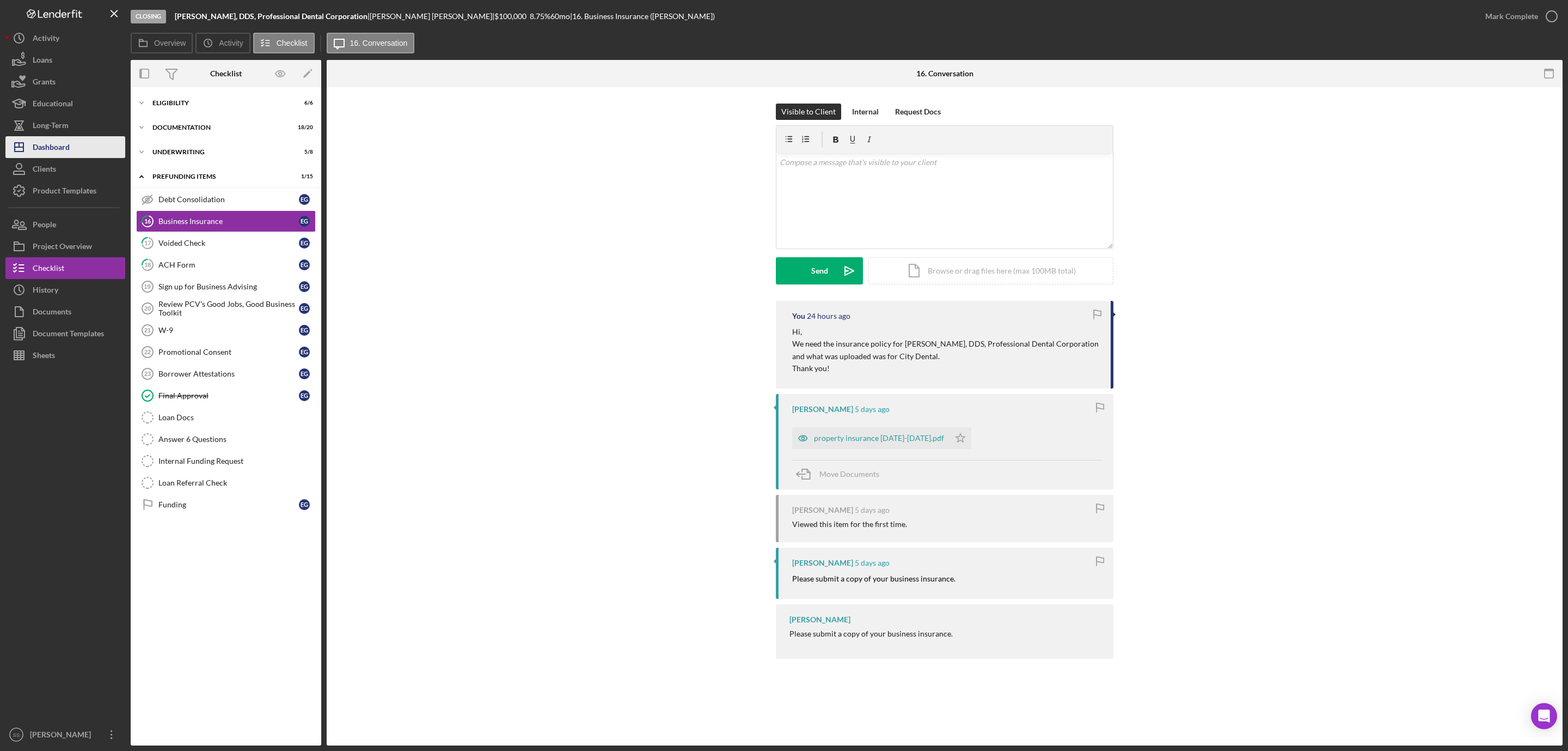
click at [49, 147] on div "Dashboard" at bounding box center [51, 149] width 37 height 24
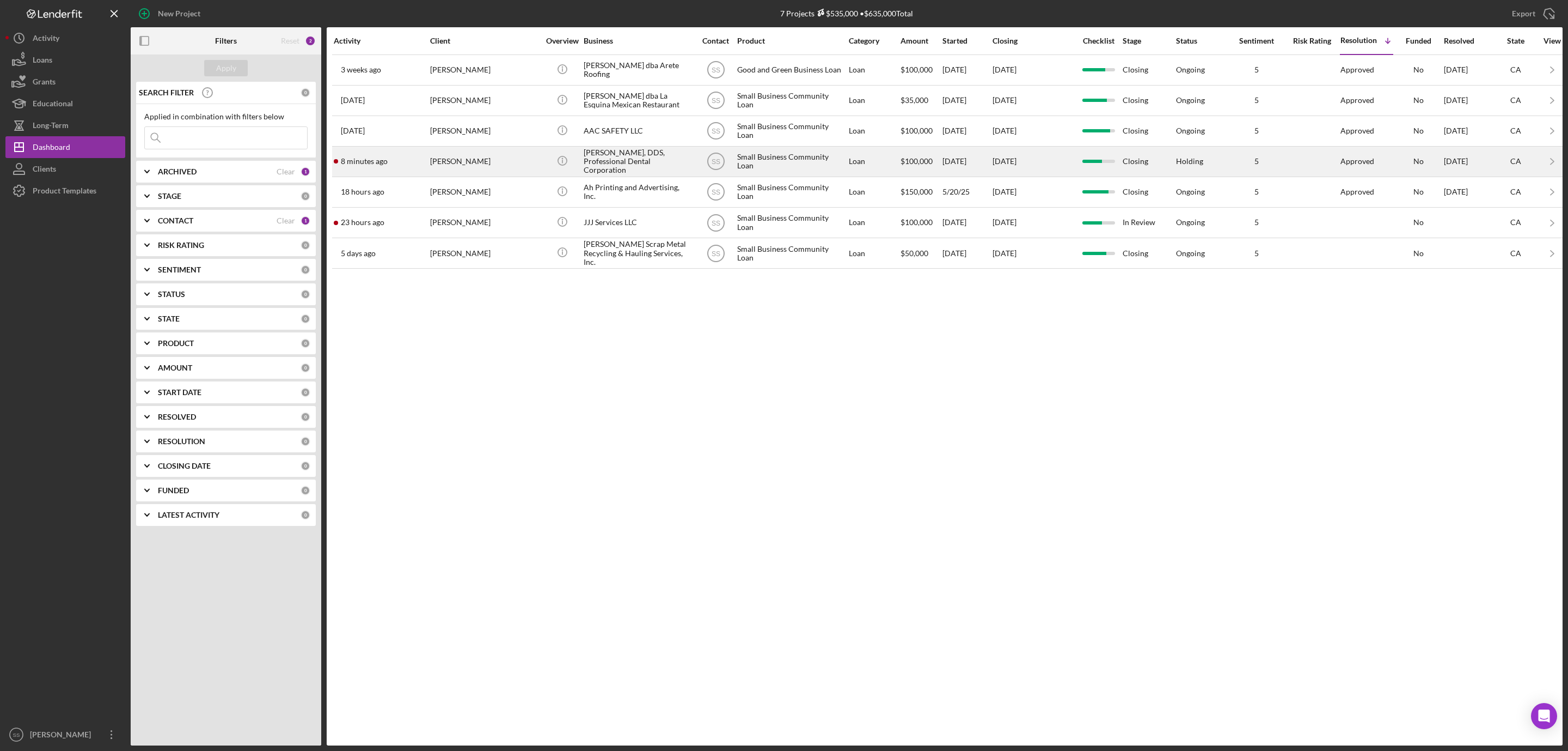
click at [415, 166] on div "8 minutes ago Ekaterina Galina" at bounding box center [381, 161] width 96 height 29
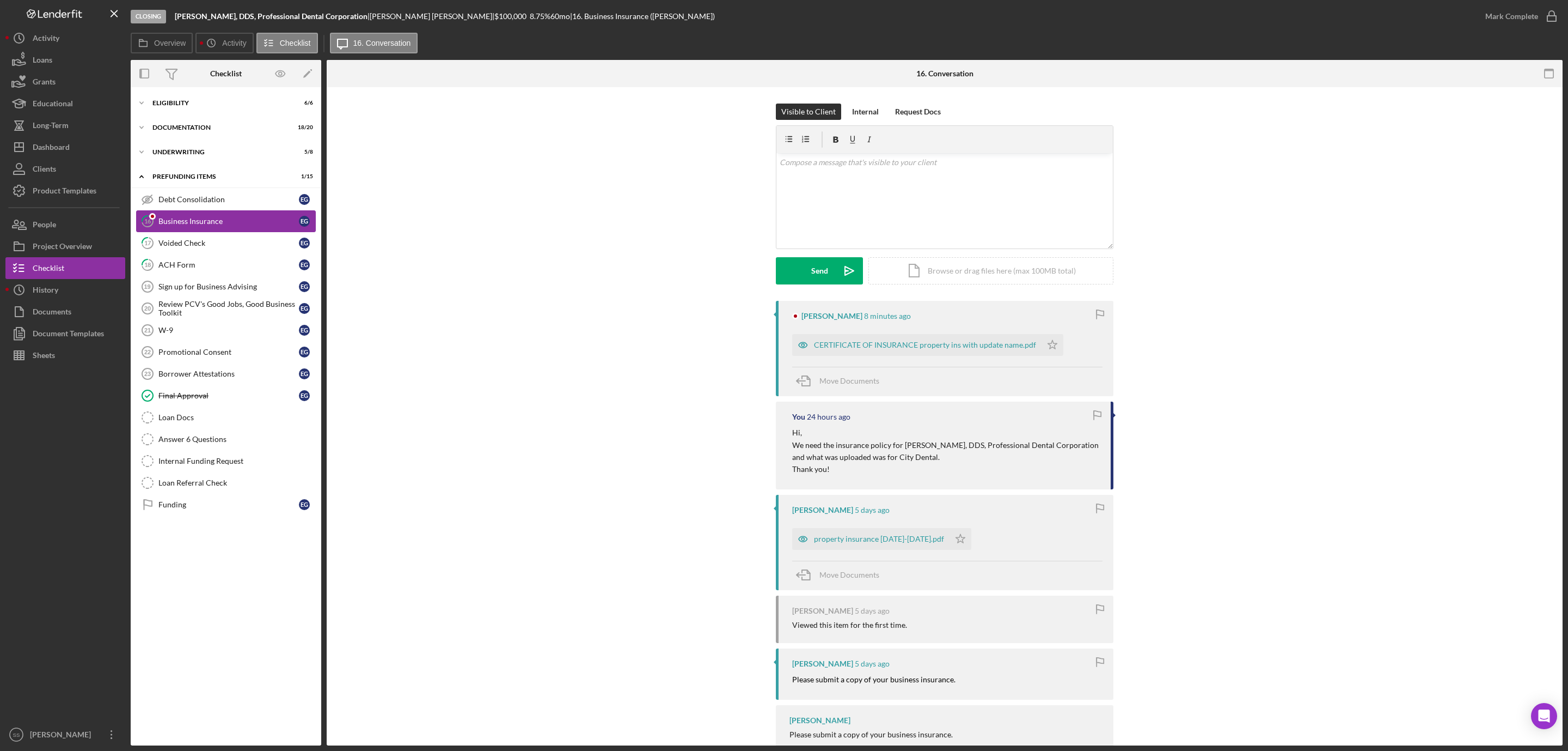
click at [190, 223] on div "Business Insurance" at bounding box center [228, 221] width 141 height 9
click at [897, 347] on div "CERTIFICATE OF INSURANCE property ins with update name.pdf" at bounding box center [925, 345] width 222 height 9
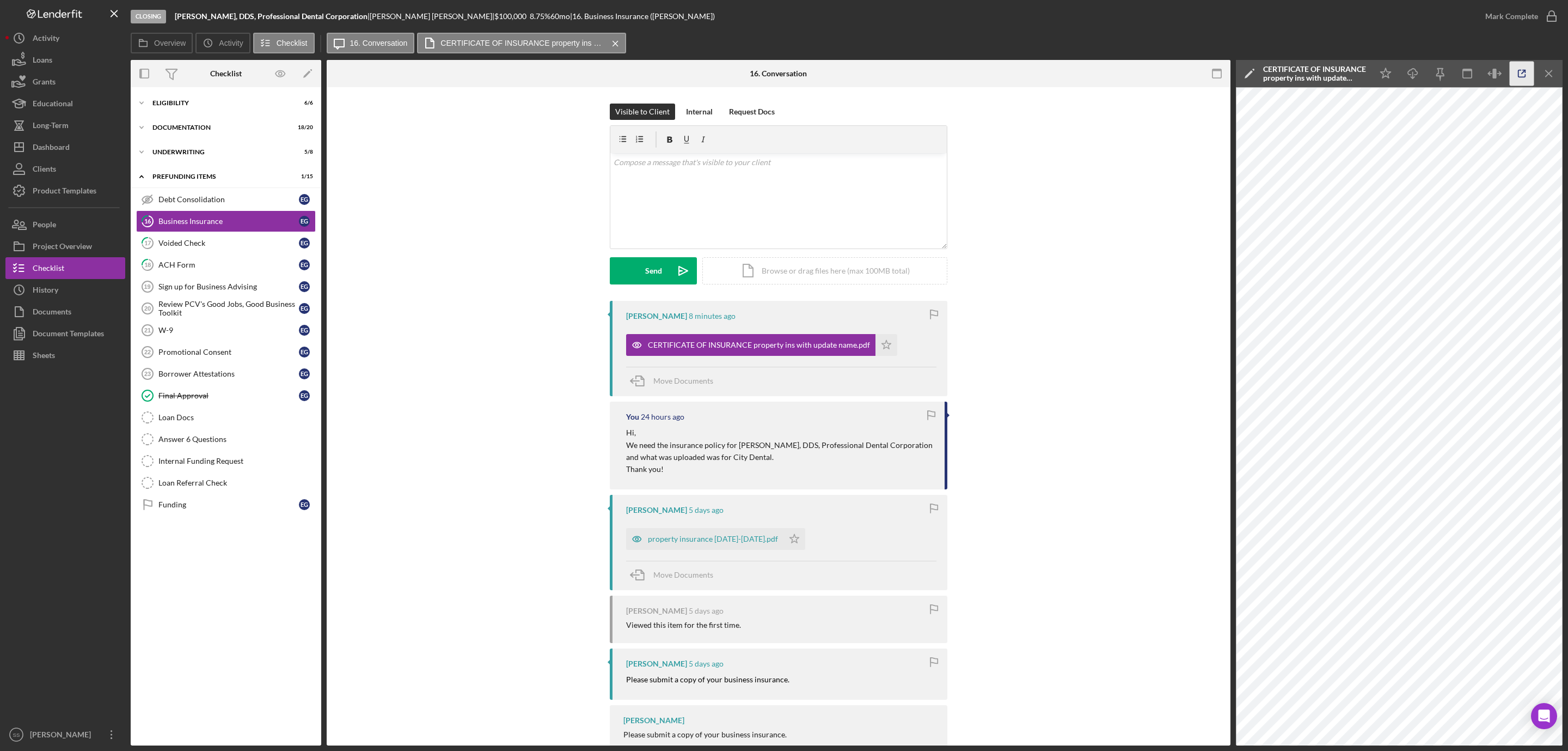
click at [1519, 76] on icon "button" at bounding box center [1522, 74] width 24 height 24
click at [1385, 71] on icon "Icon/Star" at bounding box center [1386, 74] width 24 height 24
click at [1550, 13] on icon "button" at bounding box center [1552, 16] width 27 height 27
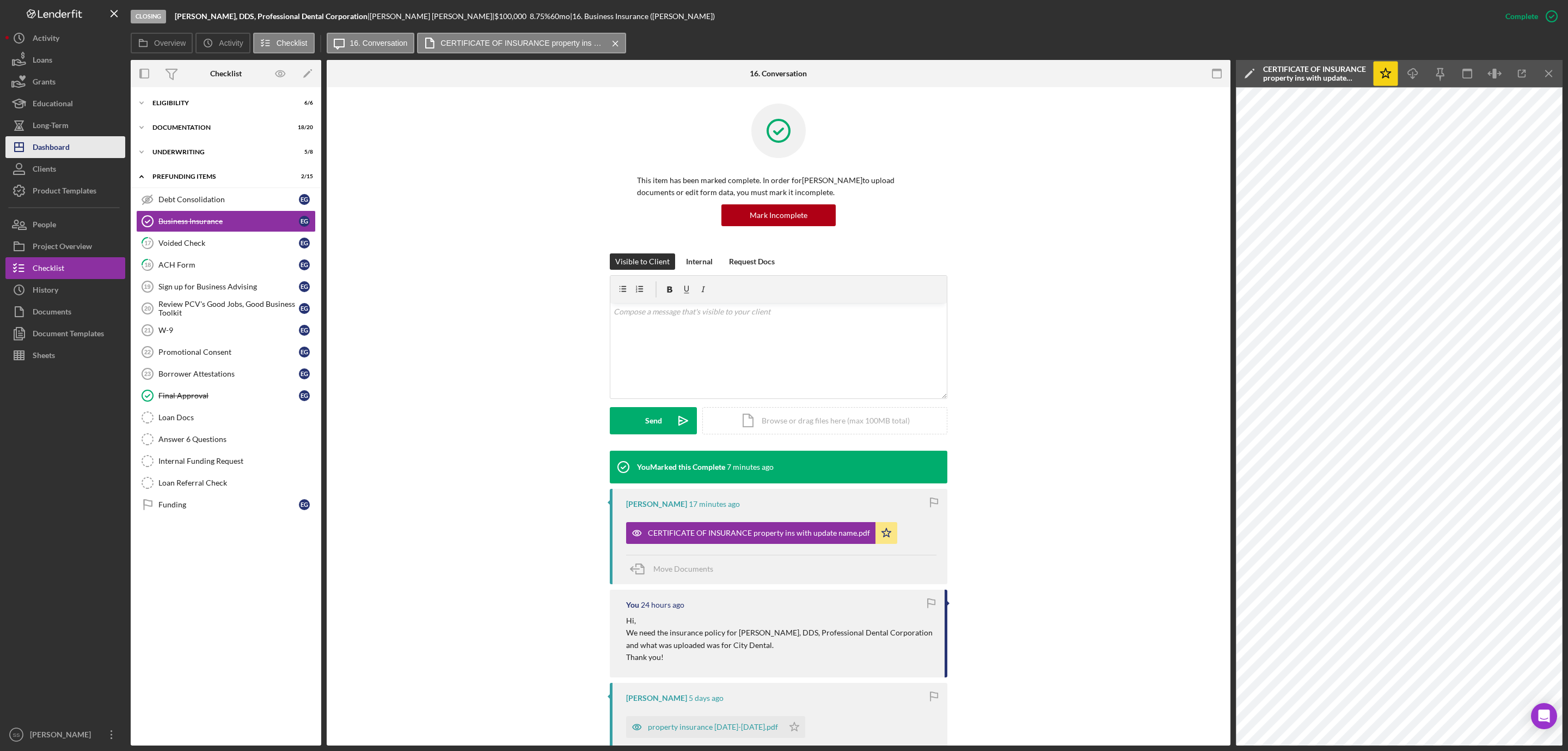
click at [53, 138] on div "Dashboard" at bounding box center [51, 149] width 37 height 24
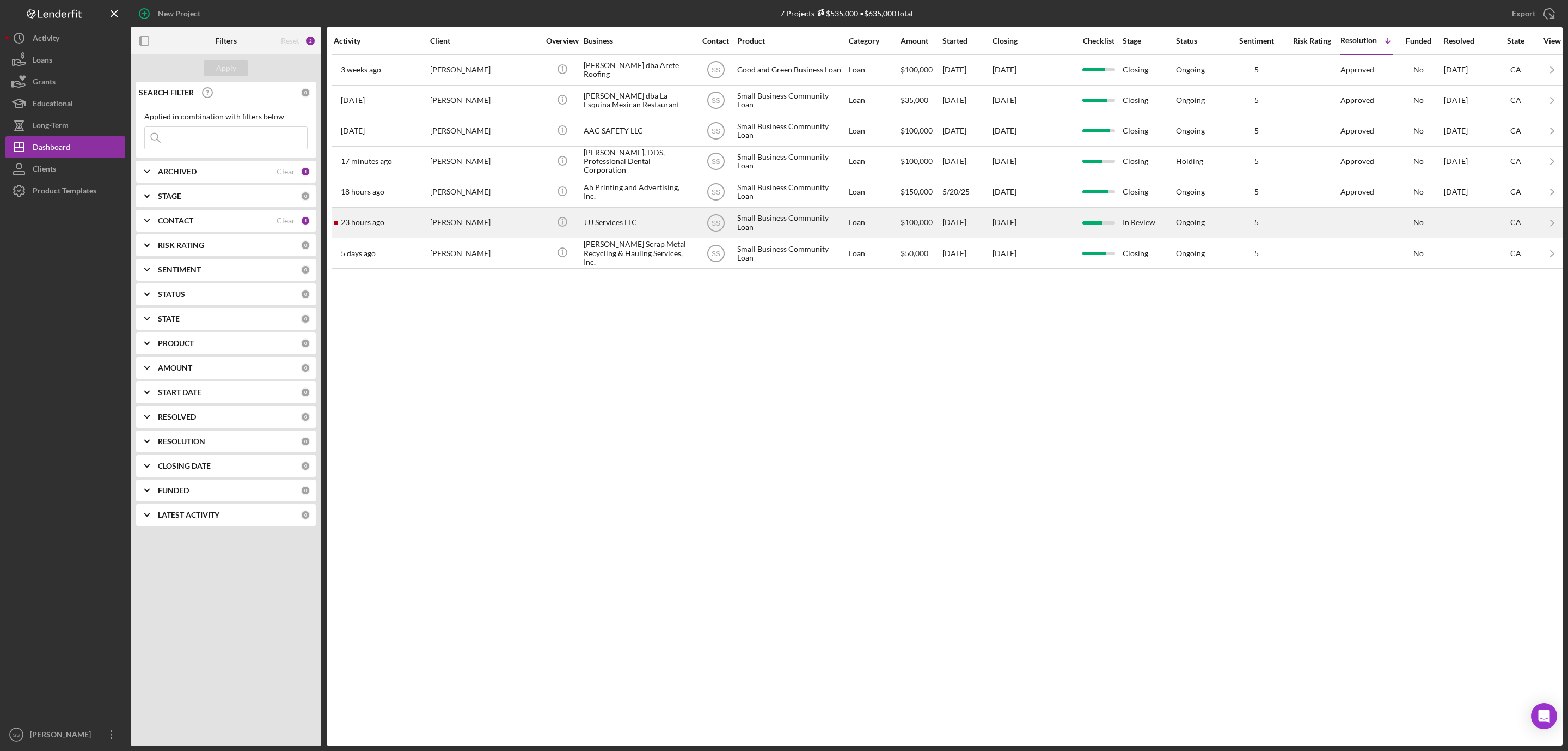
click at [458, 237] on div "[PERSON_NAME]" at bounding box center [485, 222] width 109 height 29
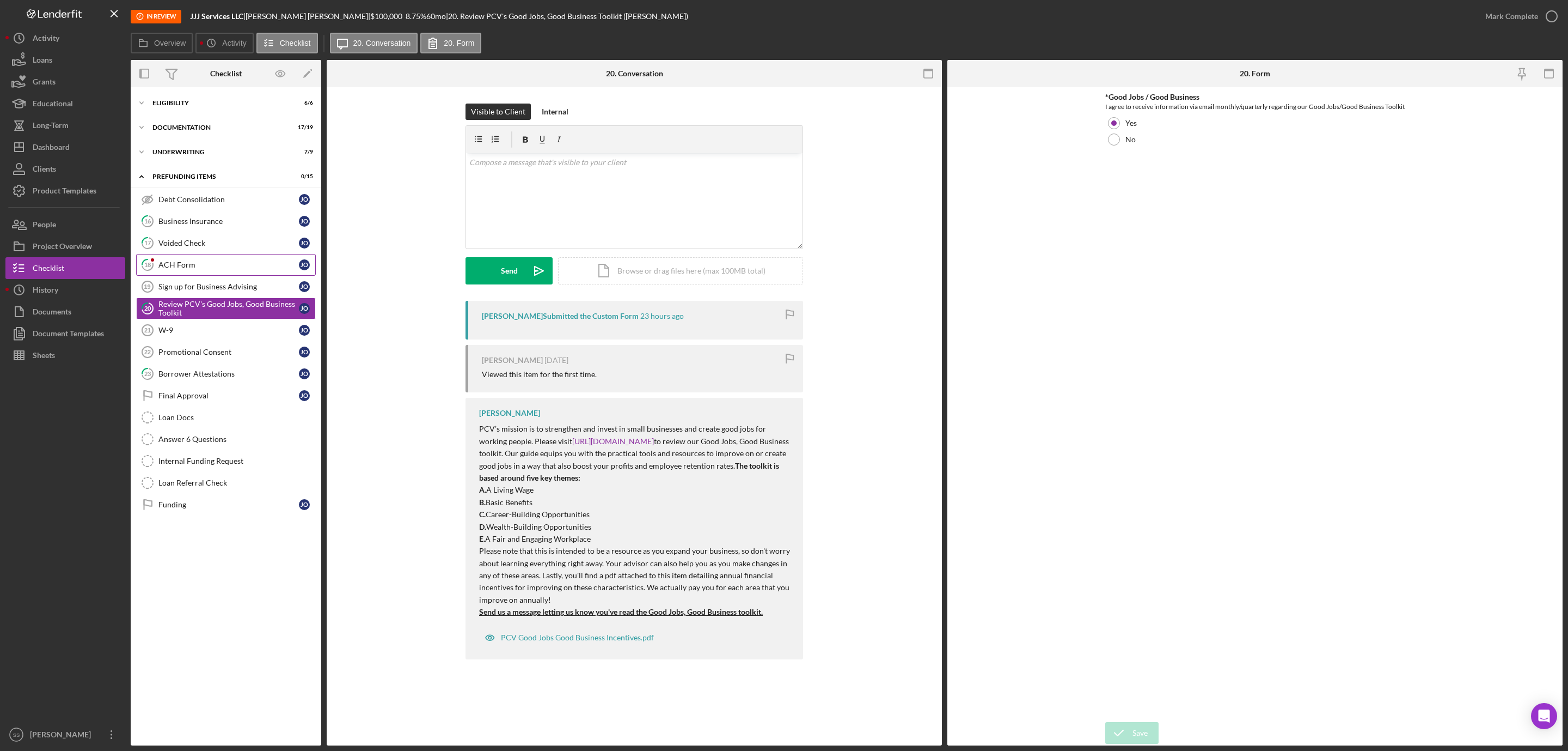
click at [191, 266] on div "ACH Form" at bounding box center [228, 265] width 141 height 9
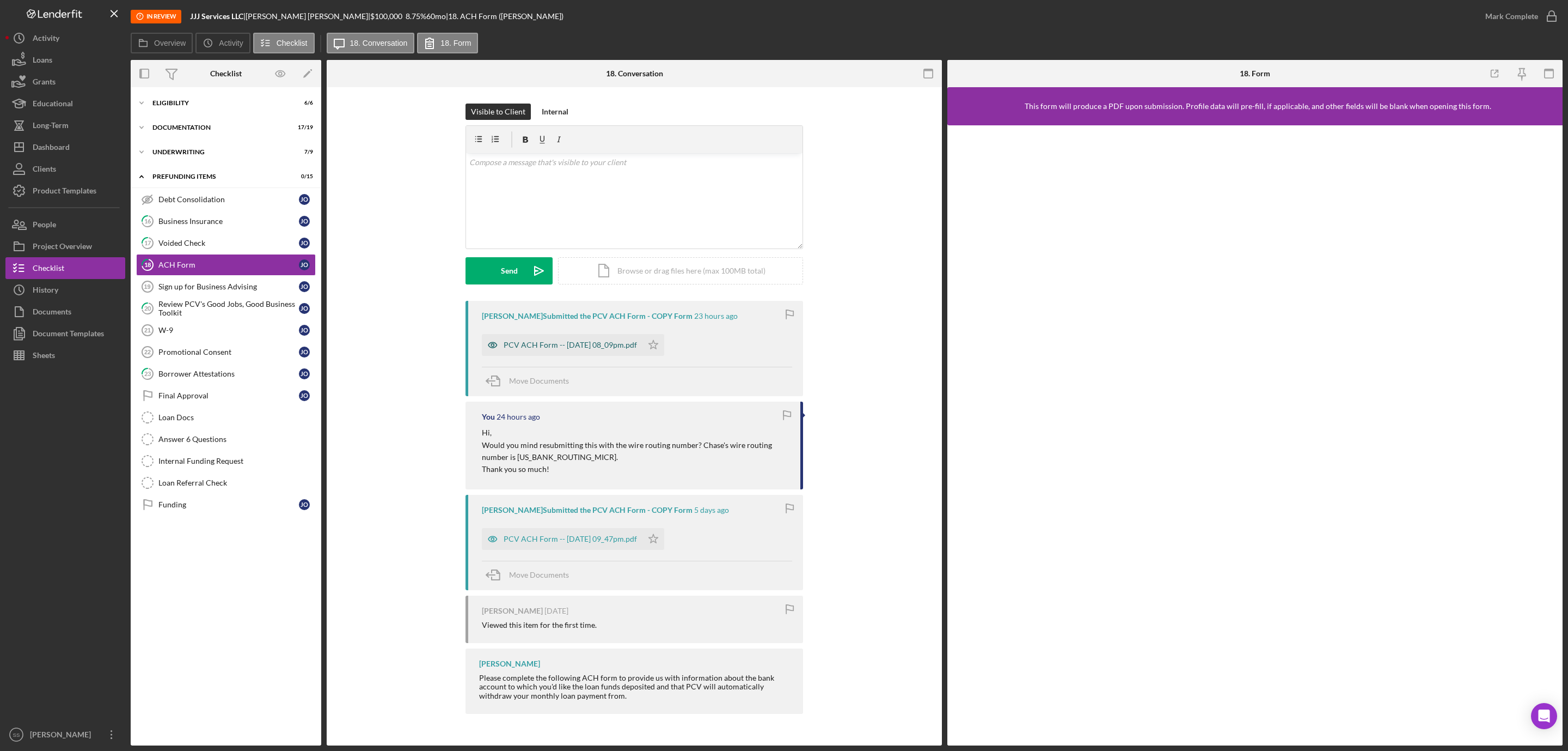
click at [541, 349] on div "PCV ACH Form -- [DATE] 08_09pm.pdf" at bounding box center [570, 345] width 133 height 9
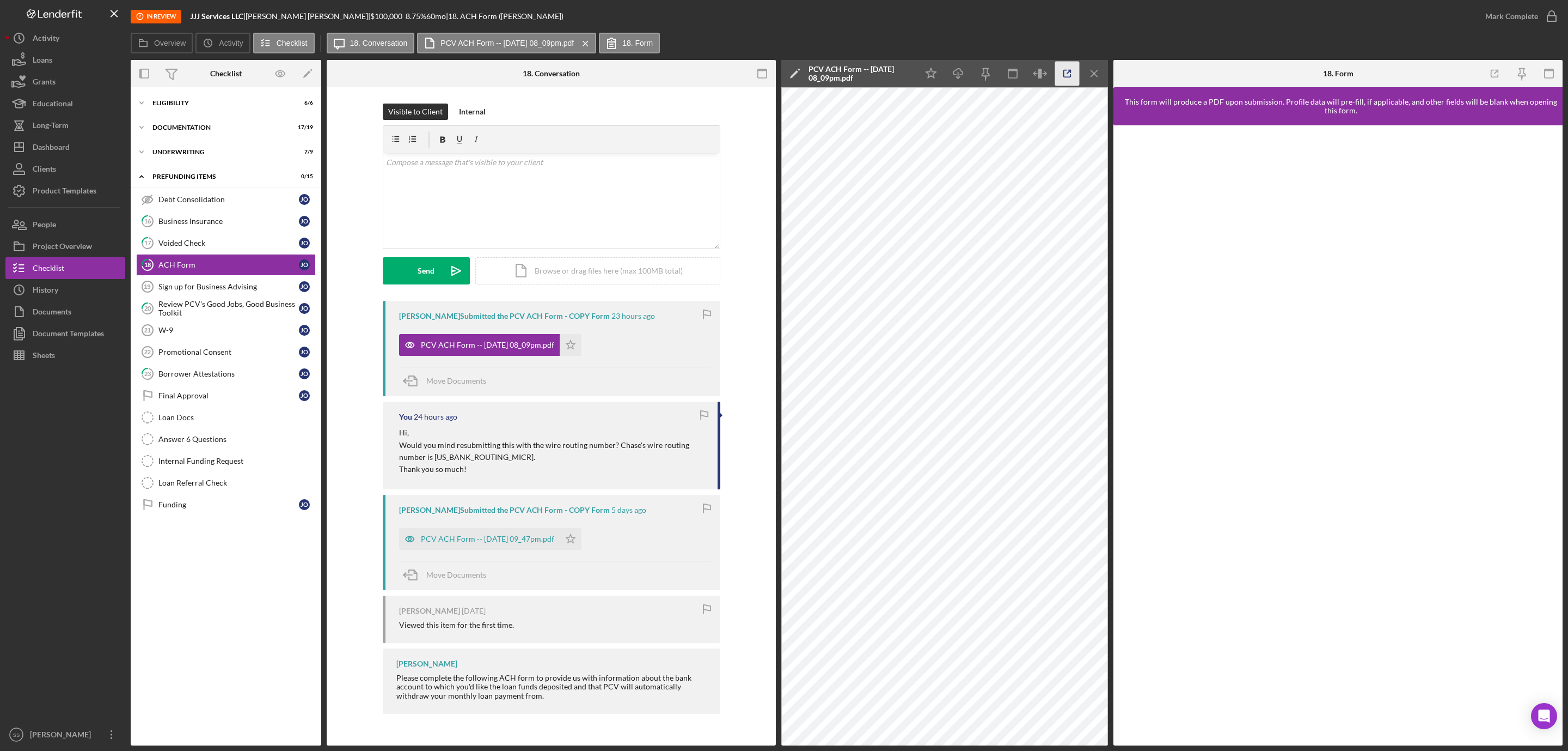
click at [1069, 72] on line "button" at bounding box center [1068, 71] width 3 height 3
click at [212, 244] on div "Voided Check" at bounding box center [228, 243] width 141 height 9
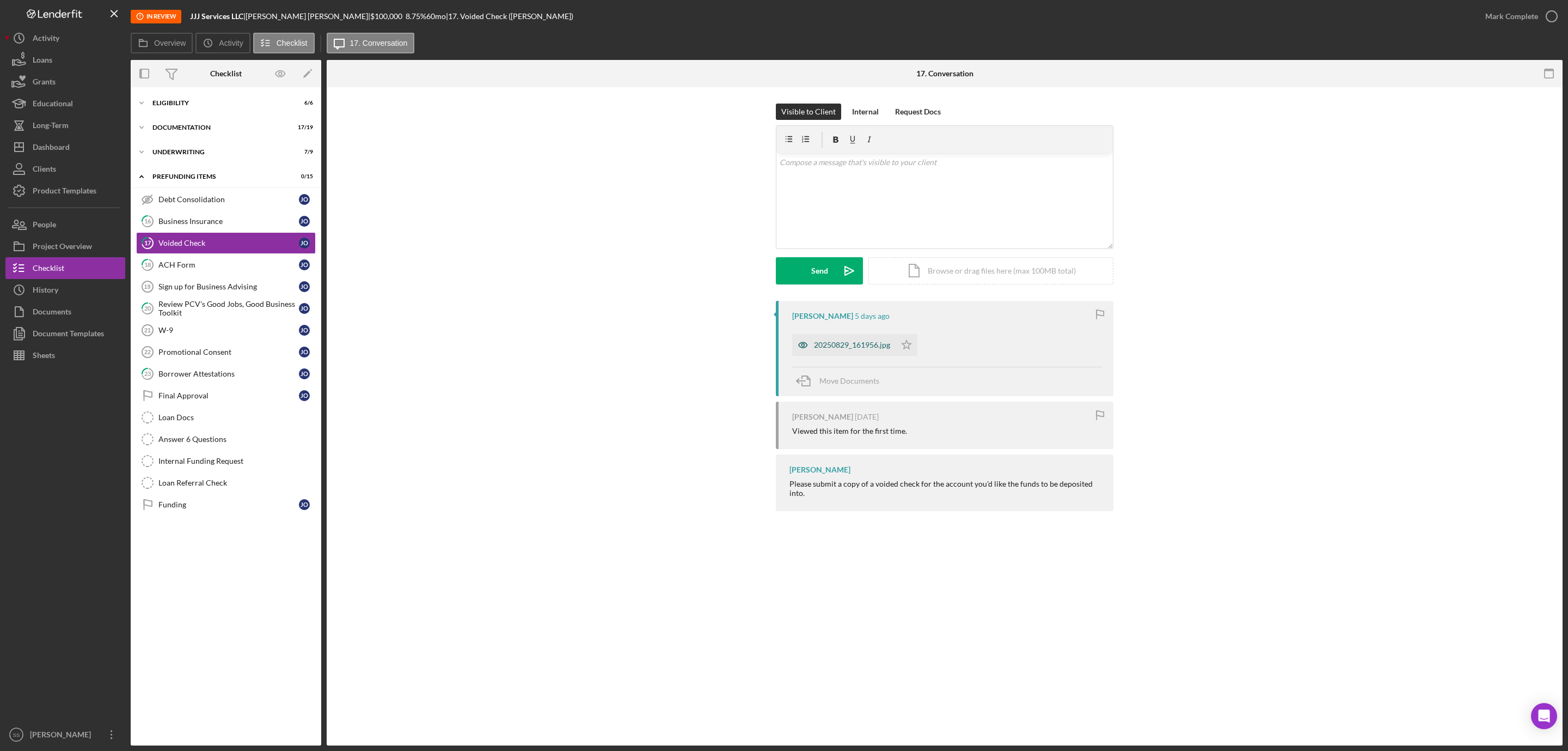
click at [853, 342] on div "20250829_161956.jpg" at bounding box center [852, 345] width 76 height 9
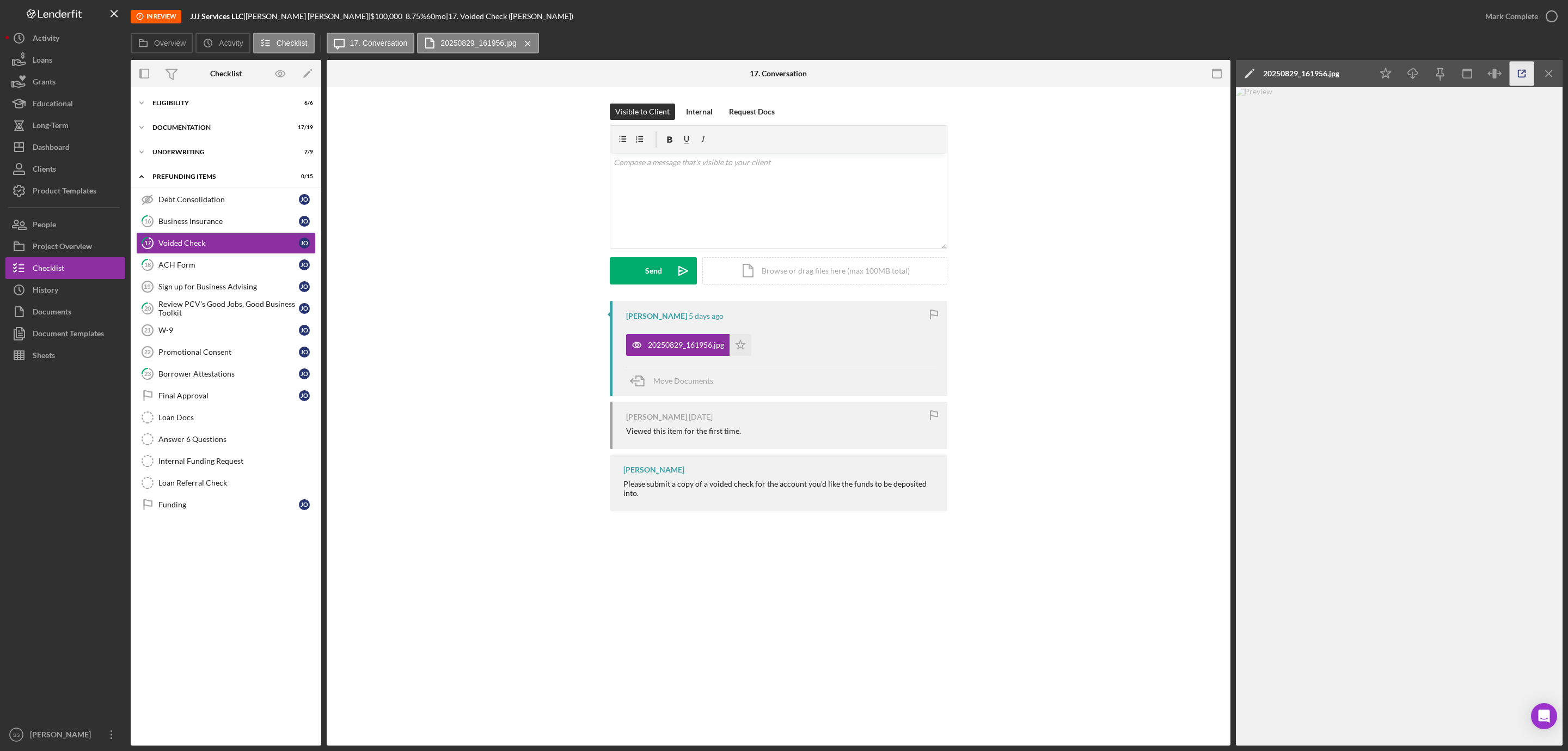
click at [1521, 74] on icon "button" at bounding box center [1522, 74] width 24 height 24
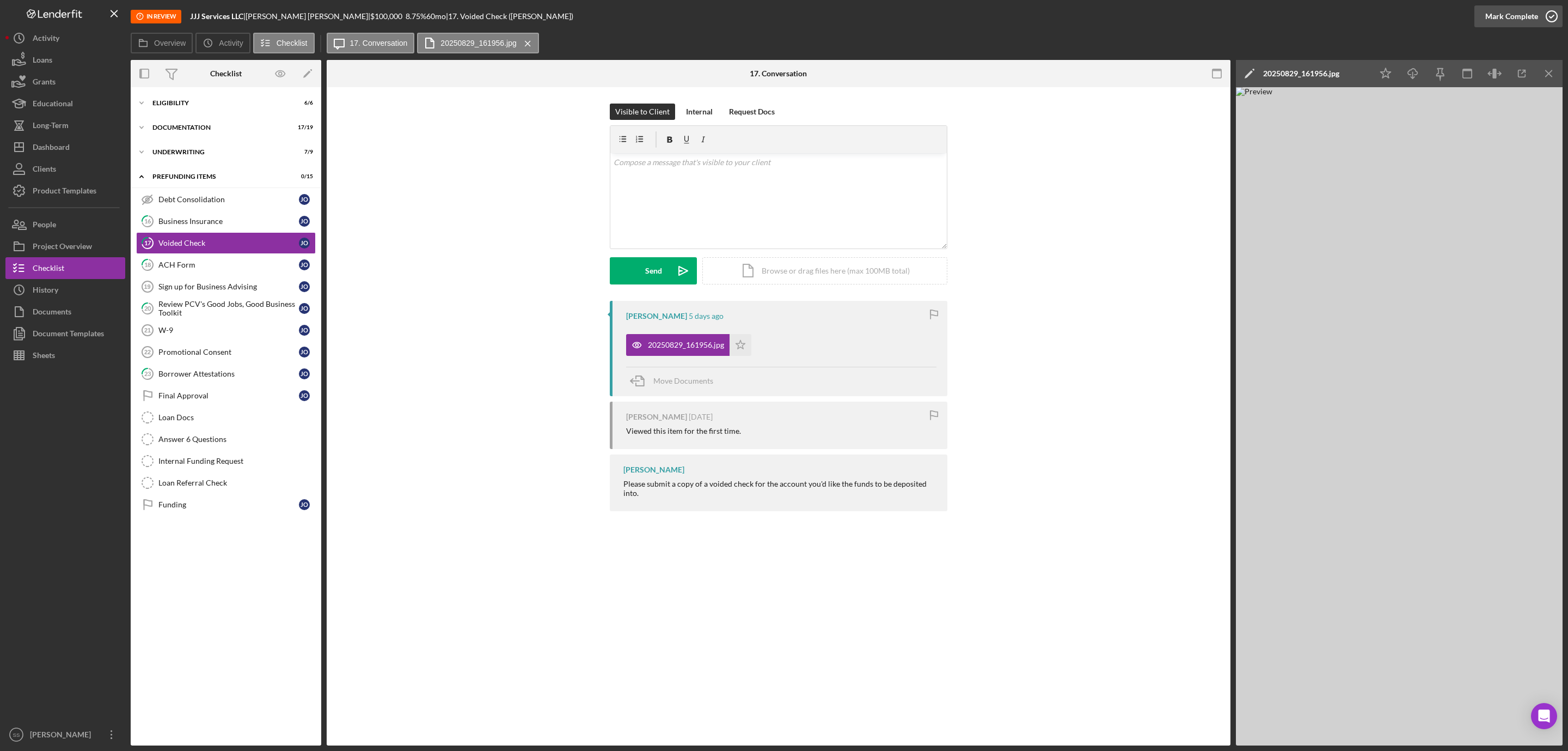
click at [1557, 15] on icon "button" at bounding box center [1552, 16] width 27 height 27
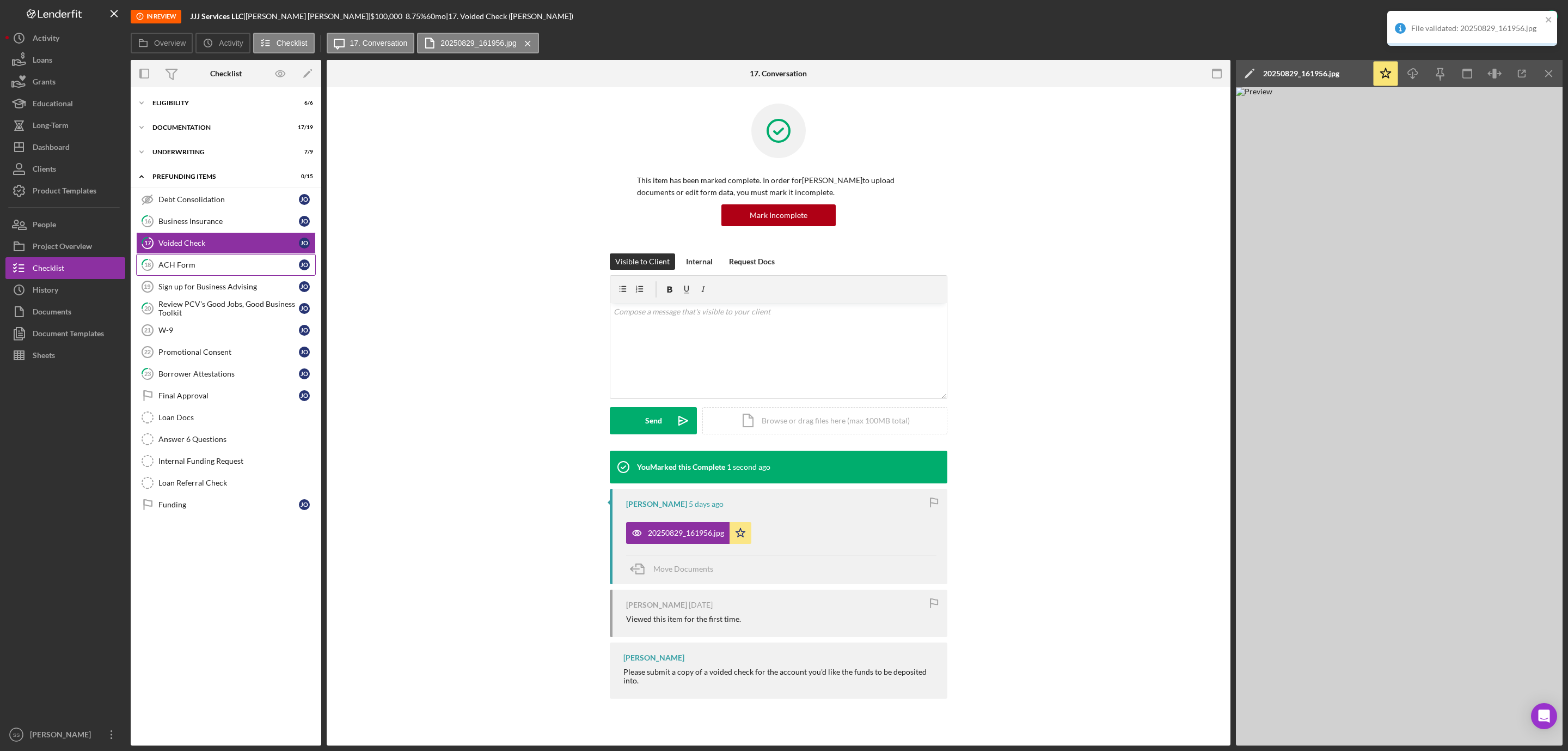
click at [220, 267] on div "ACH Form" at bounding box center [228, 265] width 141 height 9
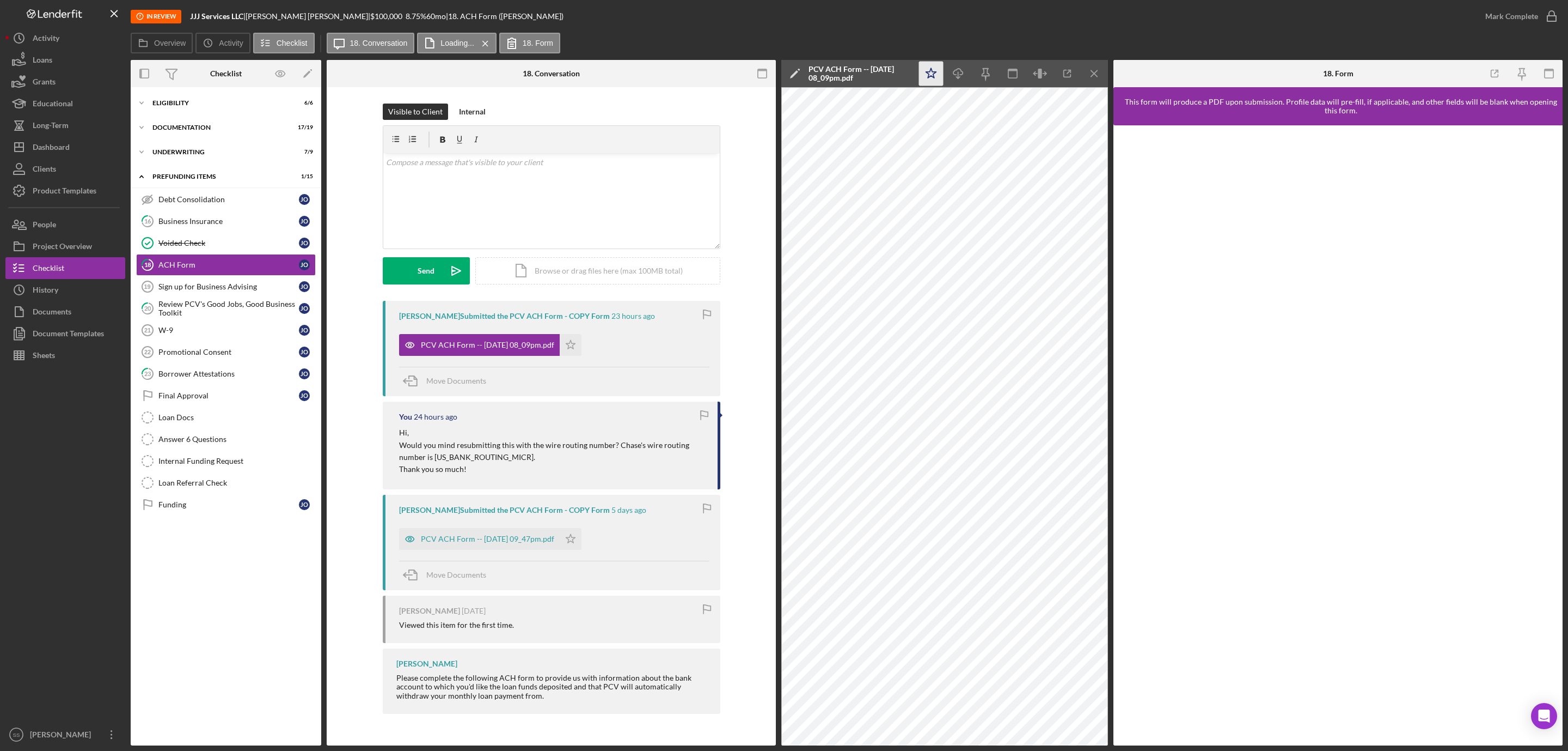
click at [938, 74] on icon "Icon/Star" at bounding box center [931, 74] width 24 height 24
click at [1547, 17] on icon "button" at bounding box center [1552, 16] width 27 height 27
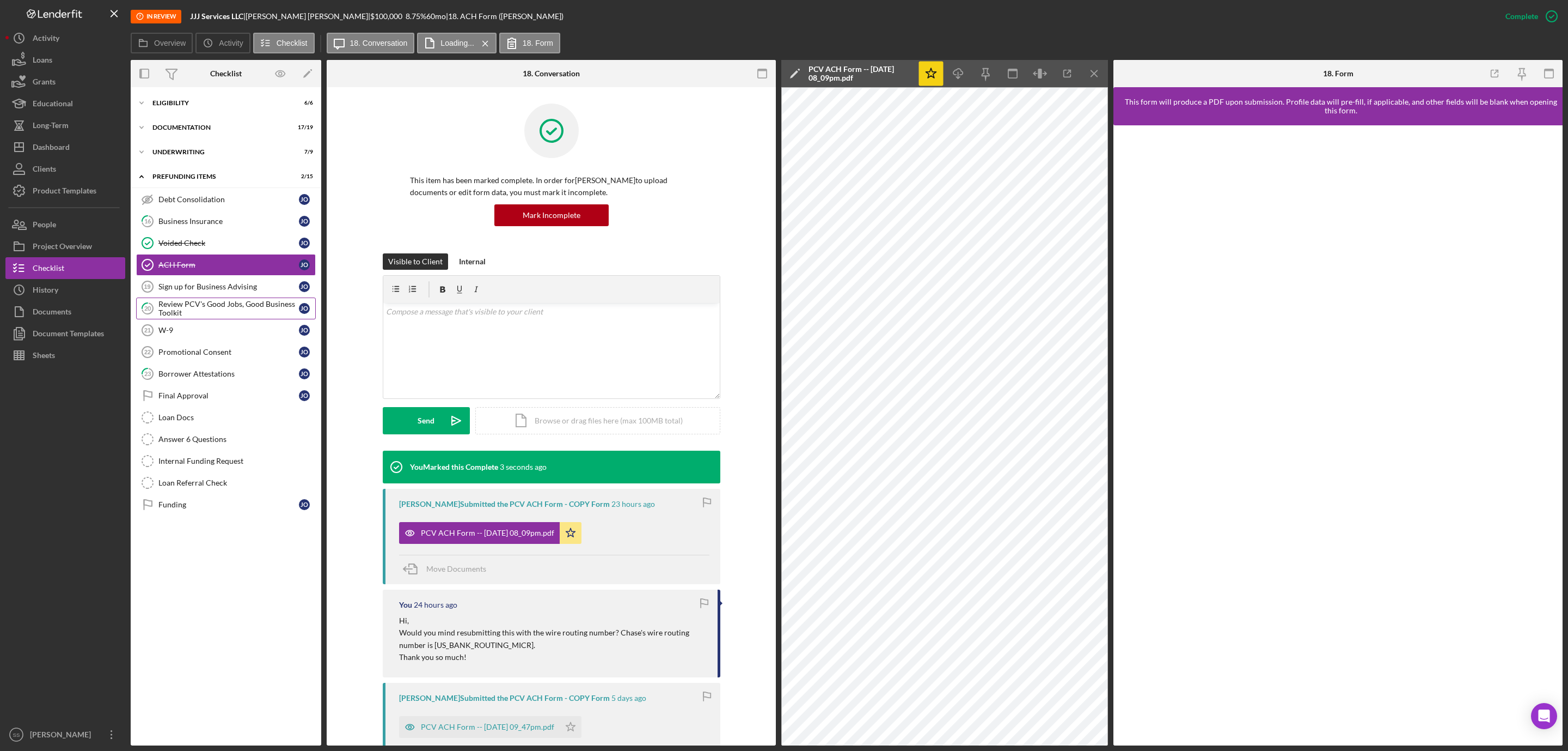
click at [183, 312] on div "Review PCV's Good Jobs, Good Business Toolkit" at bounding box center [228, 308] width 141 height 18
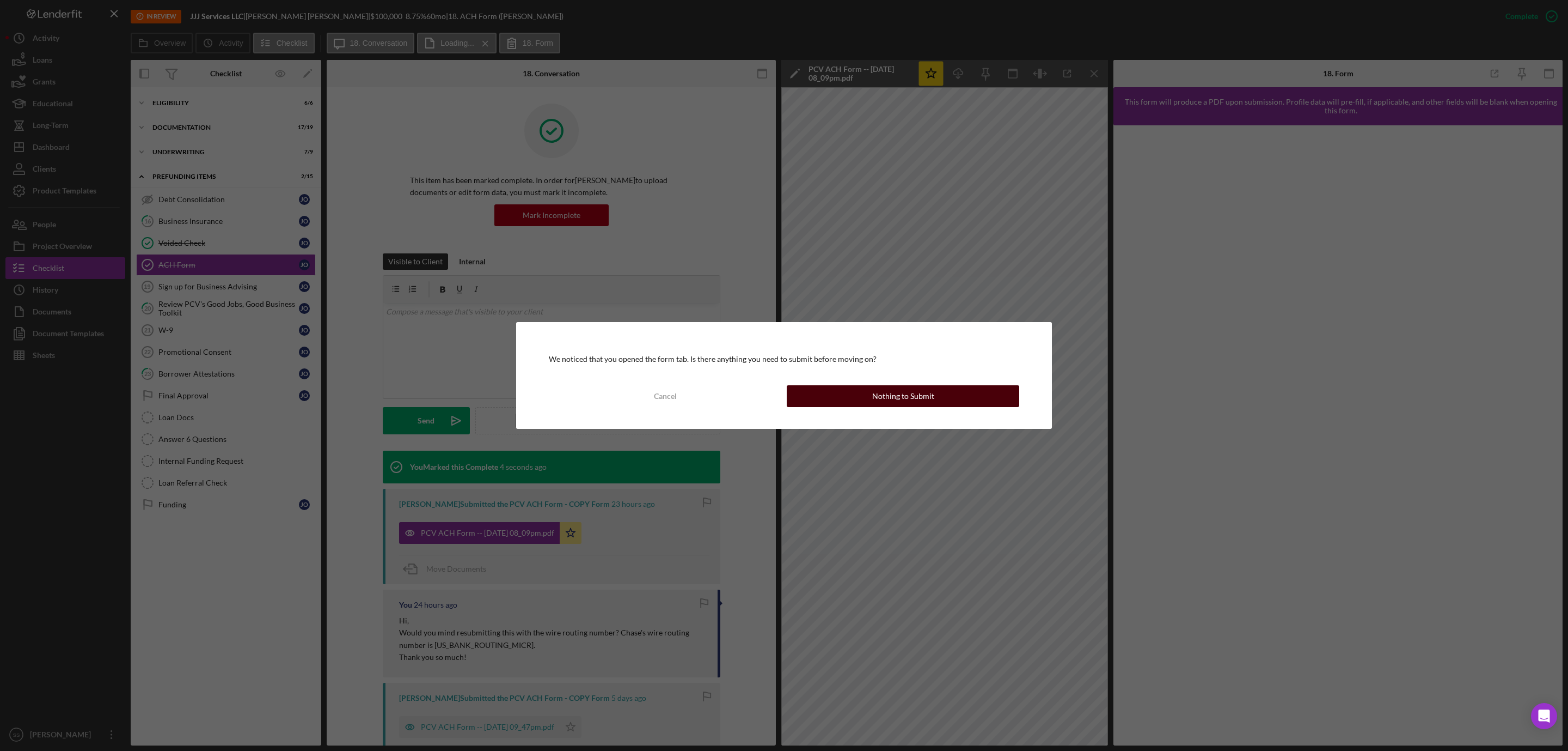
click at [933, 397] on button "Nothing to Submit" at bounding box center [903, 396] width 233 height 22
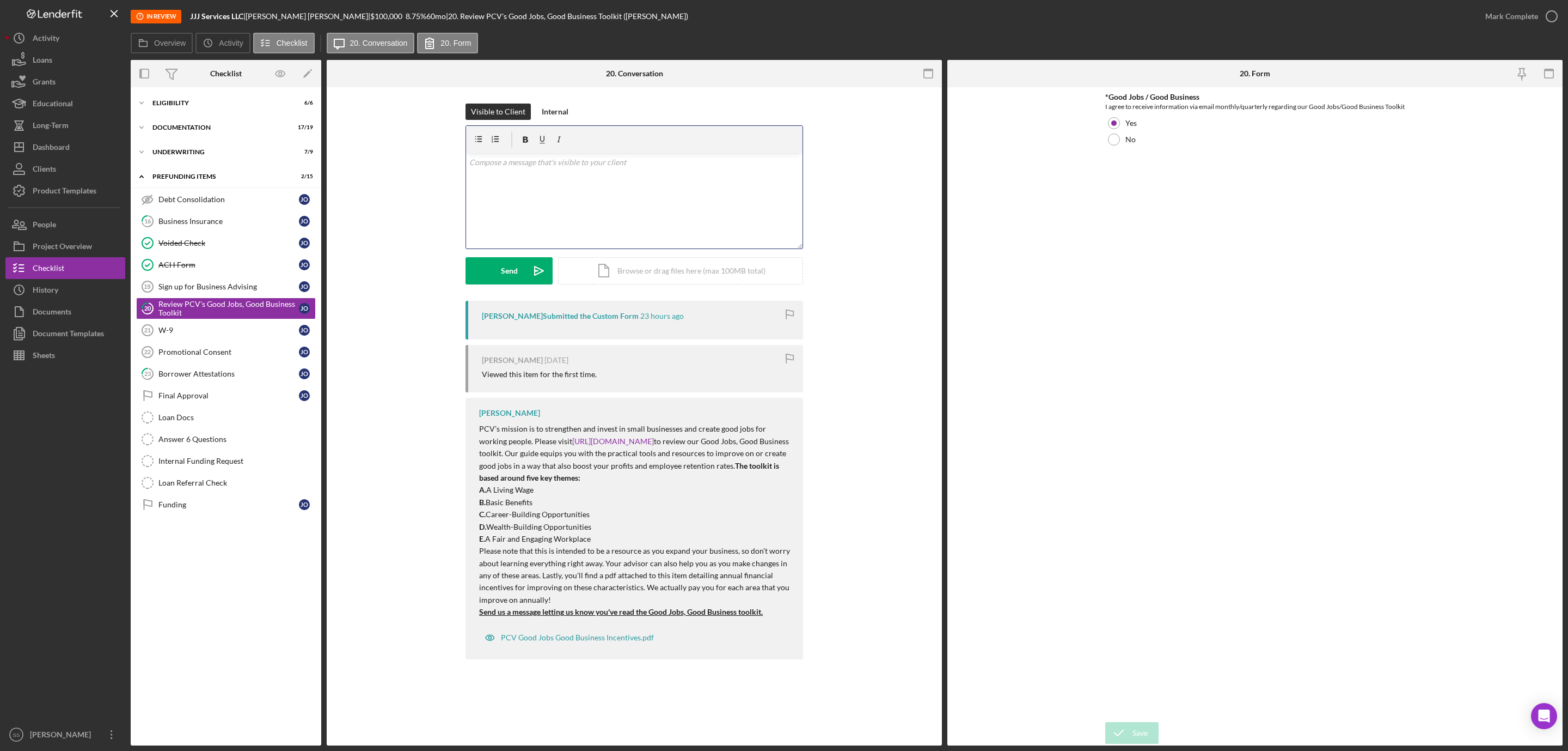
click at [678, 203] on div "v Color teal Color pink Remove color Add row above Add row below Add column bef…" at bounding box center [634, 200] width 337 height 96
click at [476, 280] on button "Send Icon/icon-invite-send" at bounding box center [509, 270] width 87 height 27
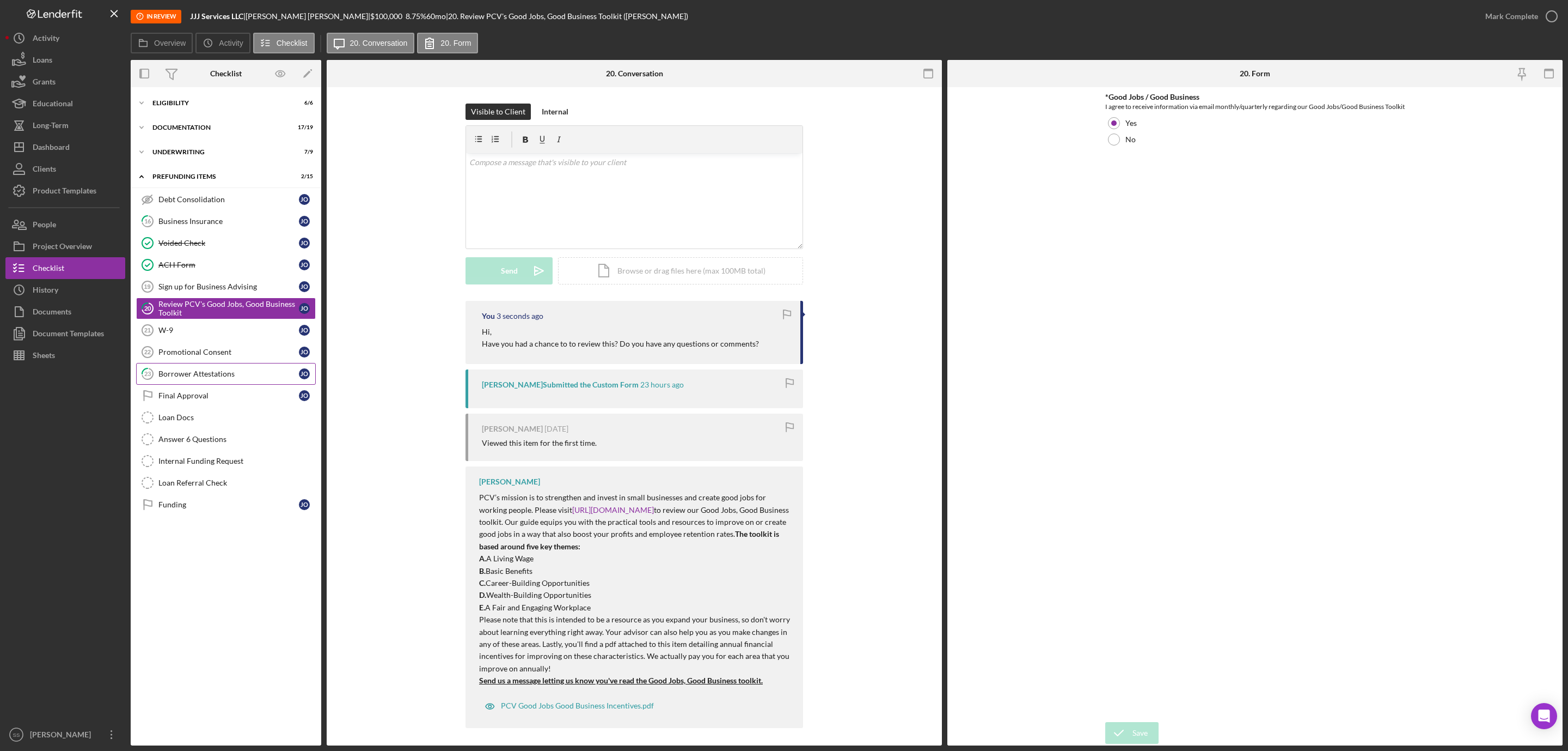
click at [201, 378] on div "Borrower Attestations" at bounding box center [228, 373] width 141 height 9
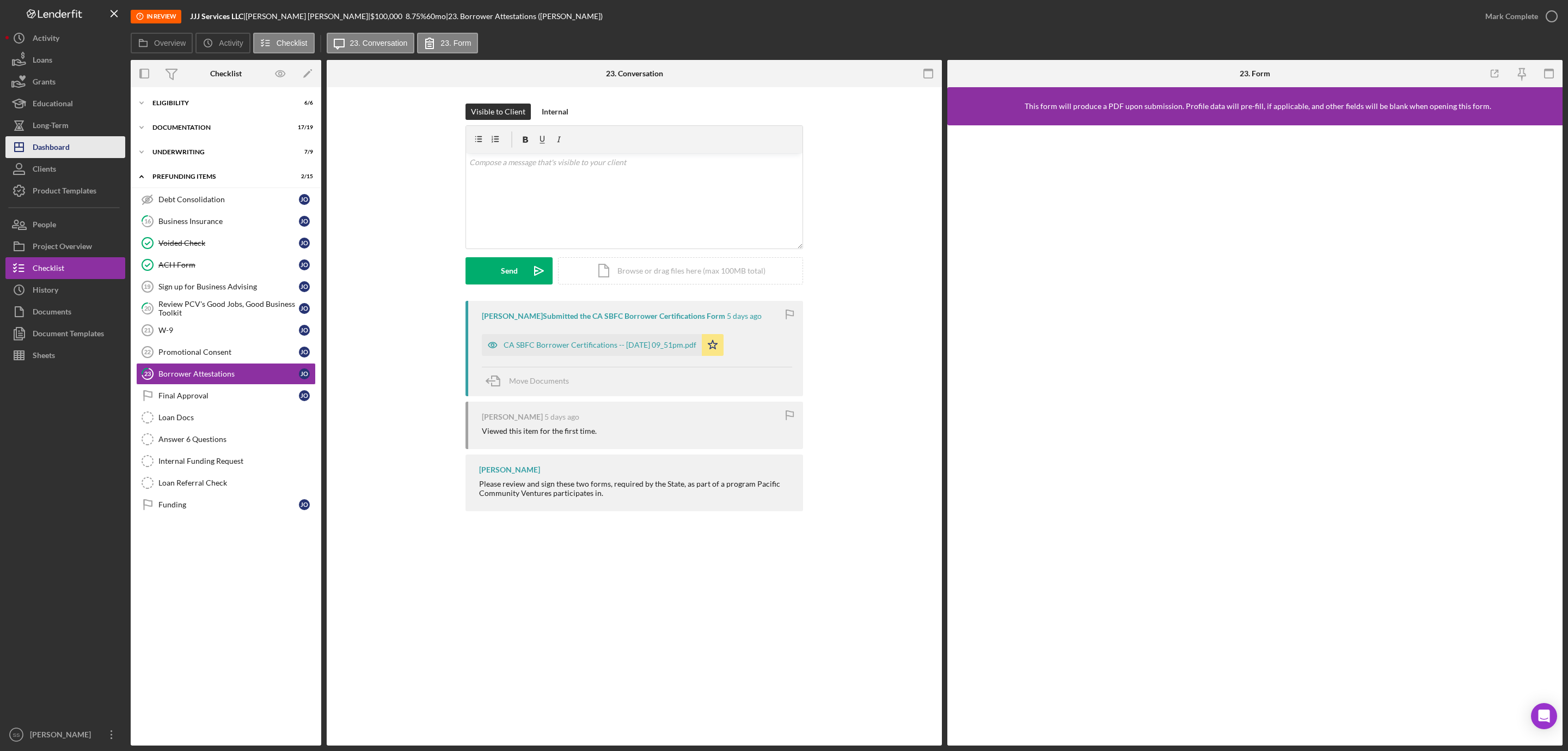
drag, startPoint x: 72, startPoint y: 149, endPoint x: 98, endPoint y: 152, distance: 26.2
click at [74, 149] on button "Icon/Dashboard Dashboard" at bounding box center [65, 147] width 120 height 22
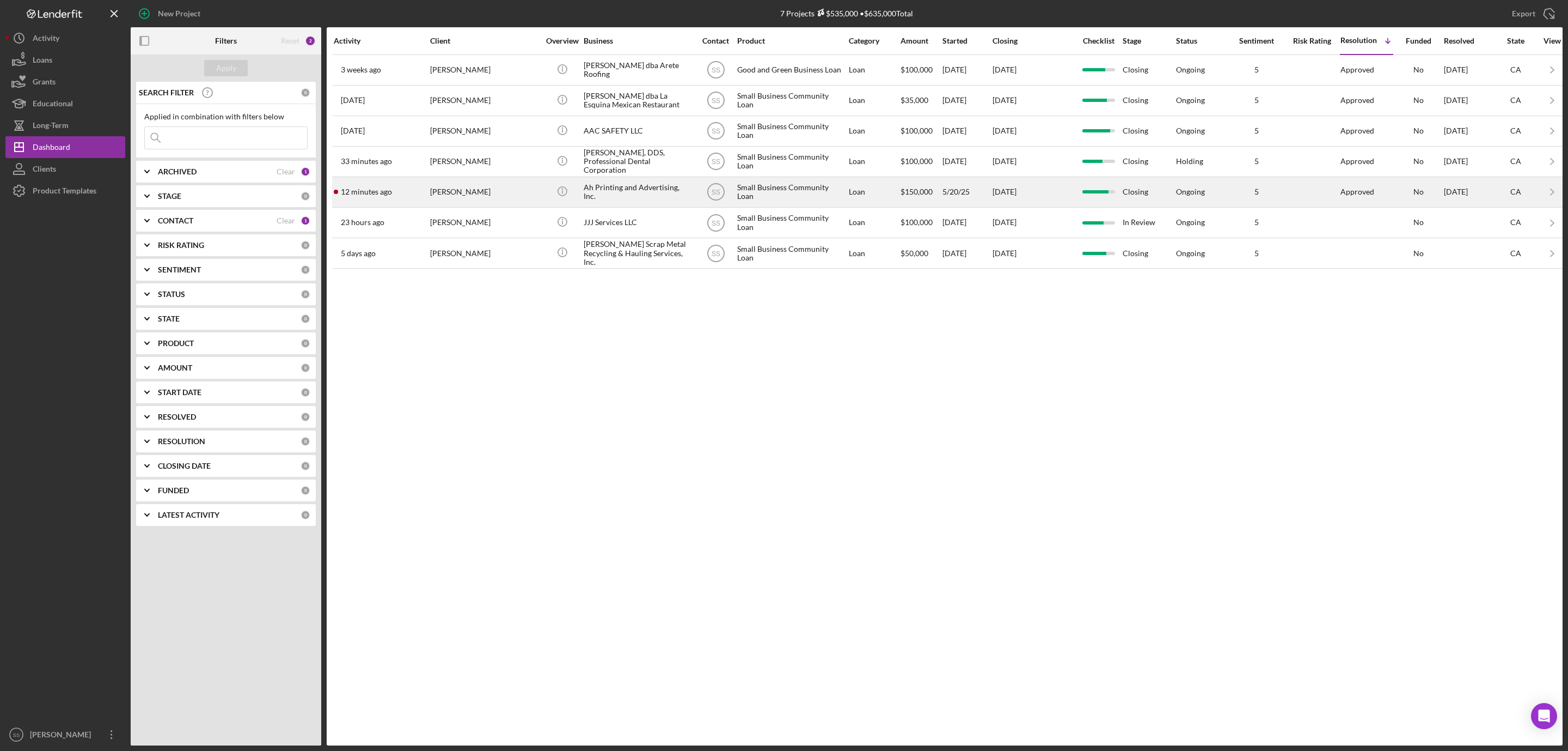
click at [425, 189] on div "12 minutes ago Aleksandr Shoshin" at bounding box center [381, 192] width 96 height 29
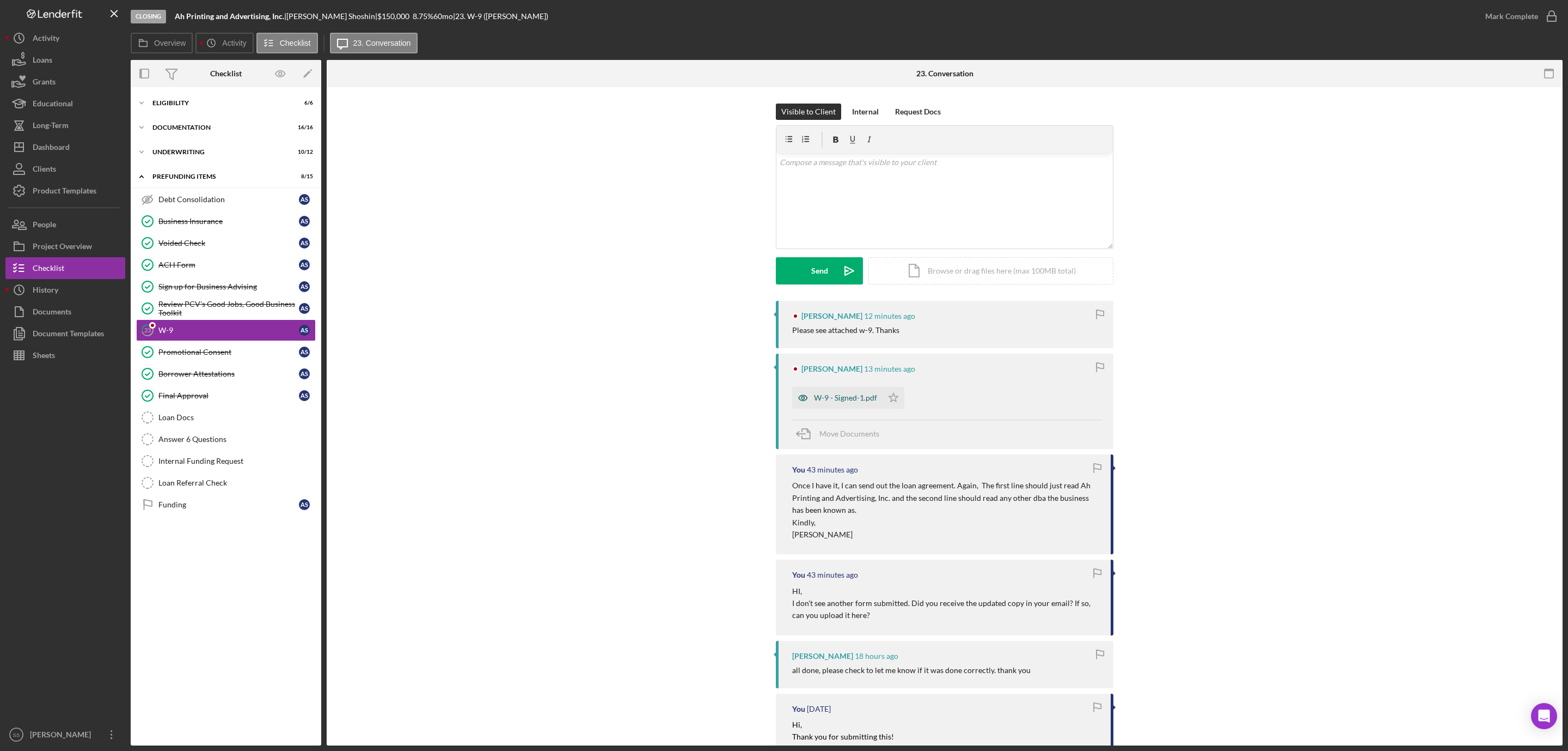
click at [855, 394] on div "W-9 - Signed-1.pdf" at bounding box center [845, 398] width 63 height 9
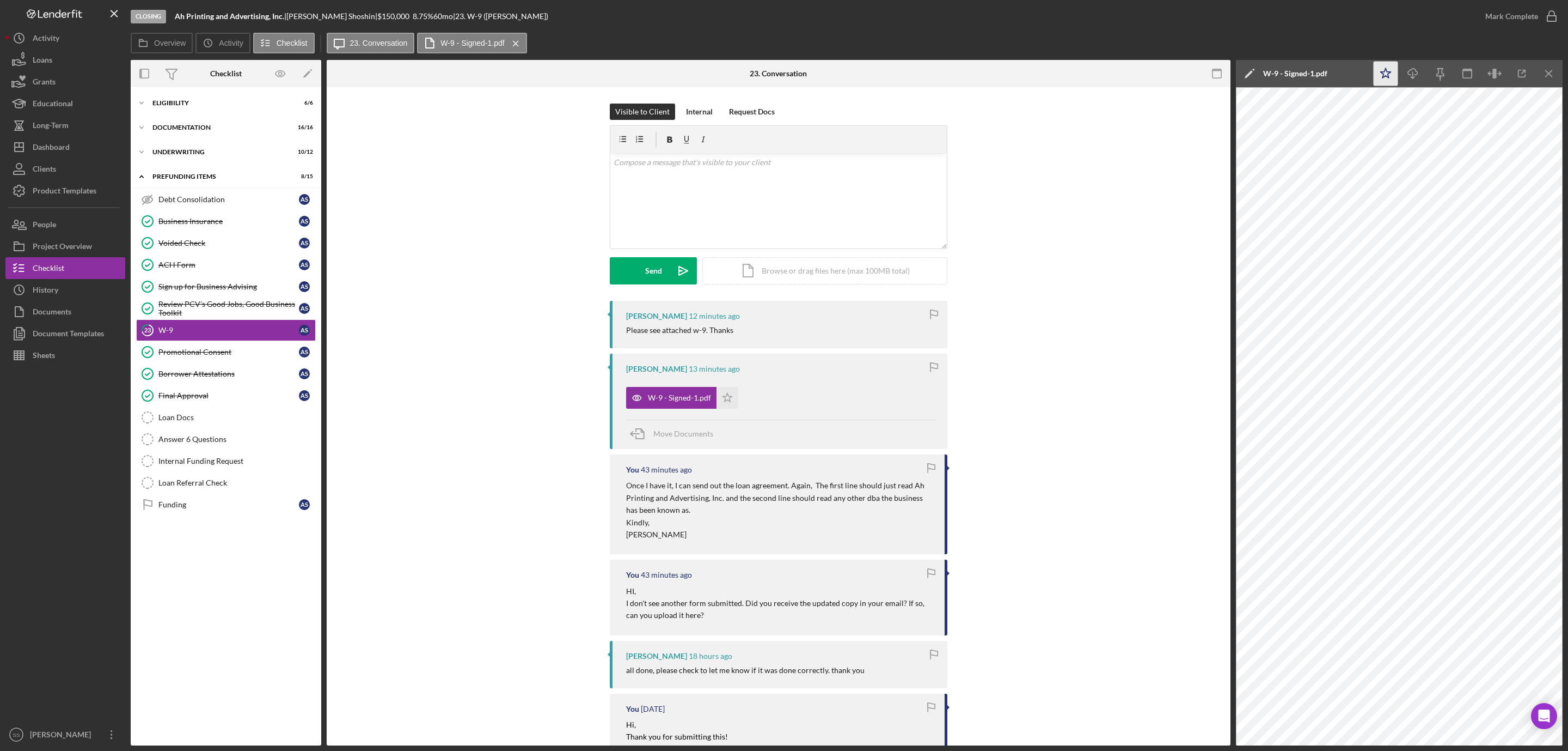
click at [1391, 77] on icon "Icon/Star" at bounding box center [1386, 74] width 24 height 24
click at [0, 0] on icon "button" at bounding box center [0, 0] width 0 height 0
click at [746, 196] on div "v Color teal Color pink Remove color Add row above Add row below Add column bef…" at bounding box center [779, 200] width 337 height 96
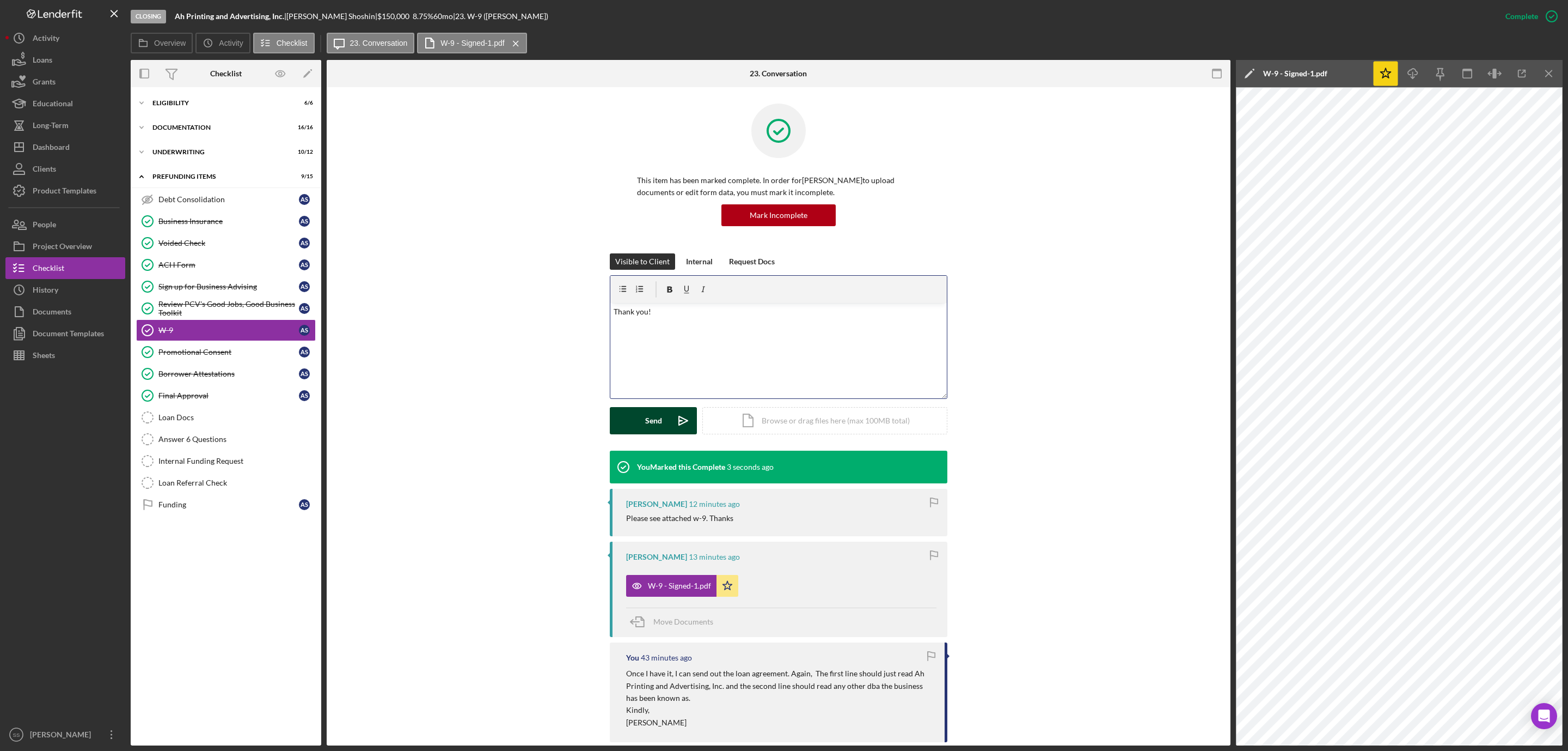
click at [648, 424] on div "Send" at bounding box center [654, 420] width 17 height 27
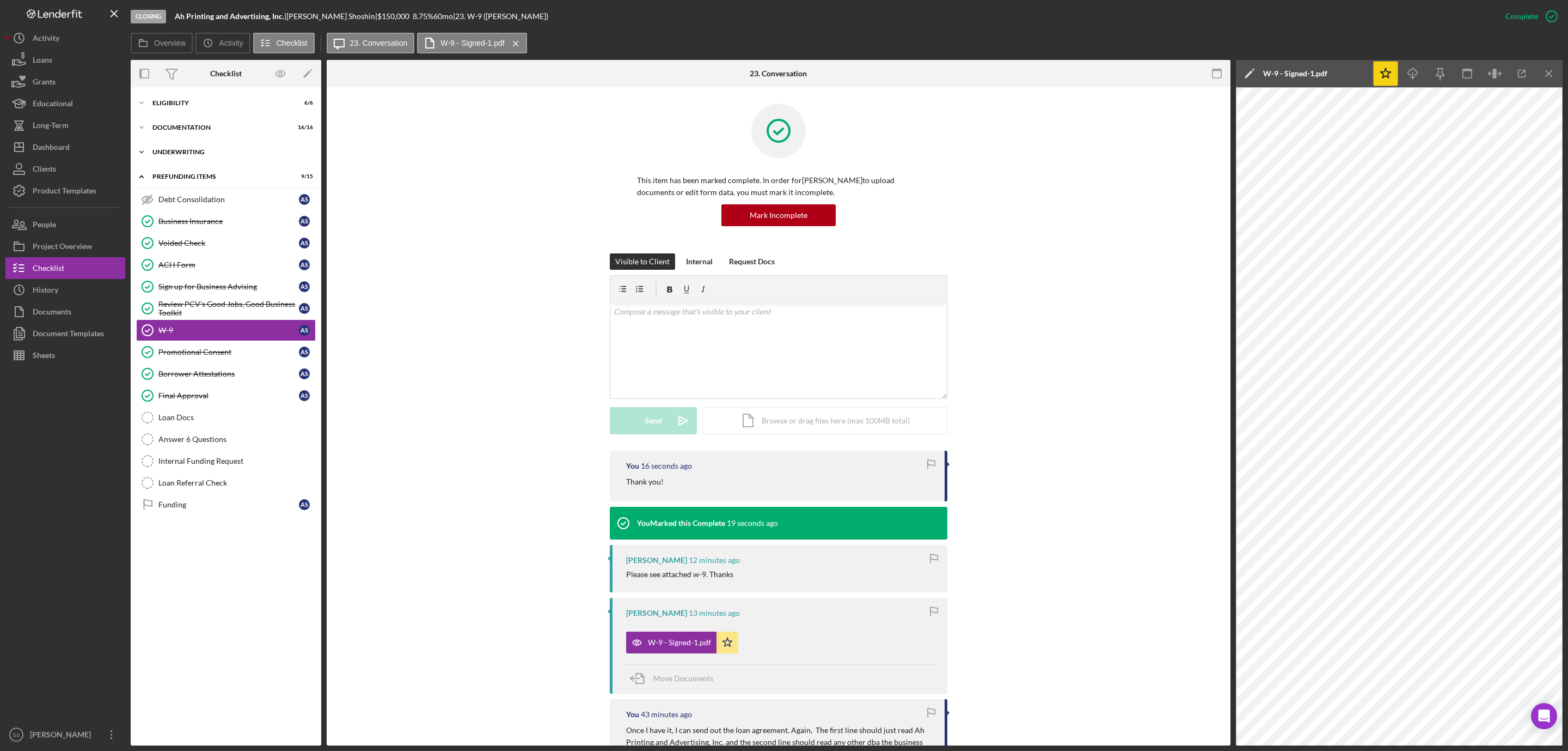
click at [186, 155] on div "Icon/Expander Underwriting 10 / 12" at bounding box center [226, 152] width 191 height 22
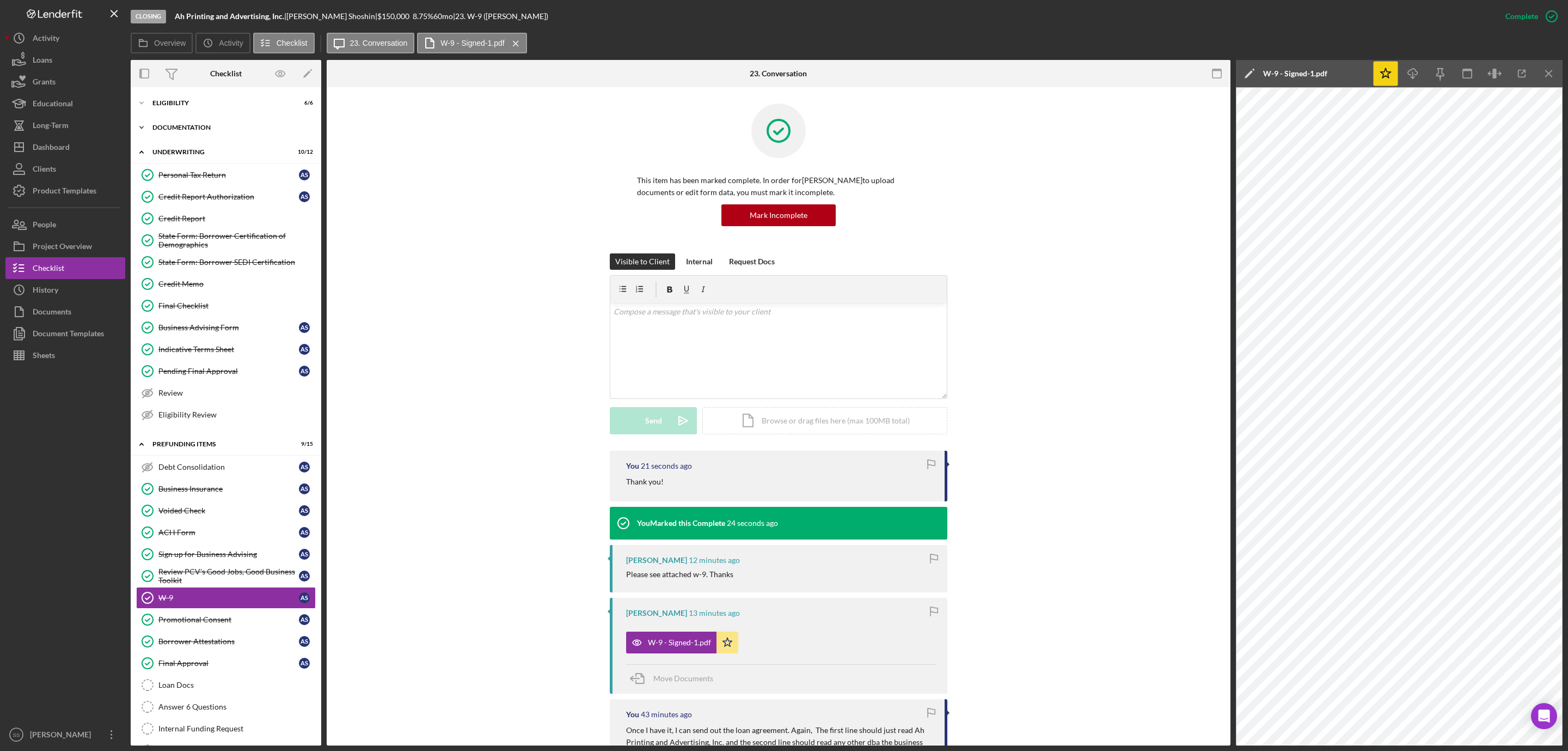
click at [173, 129] on div "Documentation" at bounding box center [229, 127] width 155 height 7
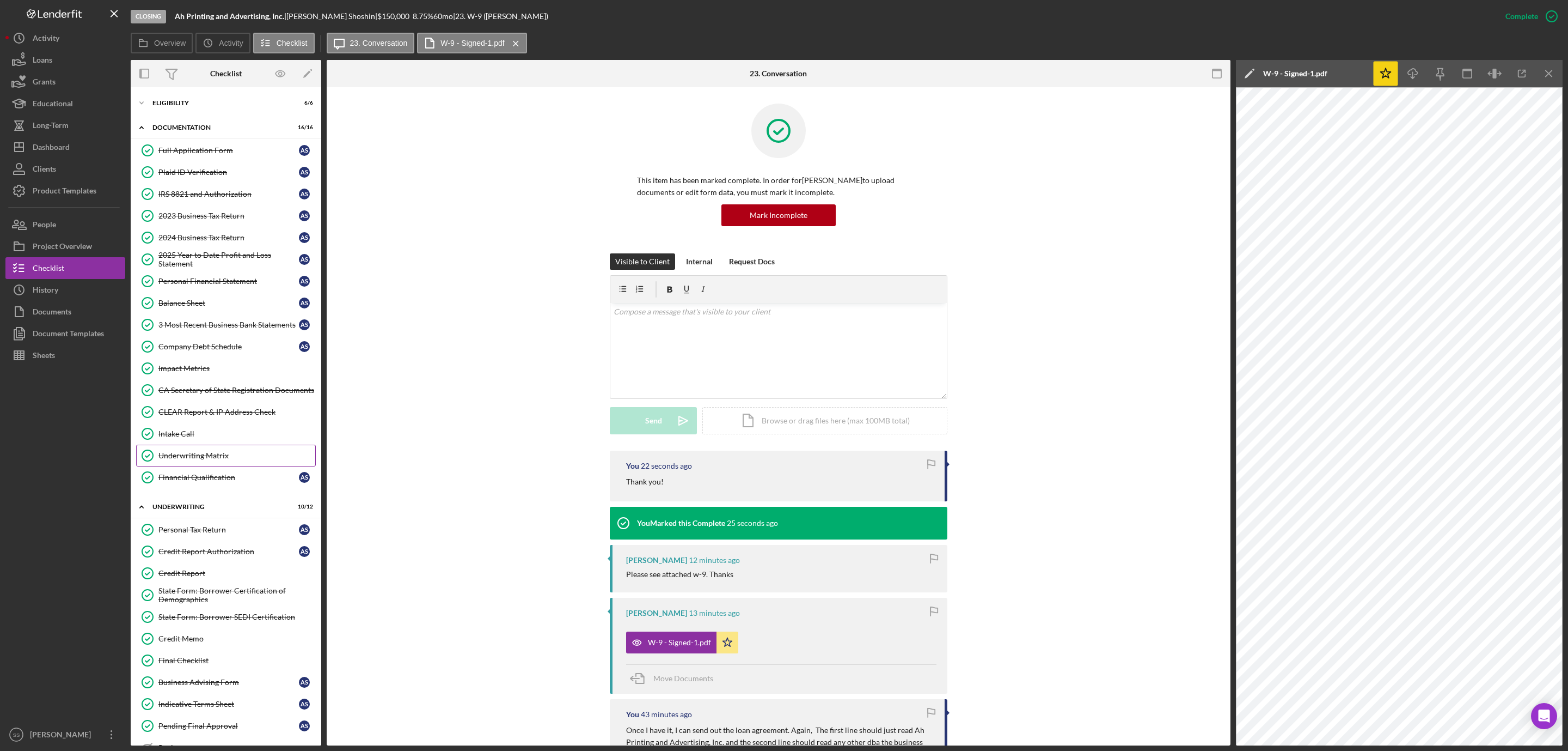
click at [215, 460] on div "Underwriting Matrix" at bounding box center [237, 456] width 157 height 9
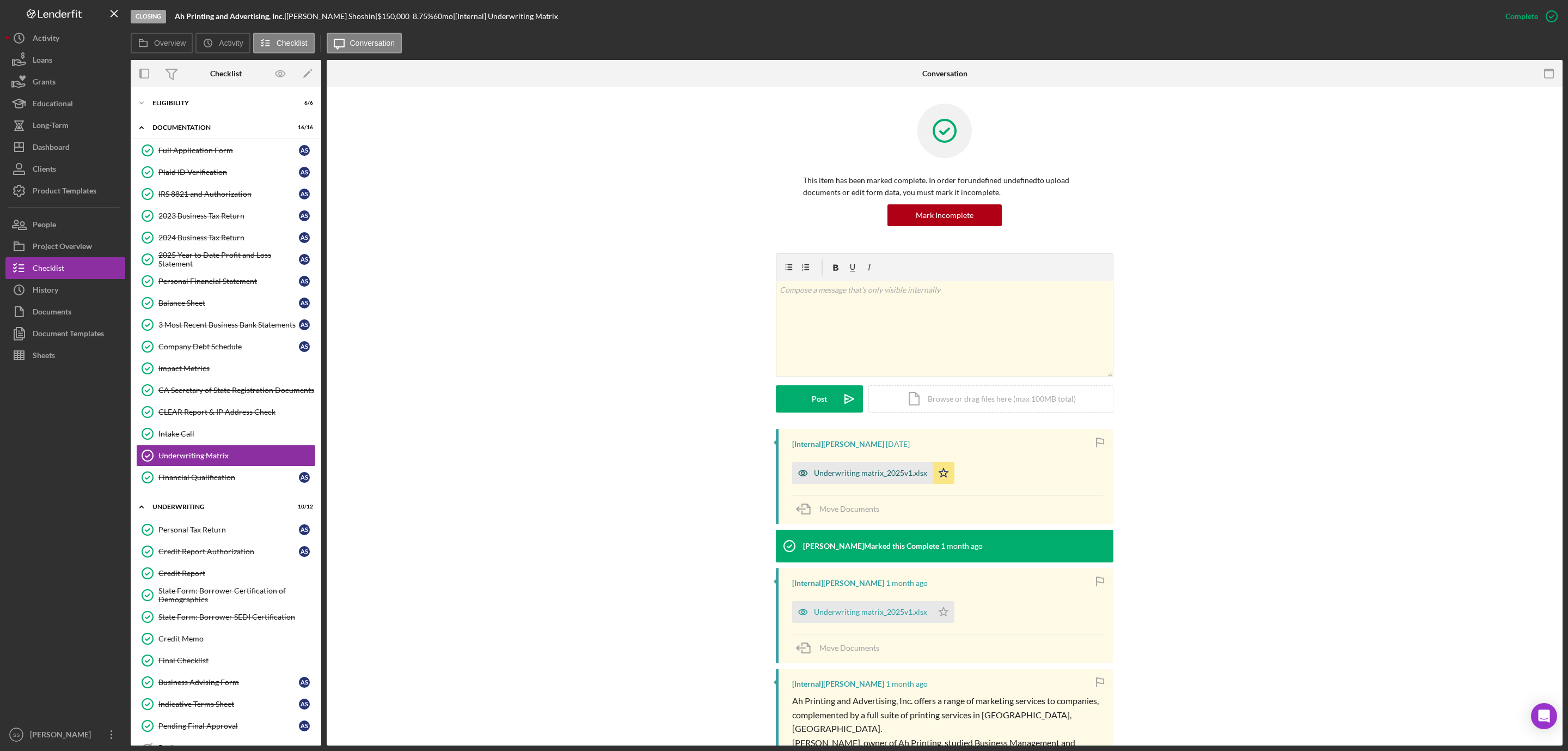
click at [886, 471] on div "Underwriting matrix_2025v1.xlsx" at bounding box center [870, 473] width 113 height 9
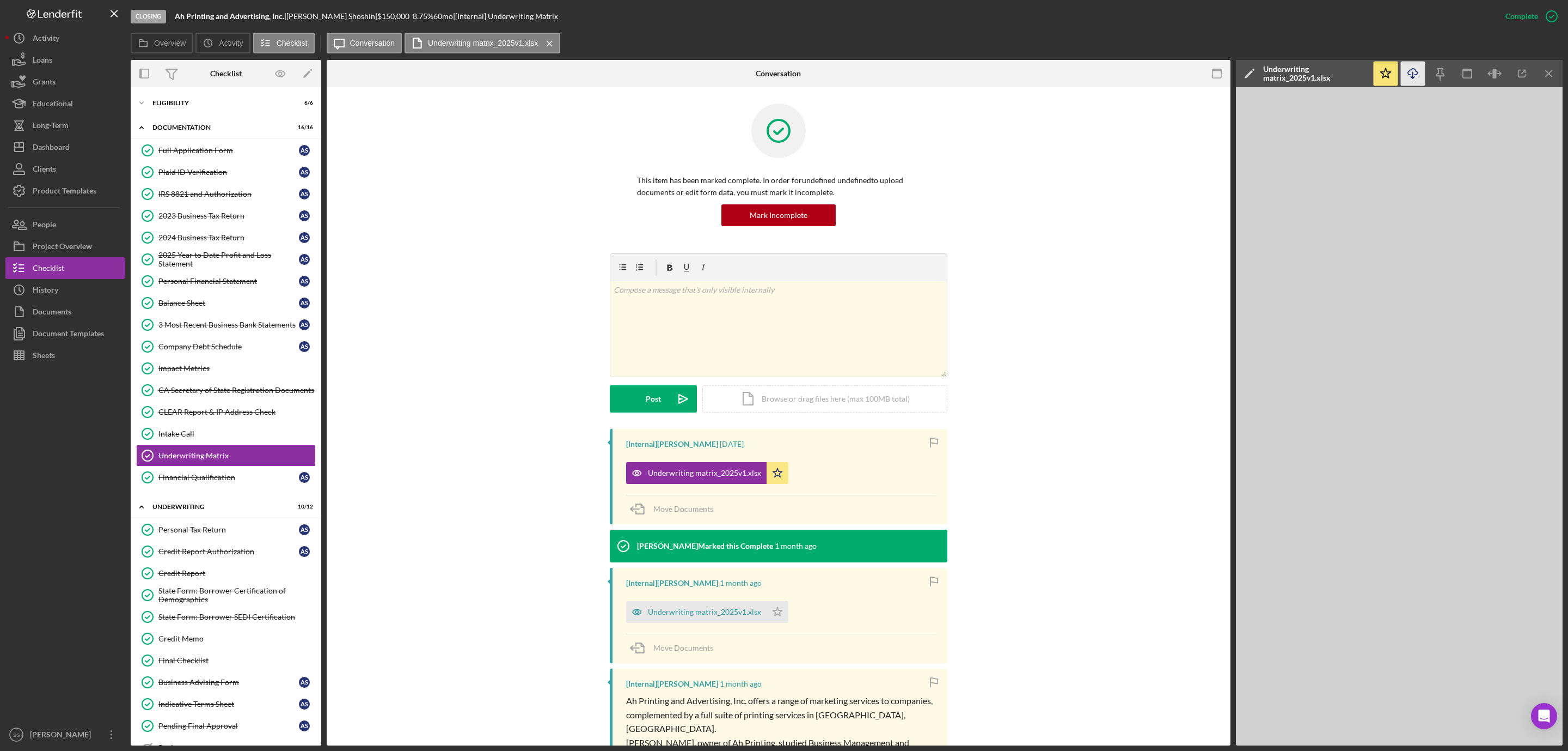
click at [1413, 72] on icon "Icon/Download" at bounding box center [1413, 74] width 24 height 24
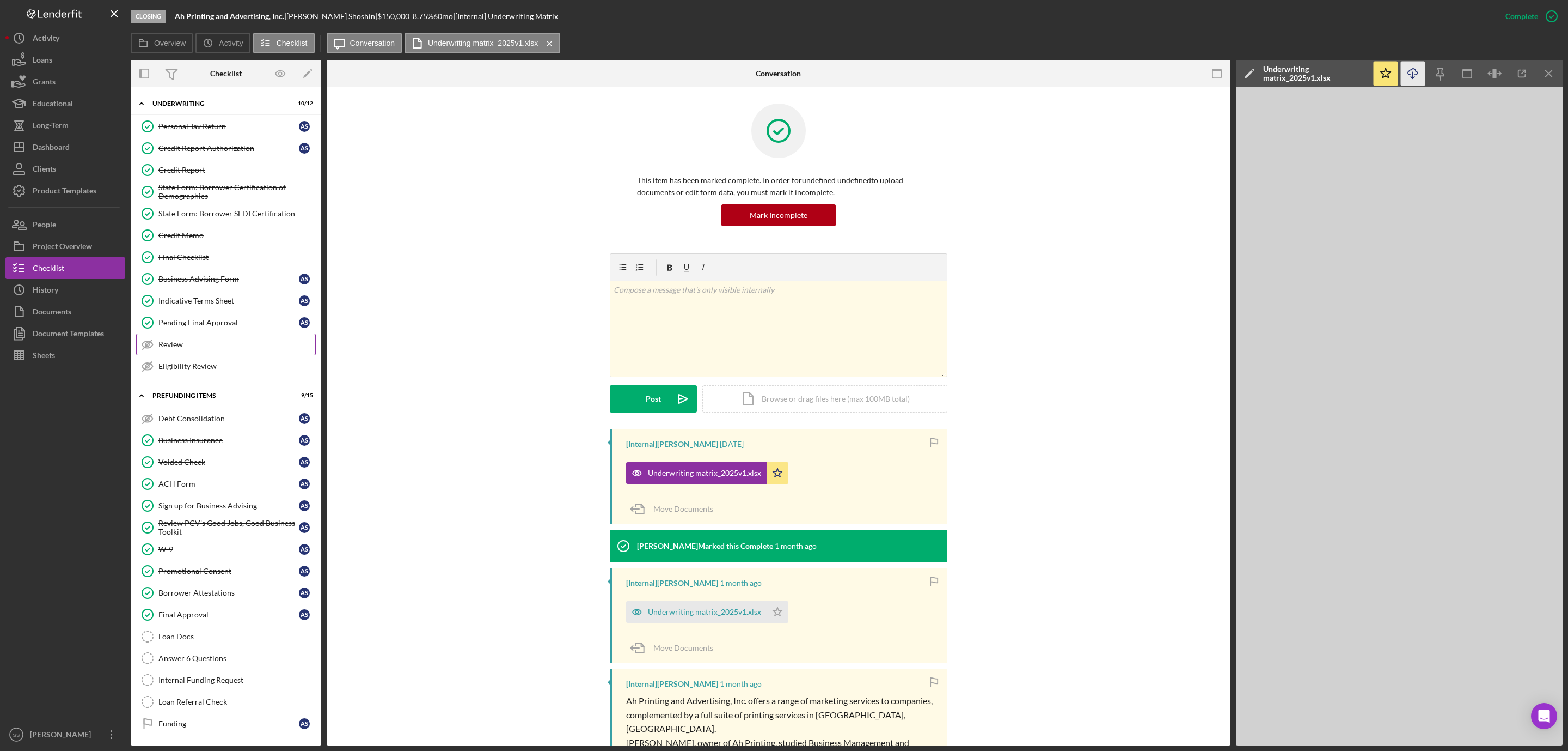
scroll to position [426, 0]
click at [168, 632] on div "Loan Docs" at bounding box center [237, 636] width 157 height 9
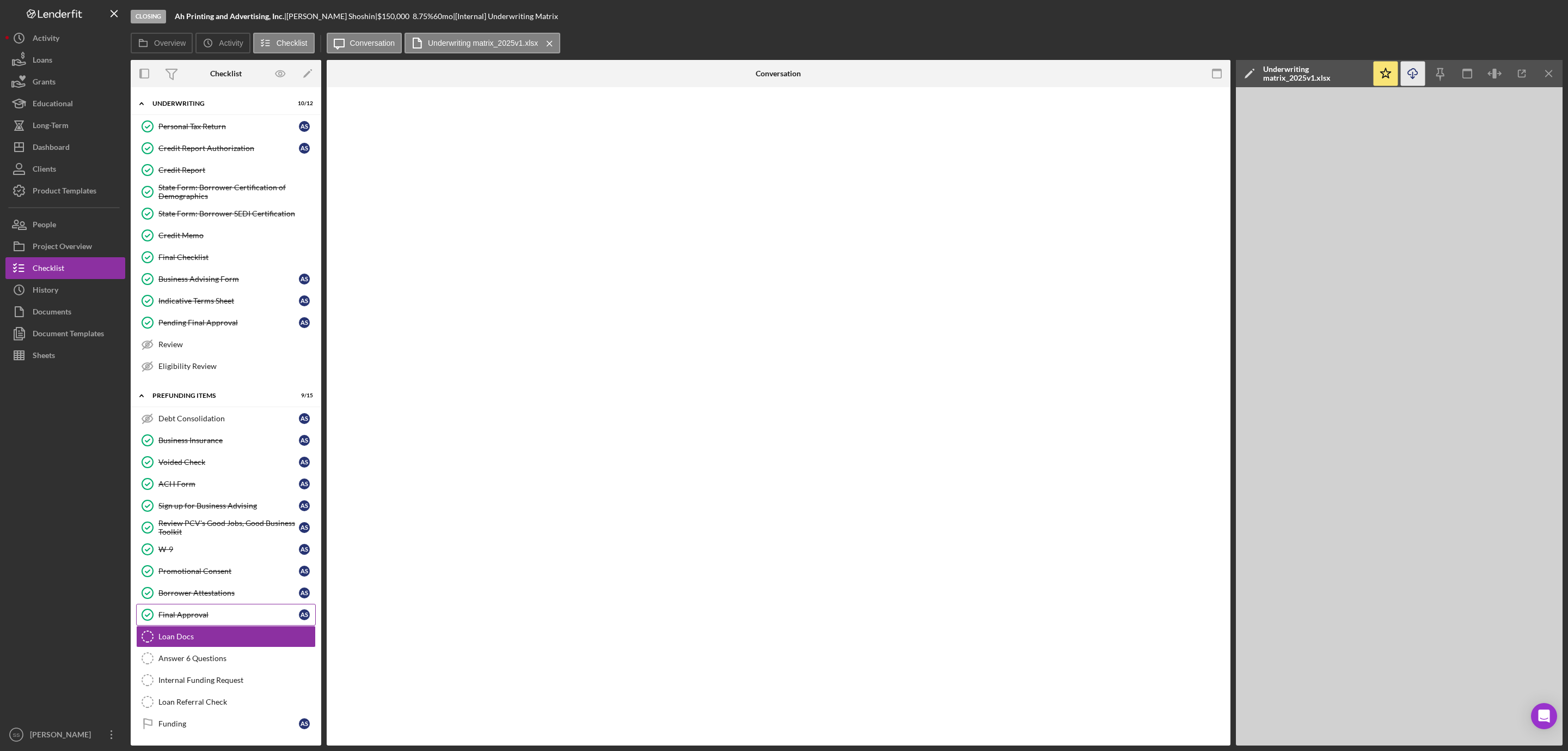
scroll to position [426, 0]
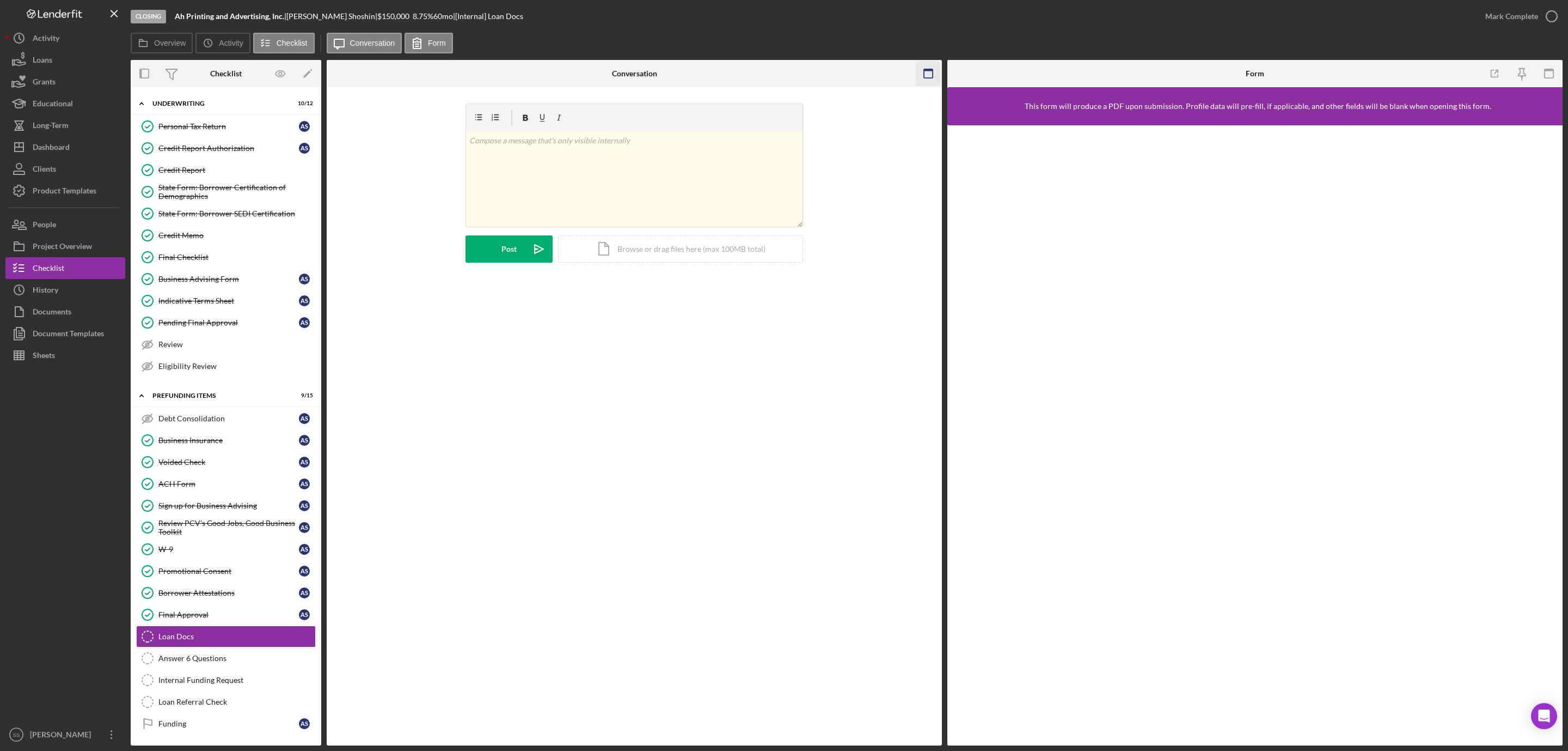
click at [928, 76] on icon "button" at bounding box center [928, 74] width 24 height 24
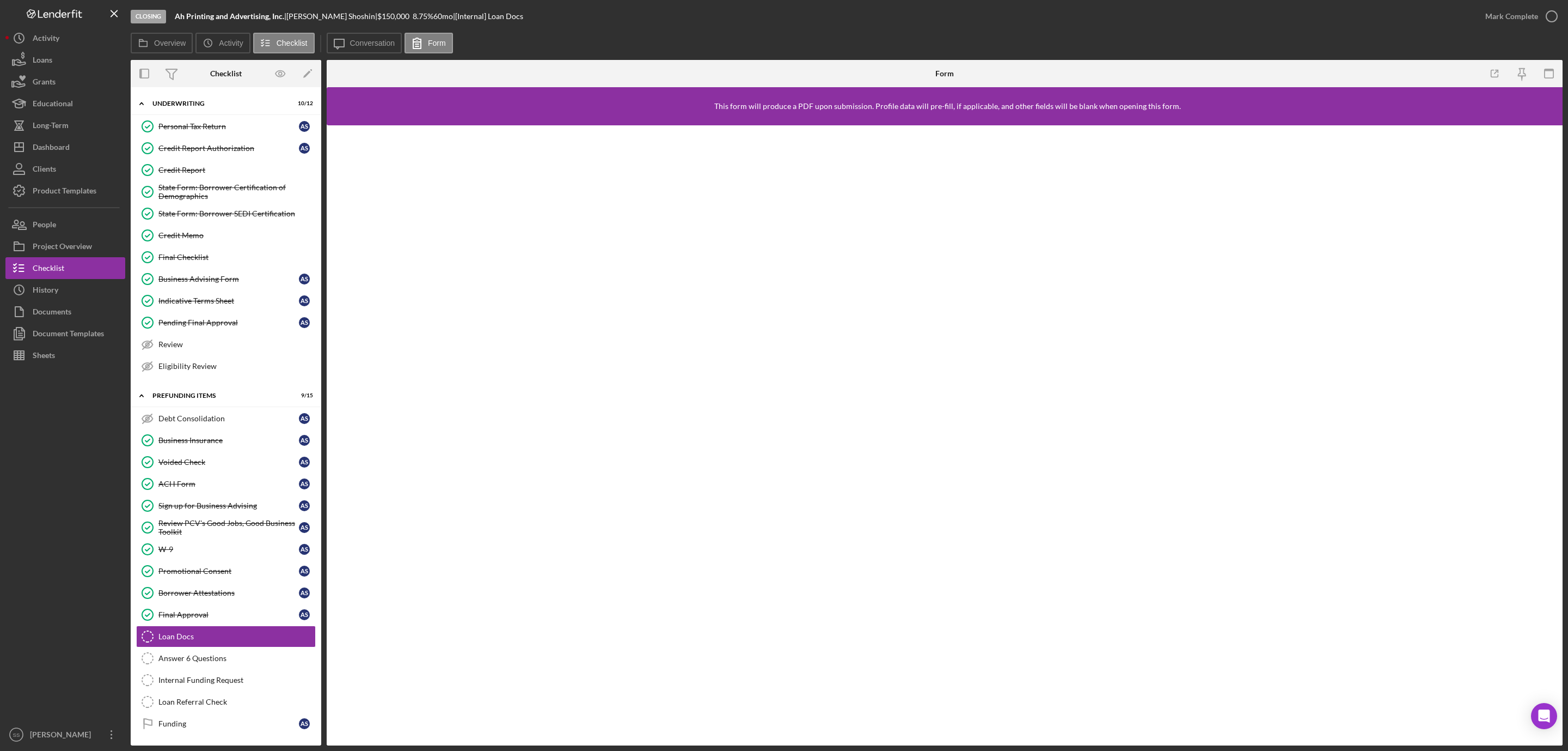
click at [232, 15] on b "Ah Printing and Advertising, Inc." at bounding box center [229, 16] width 110 height 9
copy div "Ah Printing and Advertising, Inc. |"
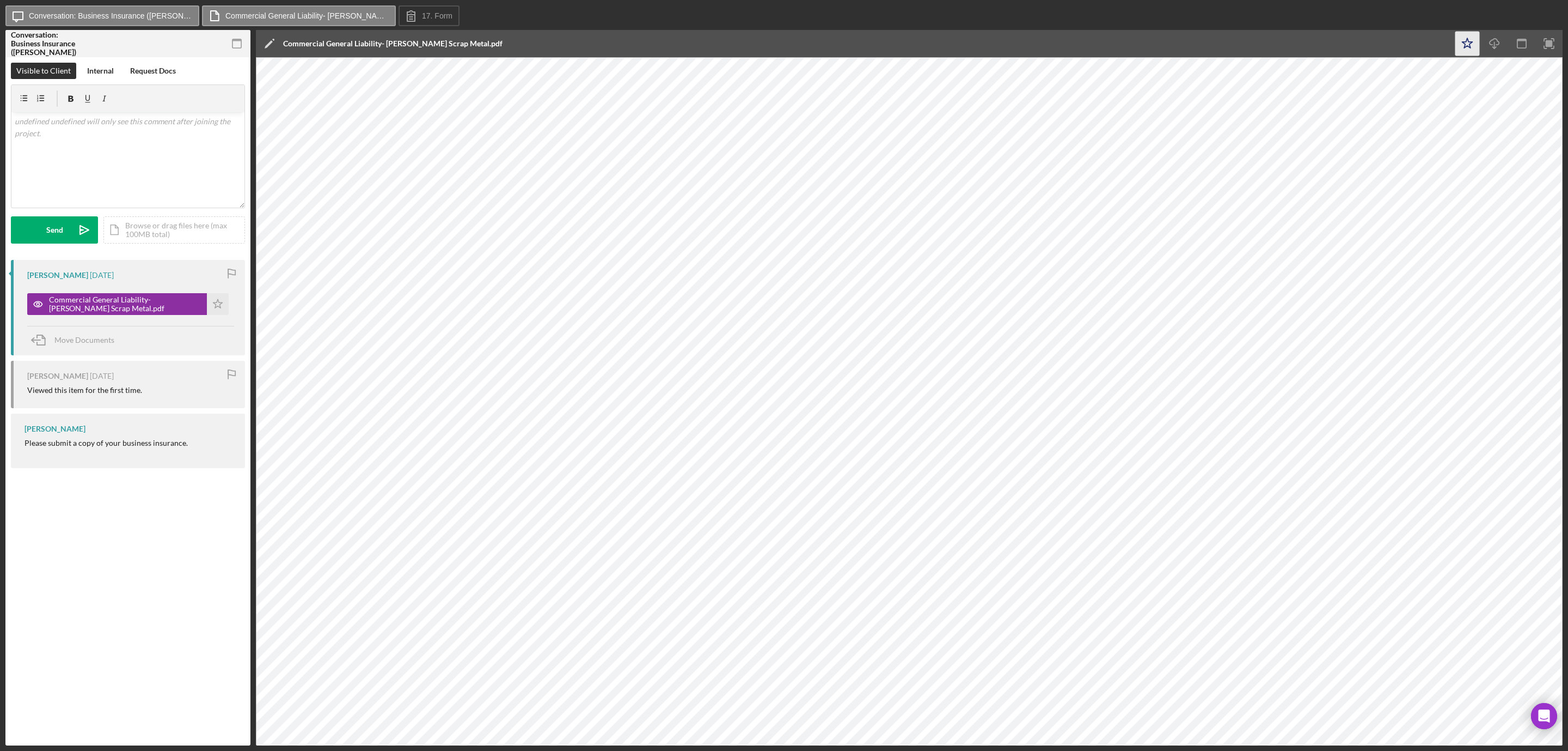
click at [1468, 41] on icon "Icon/Star" at bounding box center [1468, 44] width 24 height 24
